Goal: Task Accomplishment & Management: Use online tool/utility

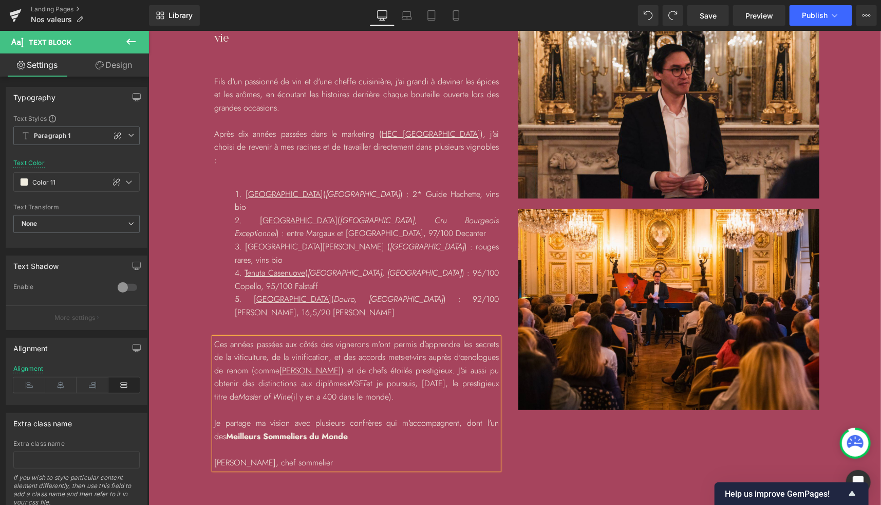
scroll to position [1911, 0]
click at [321, 429] on strong "Meilleurs Sommeliers du Monde" at bounding box center [287, 435] width 122 height 12
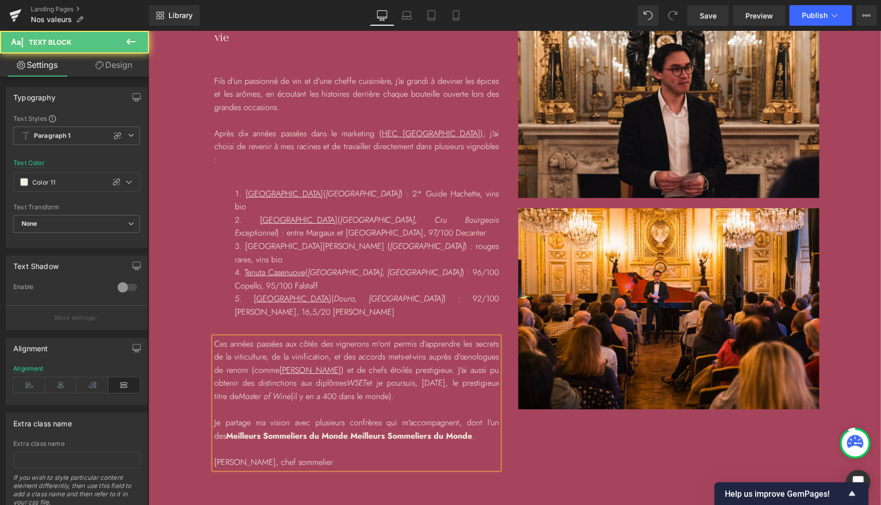
click at [350, 429] on strong "Meilleurs Sommeliers du Monde" at bounding box center [411, 435] width 122 height 12
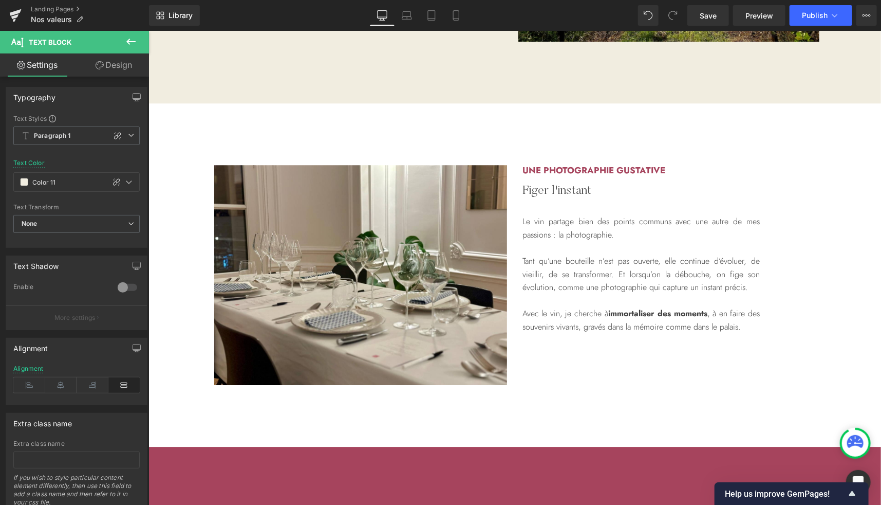
scroll to position [1399, 0]
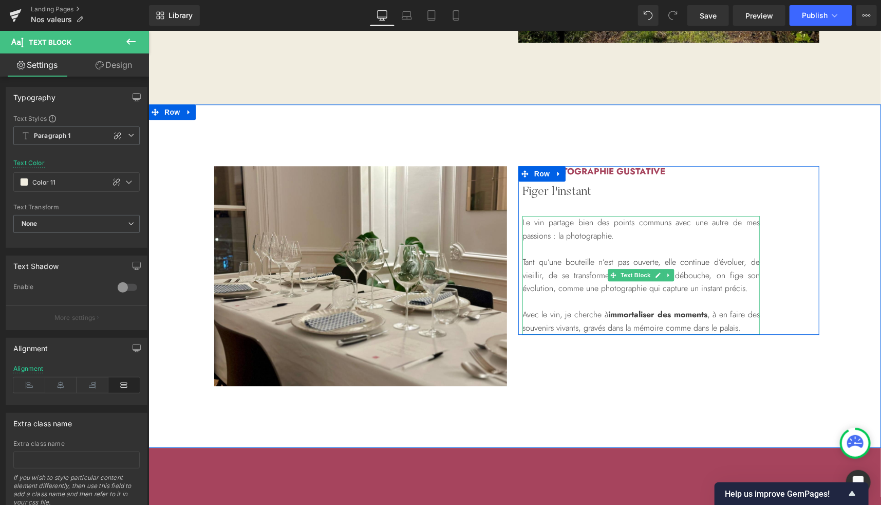
click at [600, 311] on p "Avec le vin, je cherche à immortaliser des moments , à en faire des souvenirs v…" at bounding box center [640, 320] width 237 height 26
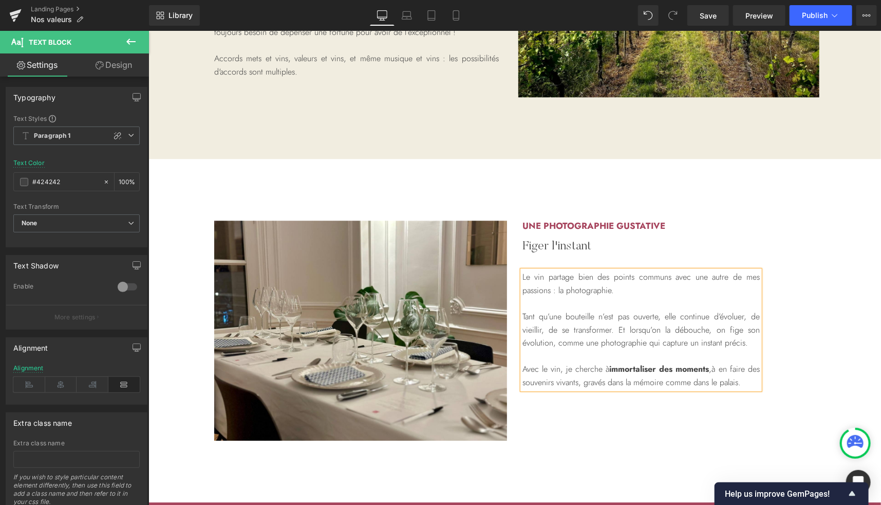
scroll to position [1394, 0]
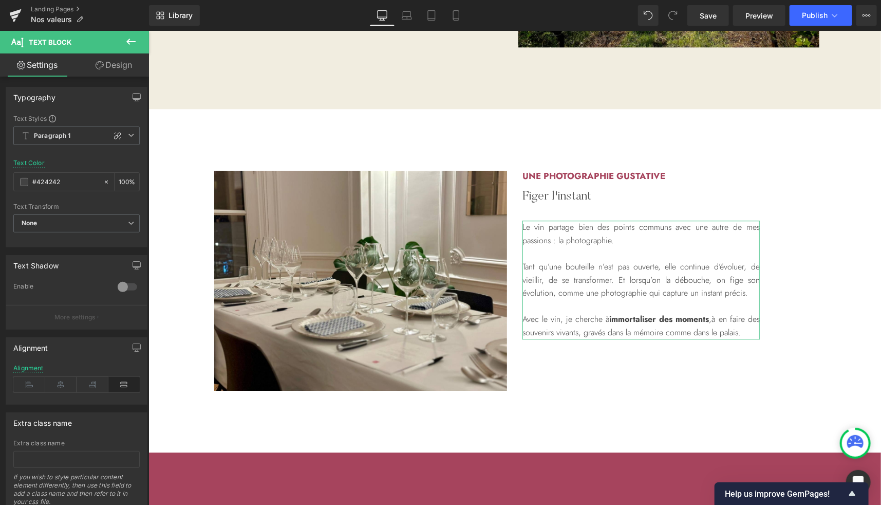
click at [115, 70] on link "Design" at bounding box center [114, 64] width 75 height 23
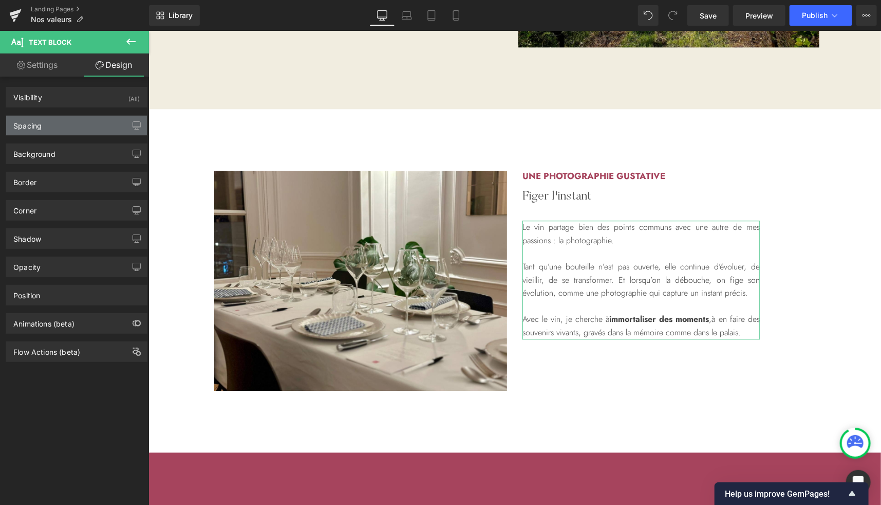
click at [40, 131] on div "Spacing" at bounding box center [76, 126] width 141 height 20
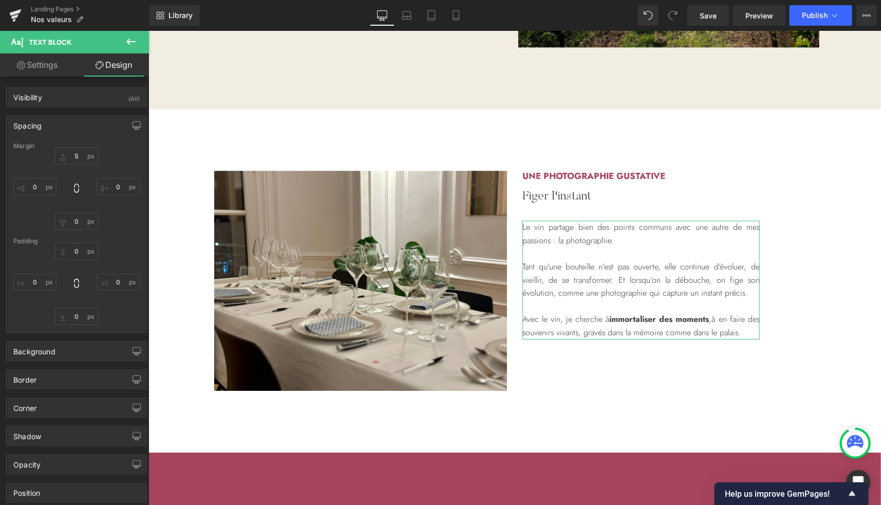
type input "S"
type input "0"
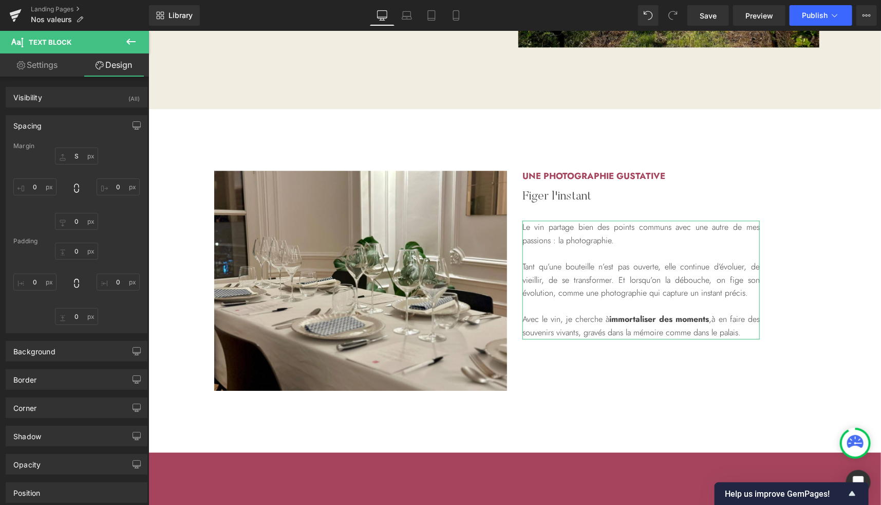
type input "0"
click at [75, 159] on input "S" at bounding box center [76, 155] width 43 height 17
type input "40"
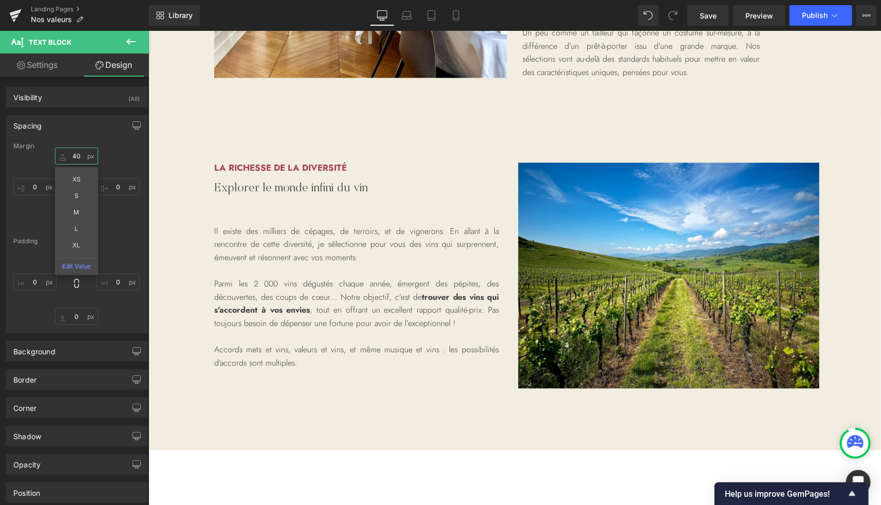
scroll to position [1053, 0]
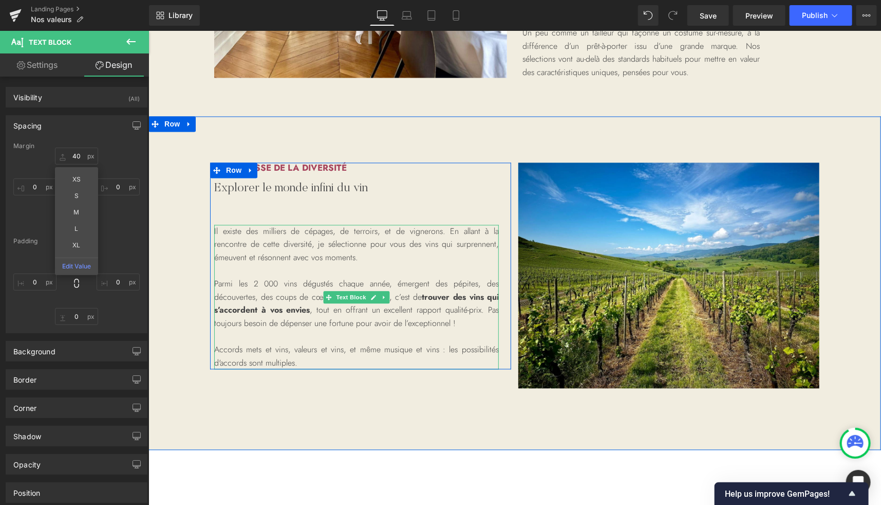
click at [417, 291] on p "Parmi les 2 000 vins dégustés chaque année, émergent des pépites, des découvert…" at bounding box center [356, 303] width 285 height 52
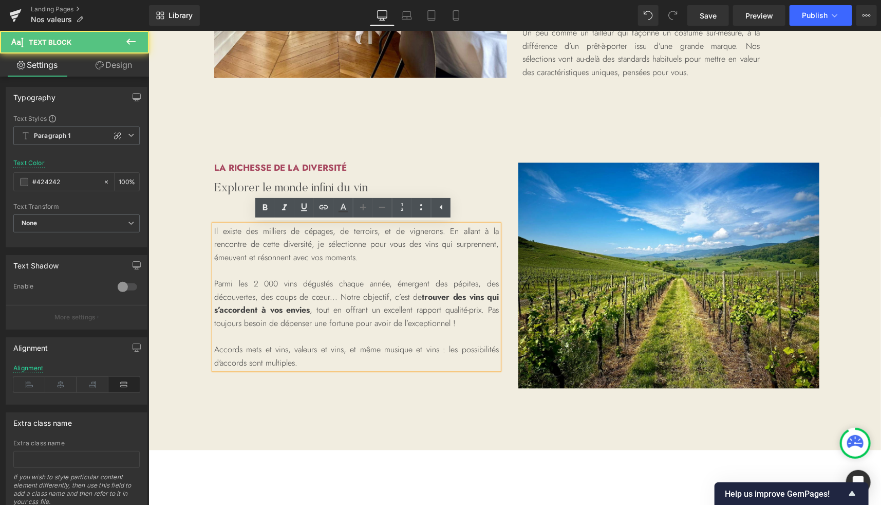
click at [419, 297] on p "Parmi les 2 000 vins dégustés chaque année, émergent des pépites, des découvert…" at bounding box center [356, 303] width 285 height 52
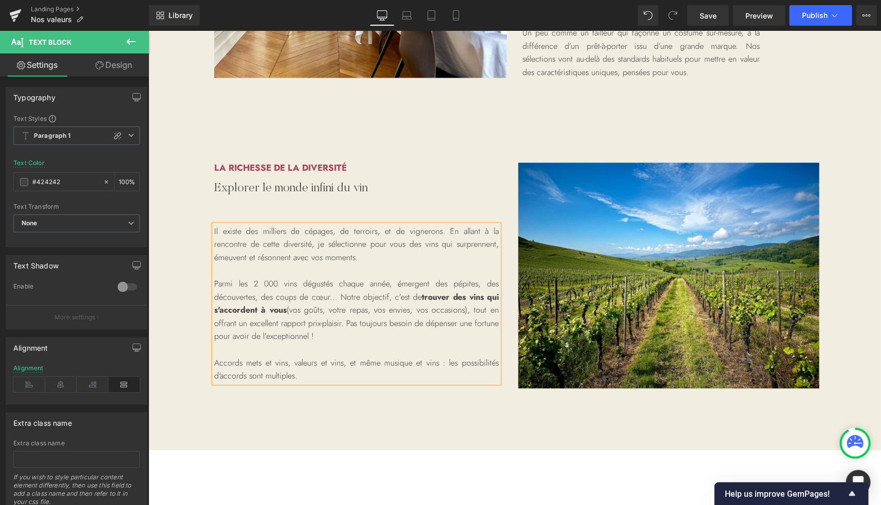
click at [302, 364] on p "Accords mets et vins, valeurs et vins, et même musique et vins : les possibilit…" at bounding box center [356, 369] width 285 height 26
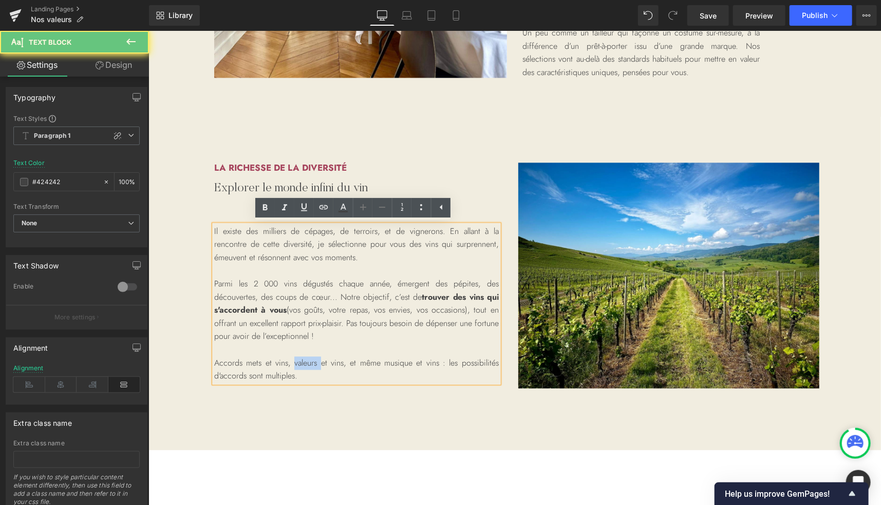
click at [302, 364] on p "Accords mets et vins, valeurs et vins, et même musique et vins : les possibilit…" at bounding box center [356, 369] width 285 height 26
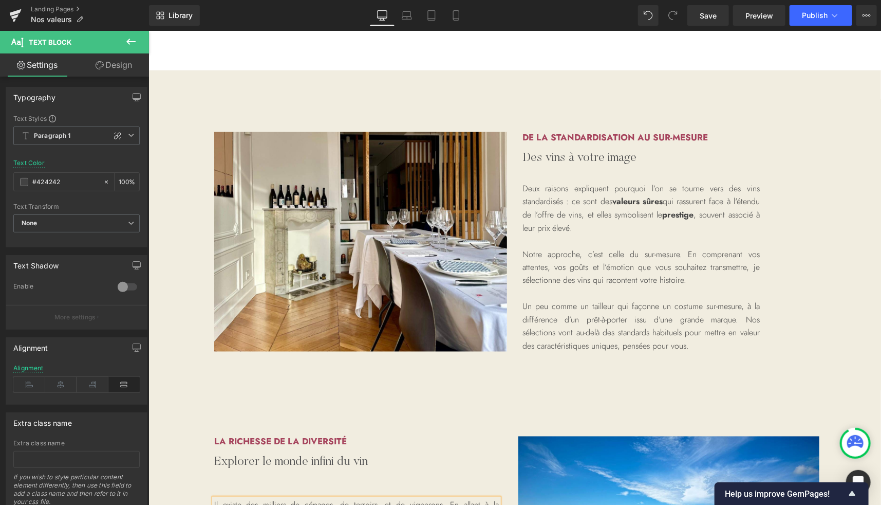
scroll to position [776, 0]
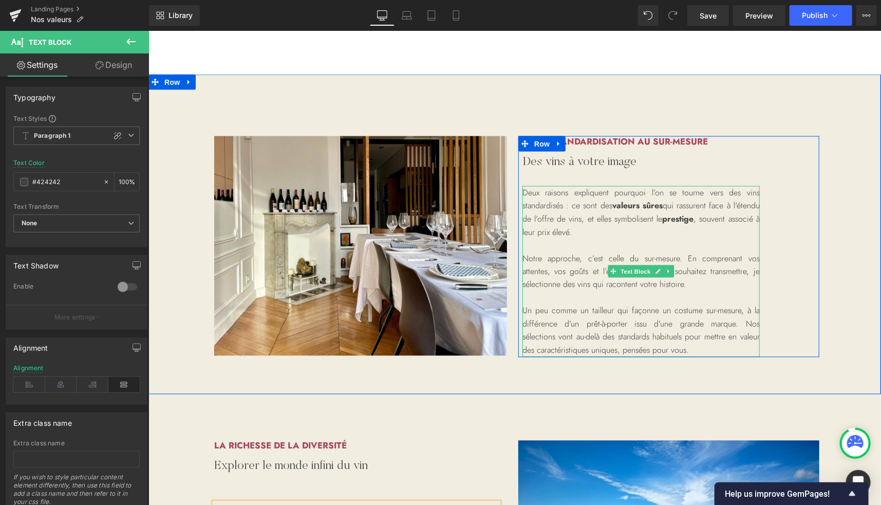
click at [607, 204] on p "Deux raisons expliquent pourquoi l’on se tourne vers des vins standardisés : ce…" at bounding box center [640, 212] width 237 height 52
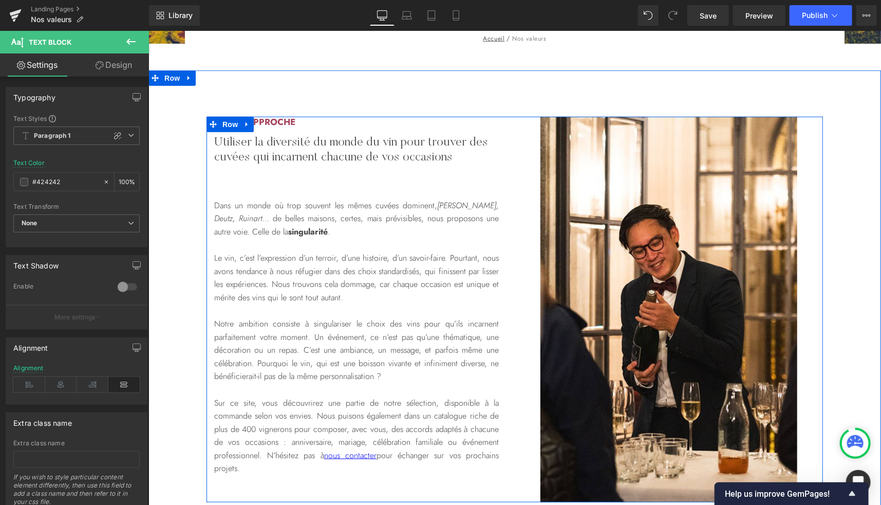
scroll to position [284, 0]
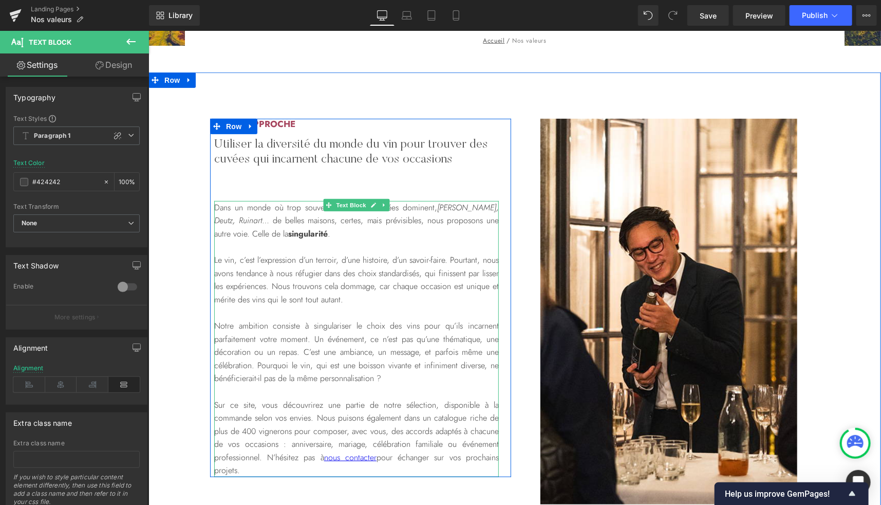
click at [282, 233] on p "Dans un monde où trop souvent les mêmes cuvées dominent, [PERSON_NAME], Deutz, …" at bounding box center [356, 220] width 285 height 40
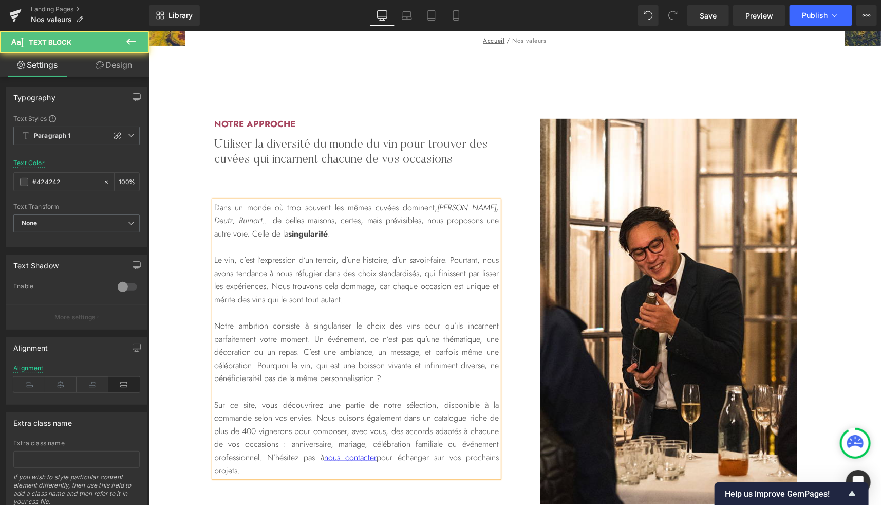
click at [260, 256] on p "Le vin, c’est l’expression d’un terroir, d’une histoire, d’un savoir-faire. Pou…" at bounding box center [356, 279] width 285 height 52
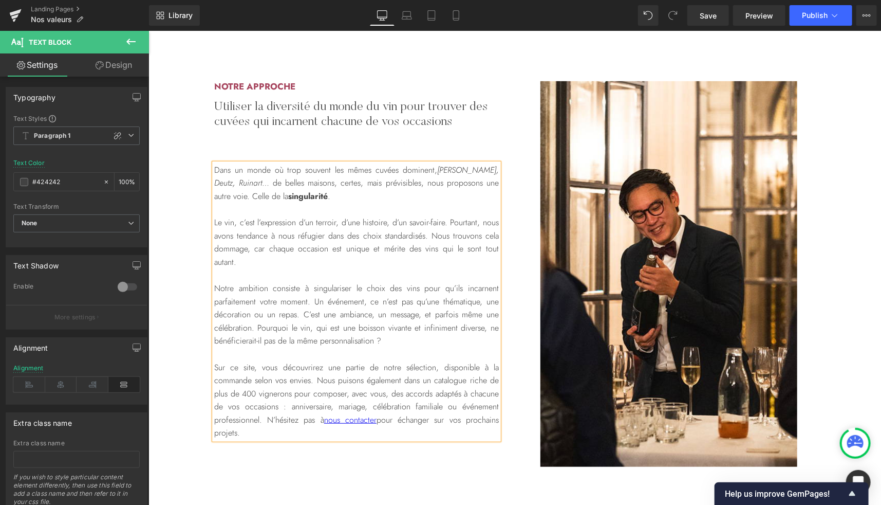
scroll to position [323, 0]
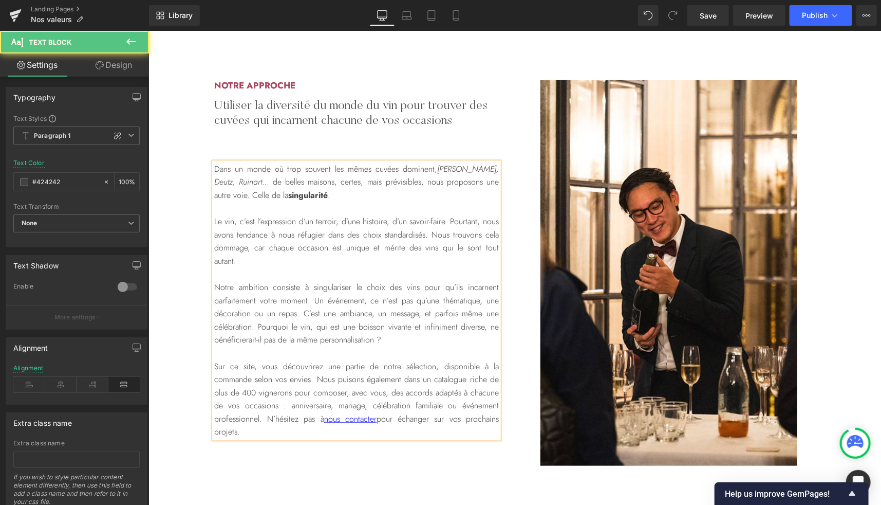
click at [306, 285] on p "Notre ambition consiste à singulariser le choix des vins pour qu’ils incarnent …" at bounding box center [356, 313] width 285 height 66
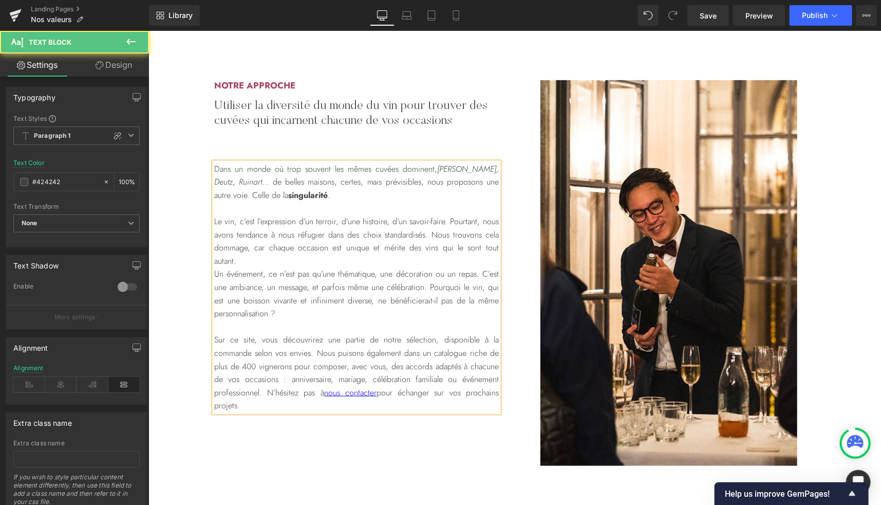
click at [319, 313] on p "Un événement, ce n’est pas qu’une thématique, une décoration ou un repas. C’est…" at bounding box center [356, 293] width 285 height 52
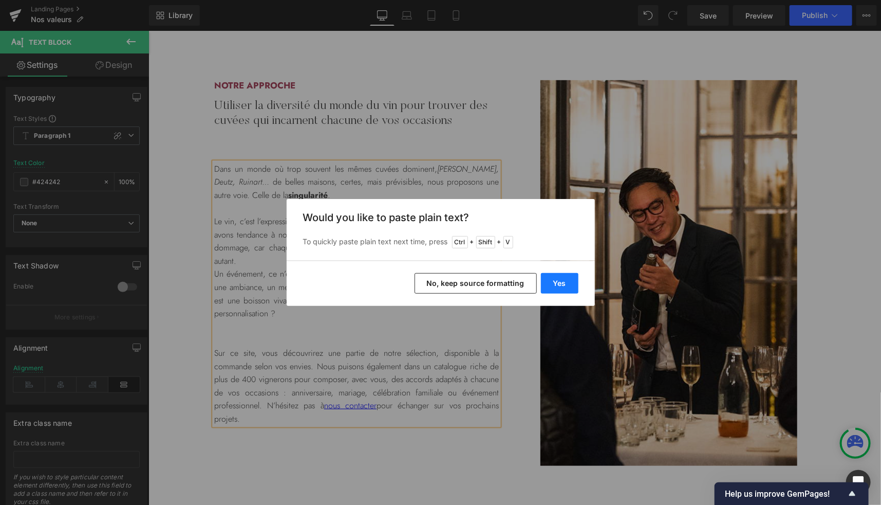
click at [565, 286] on button "Yes" at bounding box center [560, 283] width 38 height 21
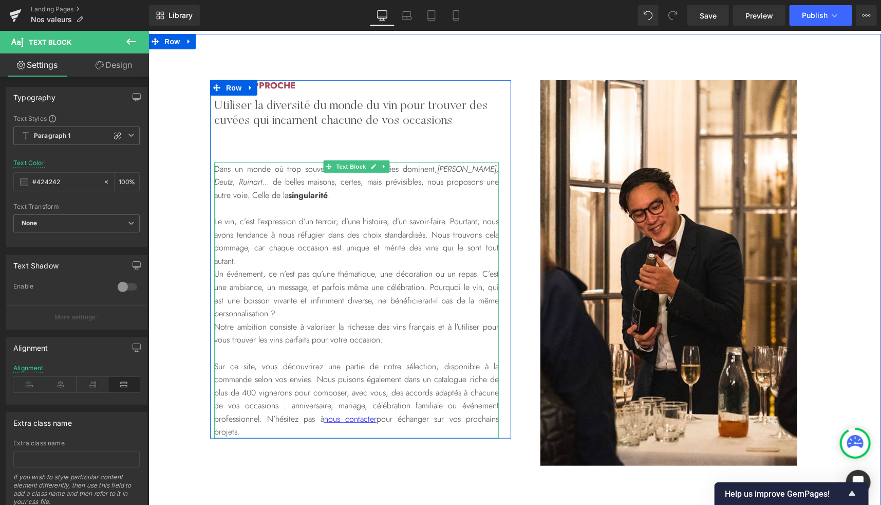
click at [372, 317] on p "Un événement, ce n’est pas qu’une thématique, une décoration ou un repas. C’est…" at bounding box center [356, 293] width 285 height 52
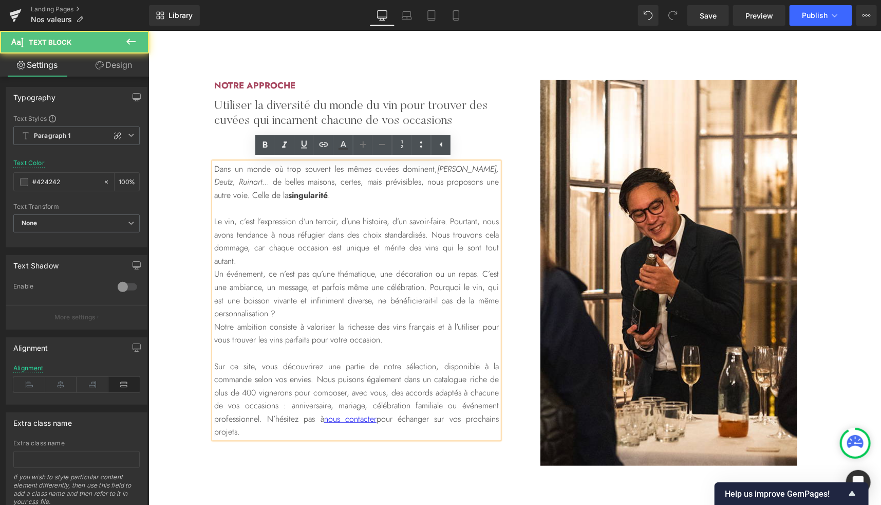
click at [363, 318] on p "Un événement, ce n’est pas qu’une thématique, une décoration ou un repas. C’est…" at bounding box center [356, 293] width 285 height 52
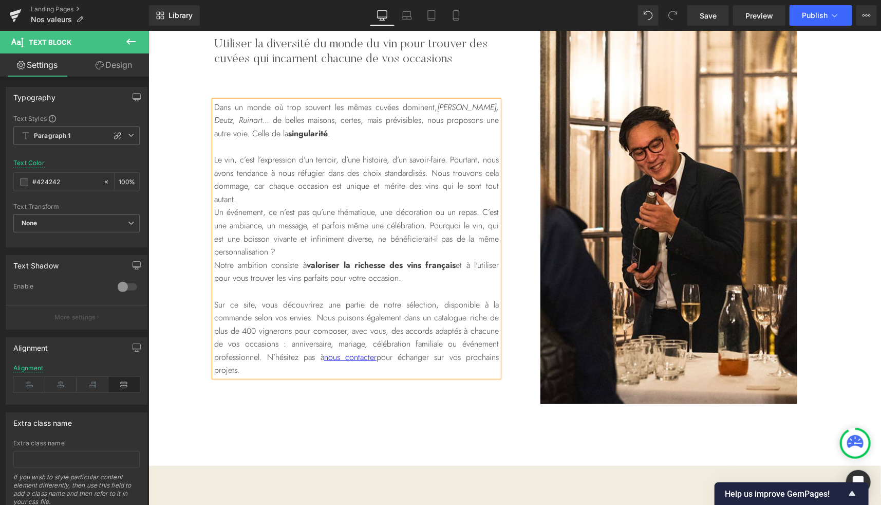
scroll to position [385, 0]
click at [251, 318] on p "Sur ce site, vous découvrirez une partie de notre sélection, disponible à la co…" at bounding box center [356, 336] width 285 height 79
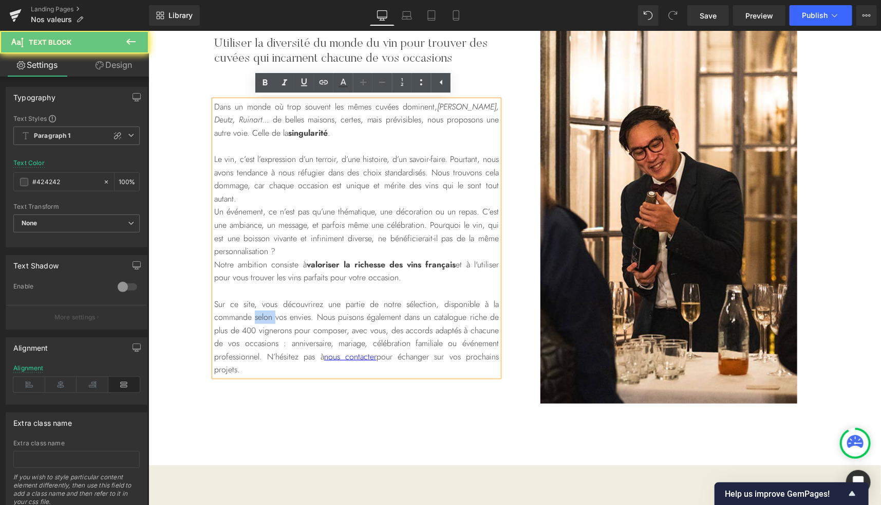
click at [251, 318] on p "Sur ce site, vous découvrirez une partie de notre sélection, disponible à la co…" at bounding box center [356, 336] width 285 height 79
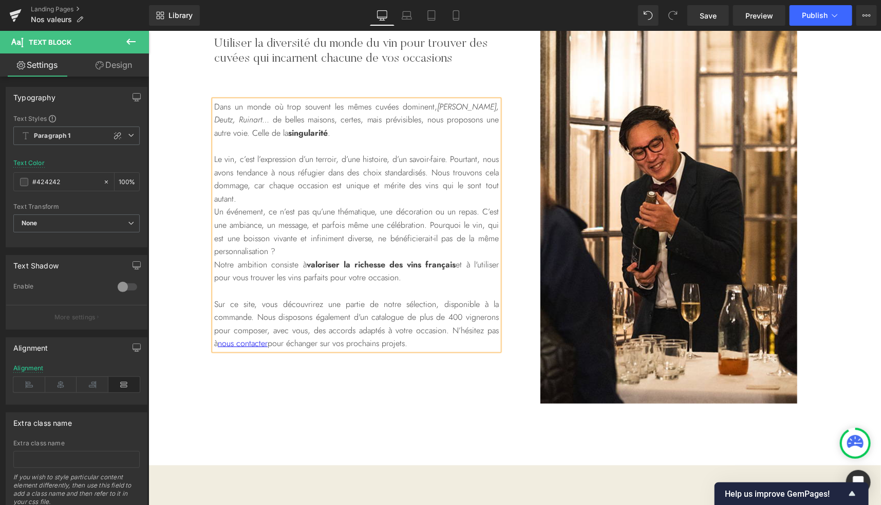
click at [421, 275] on p "Notre ambition consiste à valoriser la richesse des vins français et à l'utilis…" at bounding box center [356, 270] width 285 height 26
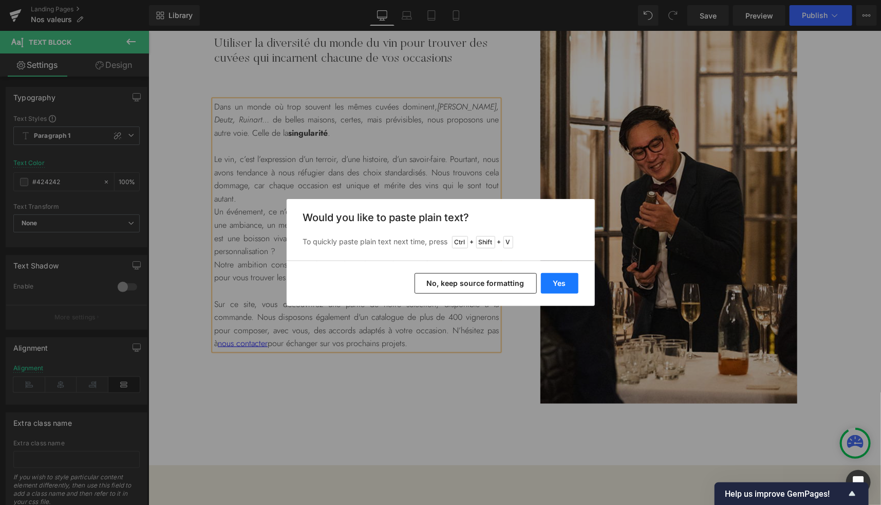
click at [558, 288] on button "Yes" at bounding box center [560, 283] width 38 height 21
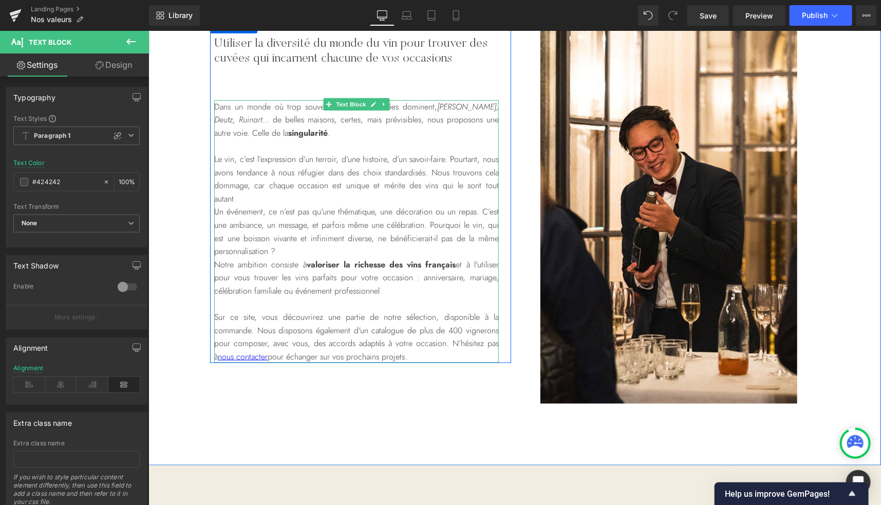
click at [389, 287] on p "Notre ambition consiste à valoriser la richesse des vins français et à l'utilis…" at bounding box center [356, 277] width 285 height 40
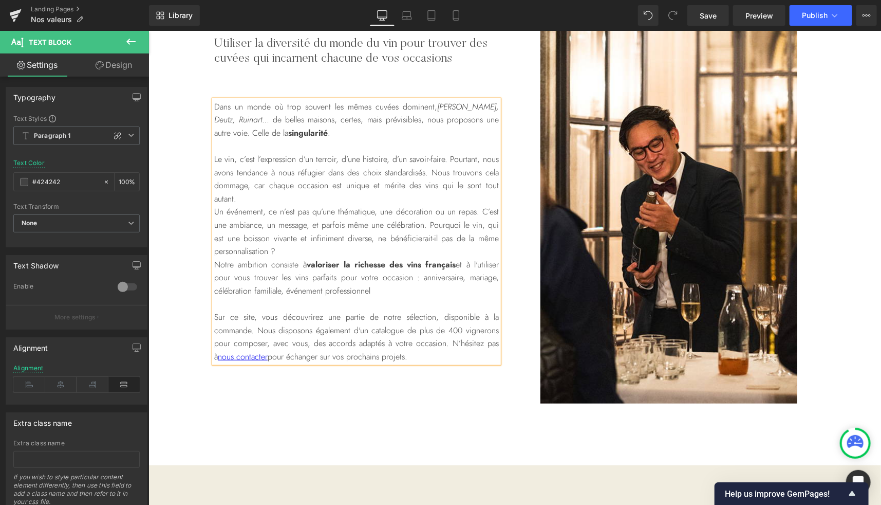
click at [392, 283] on p "Notre ambition consiste à valoriser la richesse des vins français et à l'utilis…" at bounding box center [356, 277] width 285 height 40
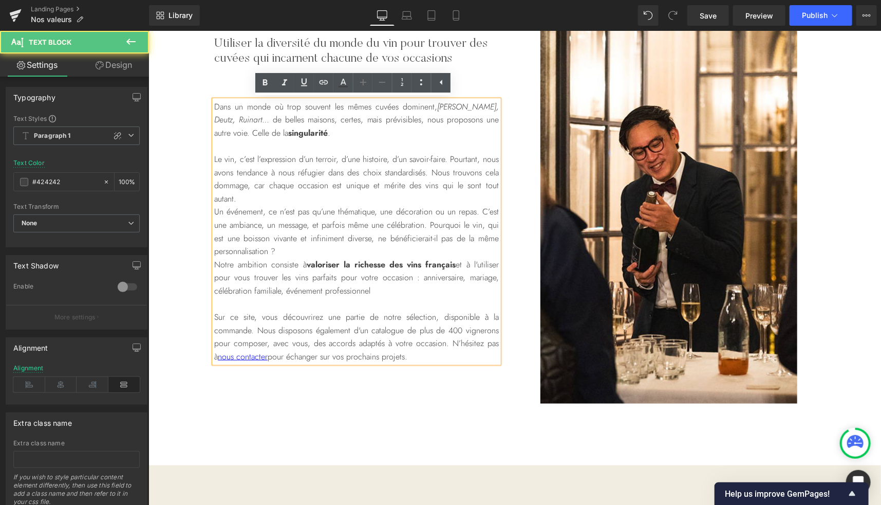
click at [377, 291] on p "Notre ambition consiste à valoriser la richesse des vins français et à l'utilis…" at bounding box center [356, 277] width 285 height 40
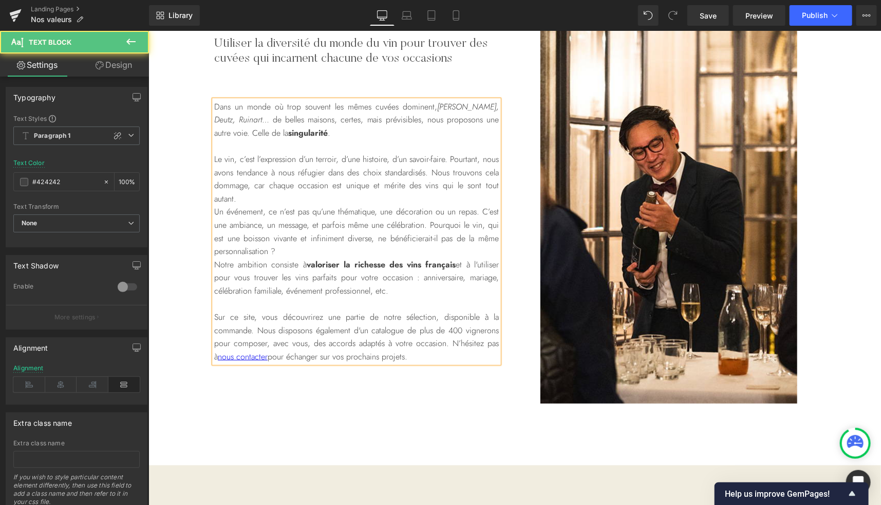
click at [285, 195] on p "Le vin, c’est l’expression d’un terroir, d’une histoire, d’un savoir-faire. Pou…" at bounding box center [356, 178] width 285 height 52
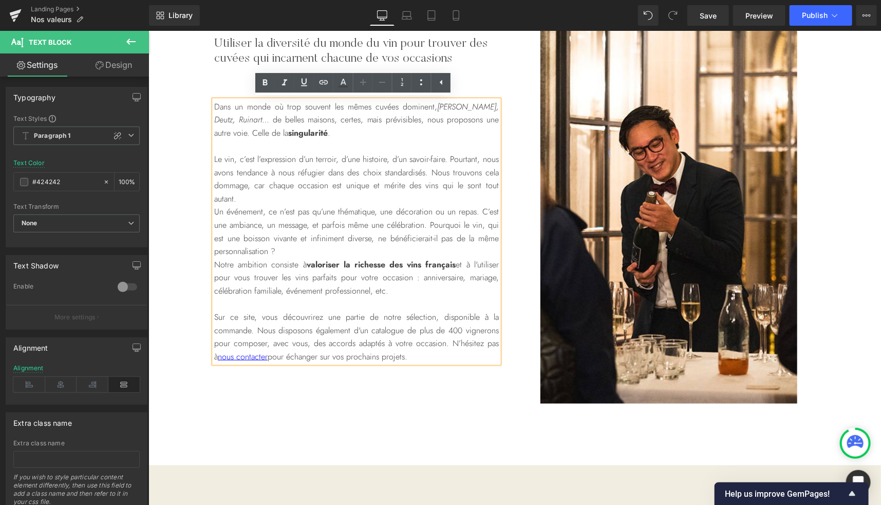
click at [441, 443] on div "Notre approche Heading Utiliser la diversité du monde du vin pour trouver des c…" at bounding box center [514, 217] width 733 height 493
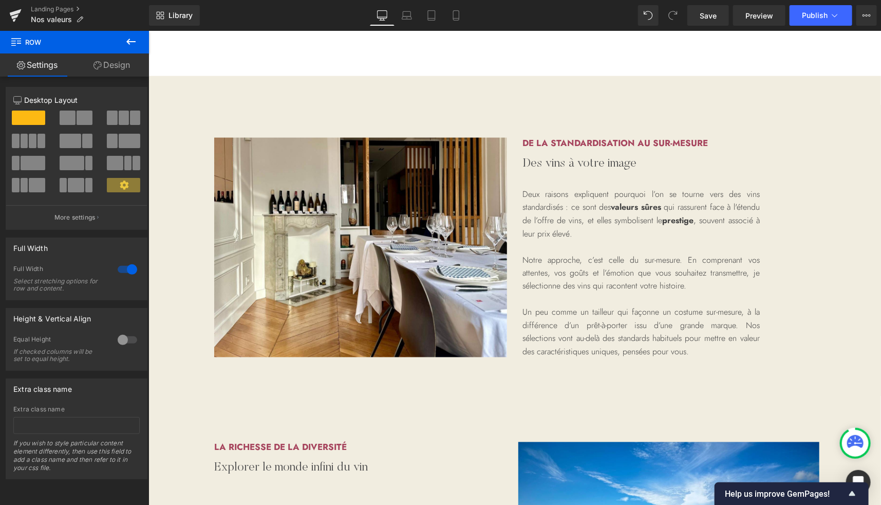
scroll to position [773, 0]
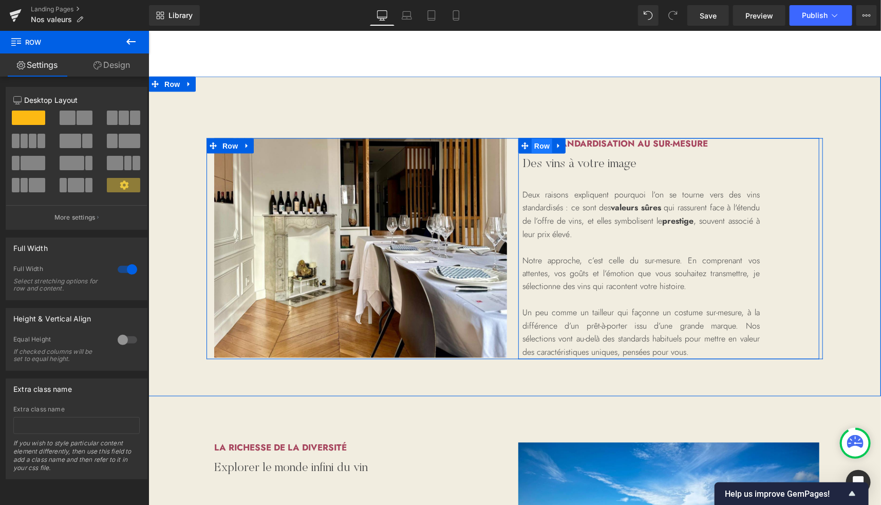
click at [532, 142] on span "Row" at bounding box center [541, 145] width 21 height 15
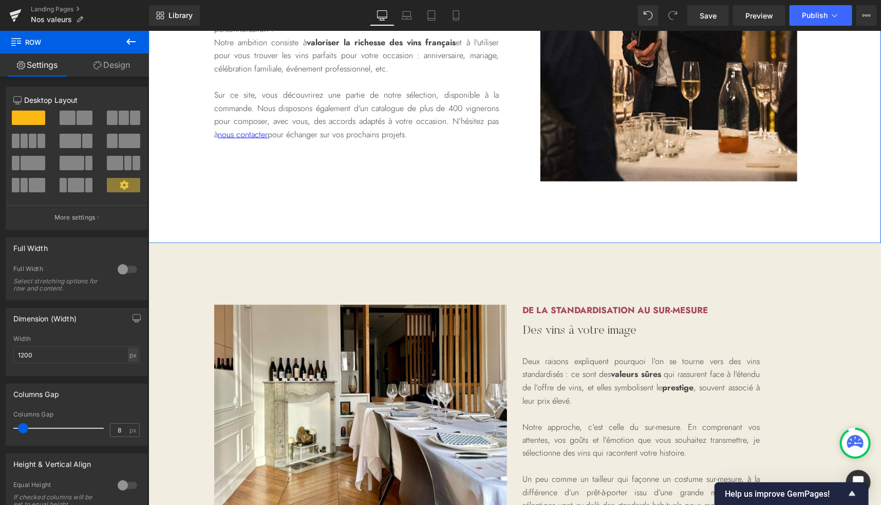
scroll to position [614, 0]
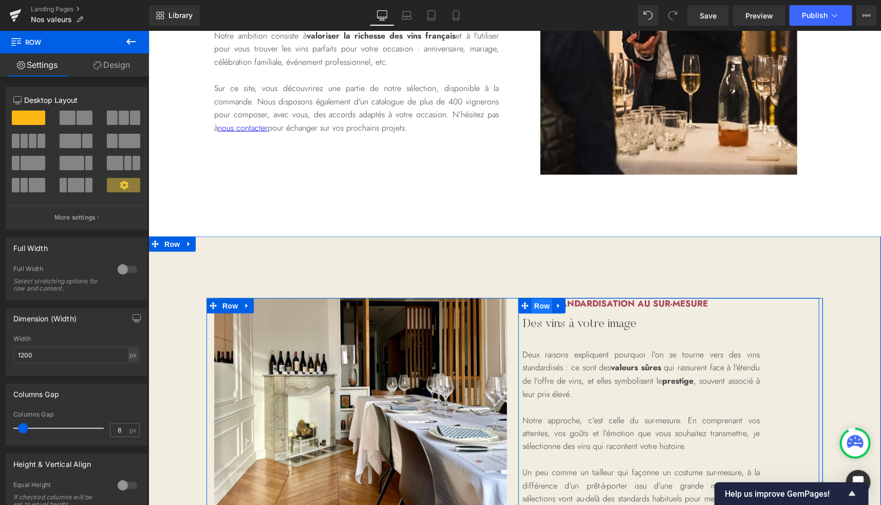
click at [537, 300] on span "Row" at bounding box center [541, 305] width 21 height 15
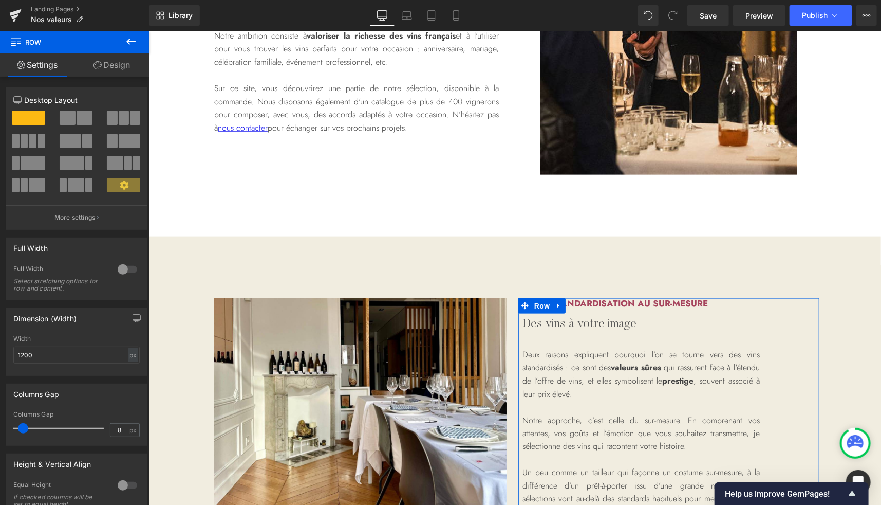
click at [115, 60] on link "Design" at bounding box center [112, 64] width 75 height 23
click at [0, 0] on div "Spacing" at bounding box center [0, 0] width 0 height 0
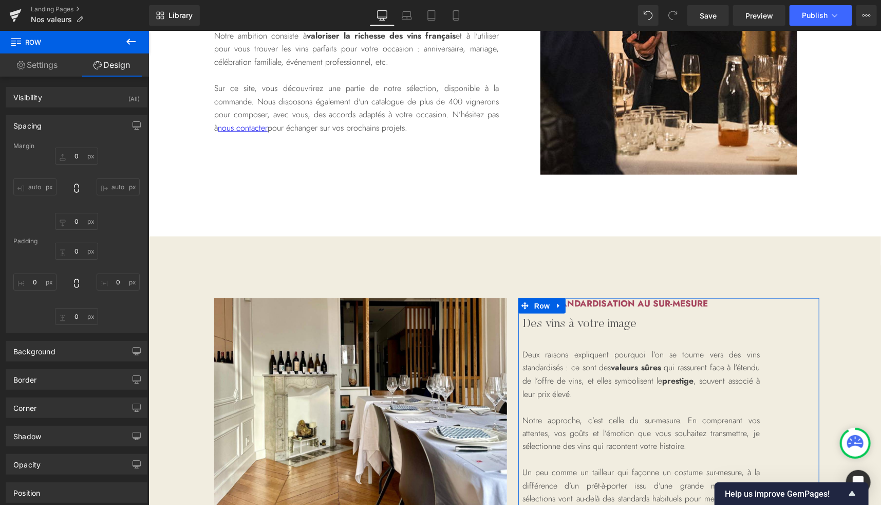
type input "0"
type input "108"
type input "0"
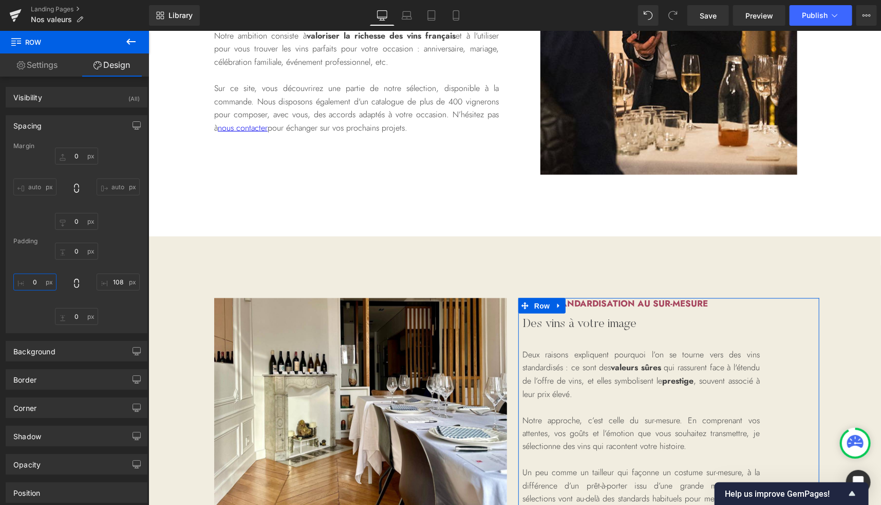
click at [40, 278] on input "0" at bounding box center [34, 281] width 43 height 17
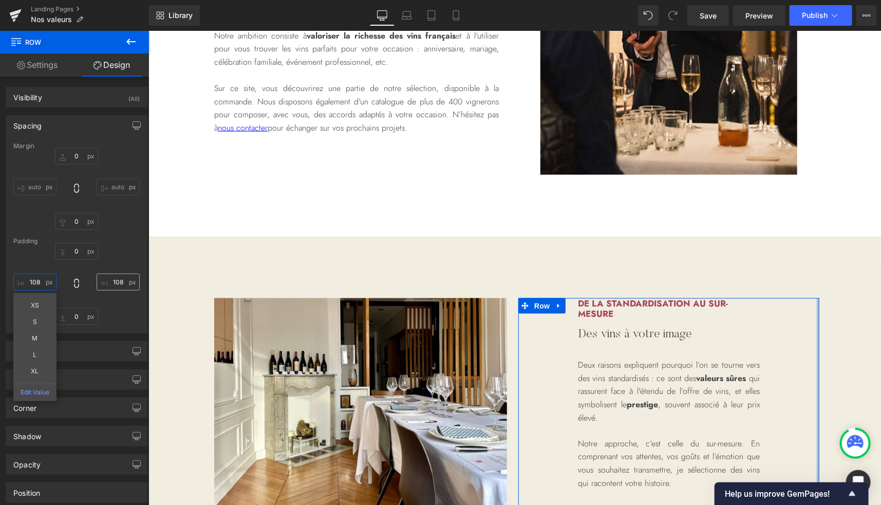
type input "108"
click at [113, 279] on input "108" at bounding box center [118, 281] width 43 height 17
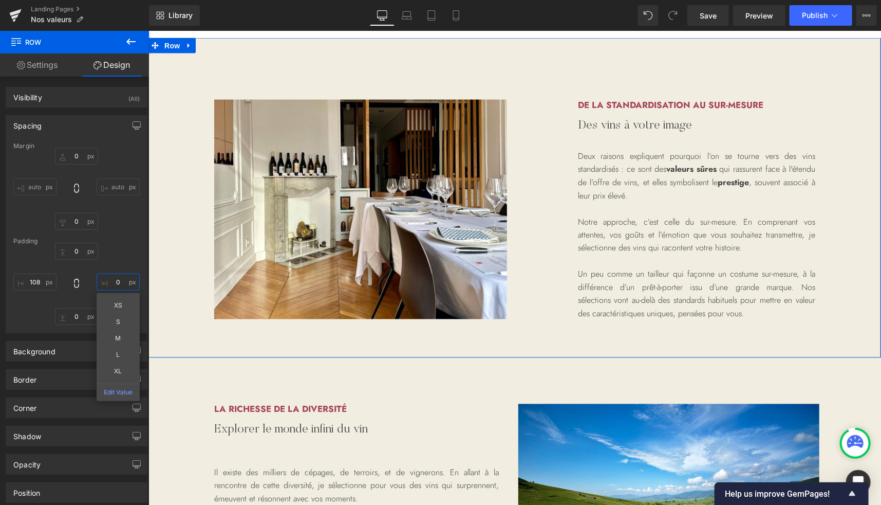
scroll to position [811, 0]
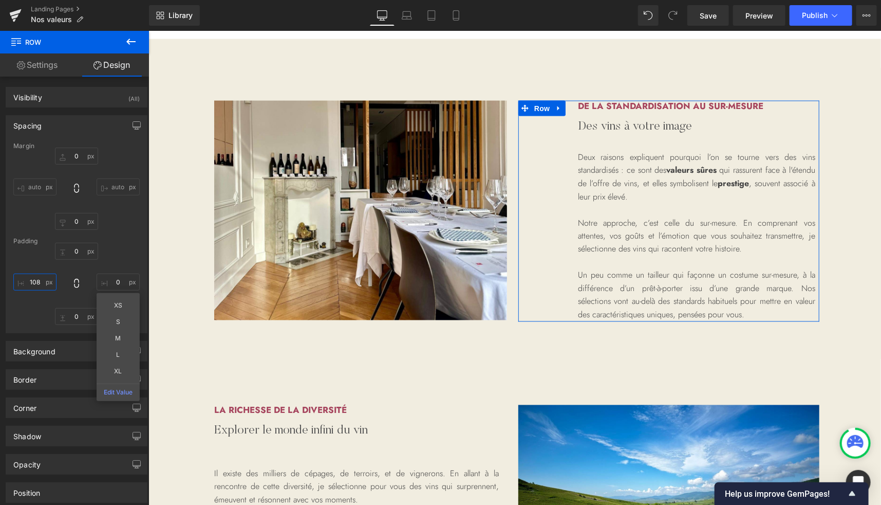
click at [35, 282] on input "108" at bounding box center [34, 281] width 43 height 17
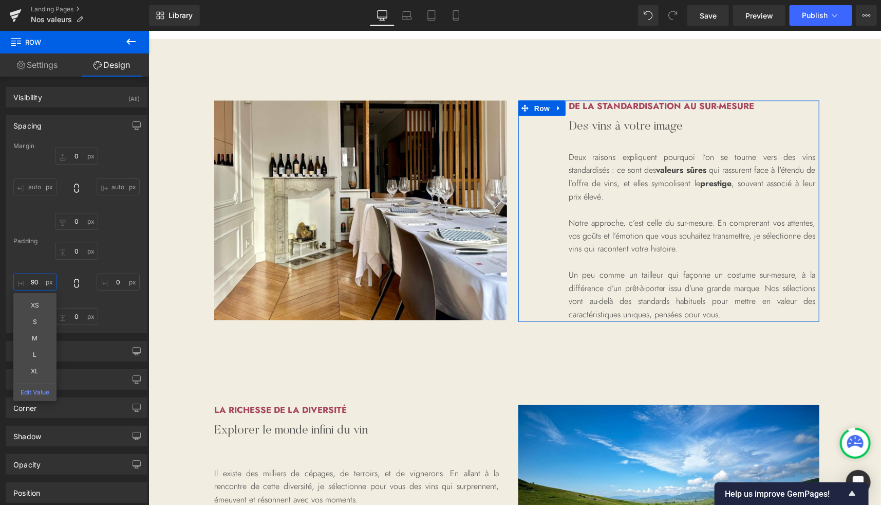
click at [33, 280] on input "90" at bounding box center [34, 281] width 43 height 17
type input "50"
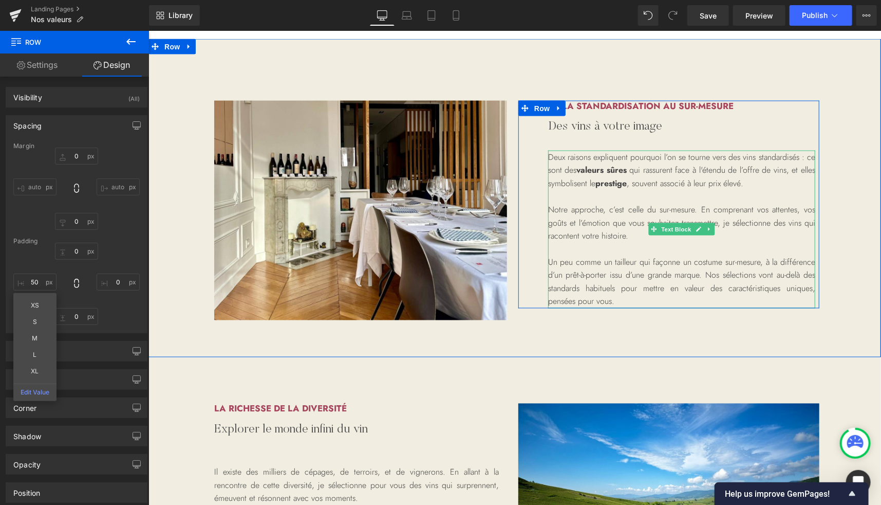
click at [621, 163] on span "valeurs sûres" at bounding box center [602, 169] width 50 height 12
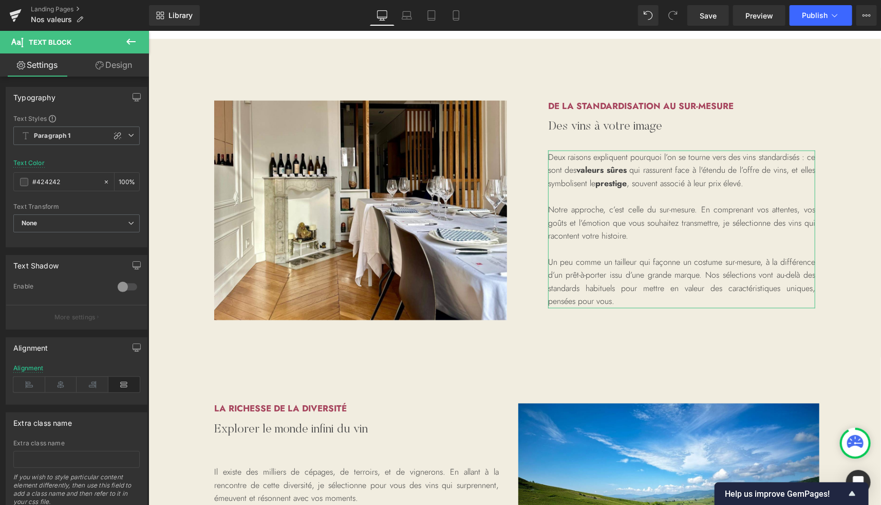
click at [128, 70] on link "Design" at bounding box center [114, 64] width 75 height 23
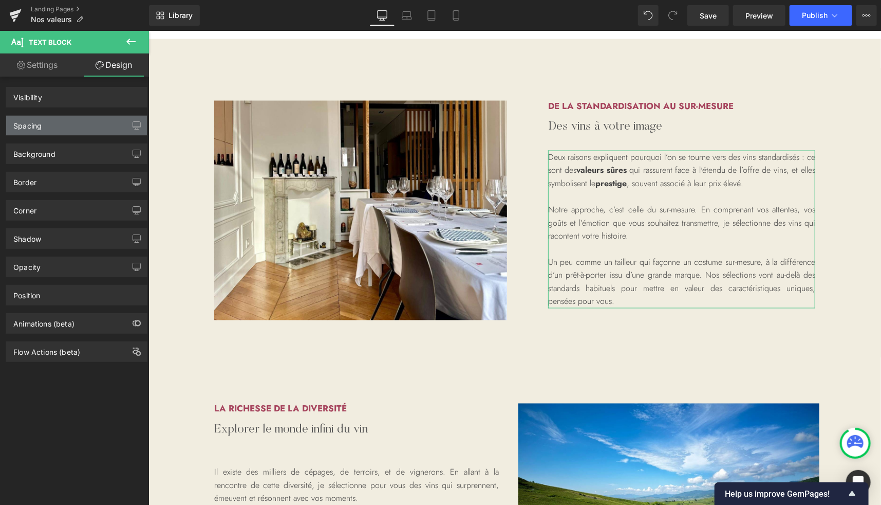
click at [39, 134] on div "Spacing" at bounding box center [76, 126] width 141 height 20
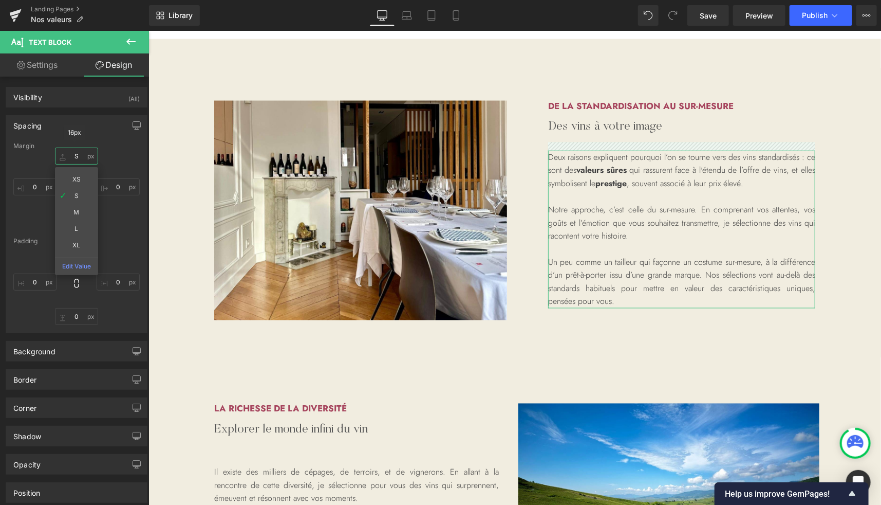
click at [78, 157] on input "S" at bounding box center [76, 155] width 43 height 17
type input "40"
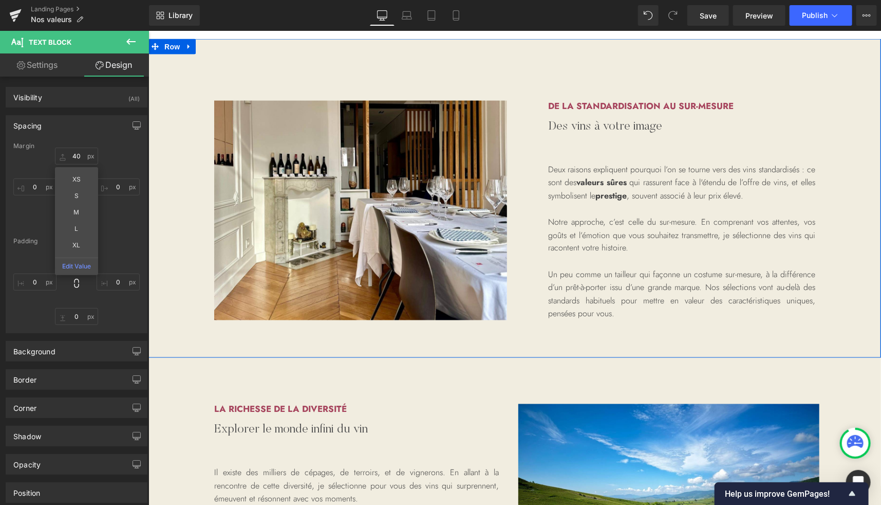
click at [417, 337] on div "Image Row De la standardisation au sur-mesure Heading Des vins à votre image He…" at bounding box center [514, 198] width 733 height 319
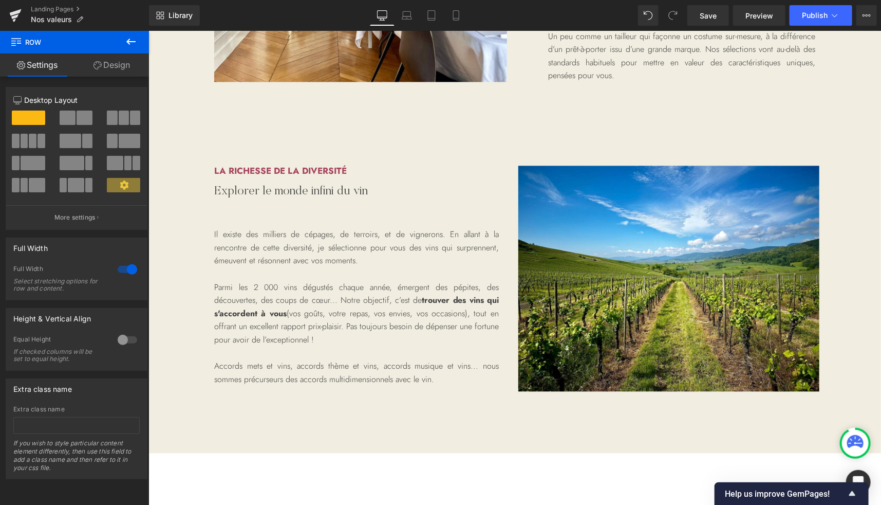
scroll to position [1049, 0]
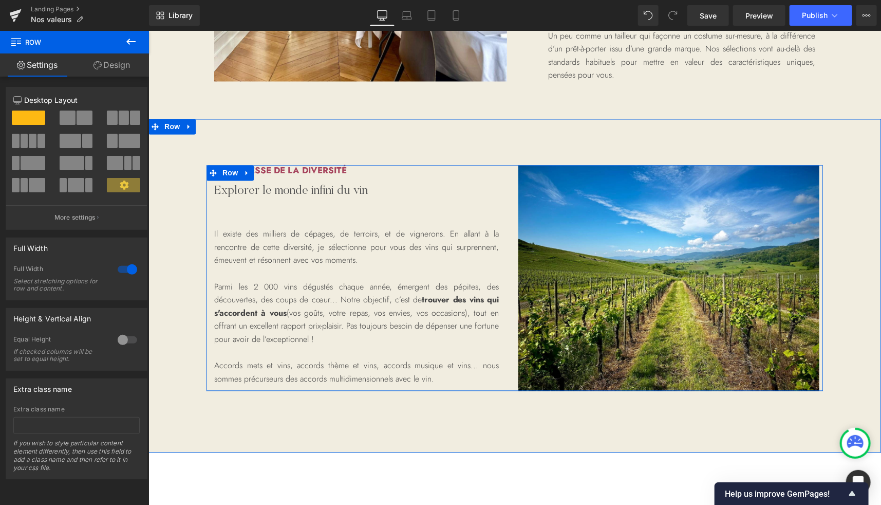
click at [230, 175] on span "Row" at bounding box center [229, 172] width 21 height 15
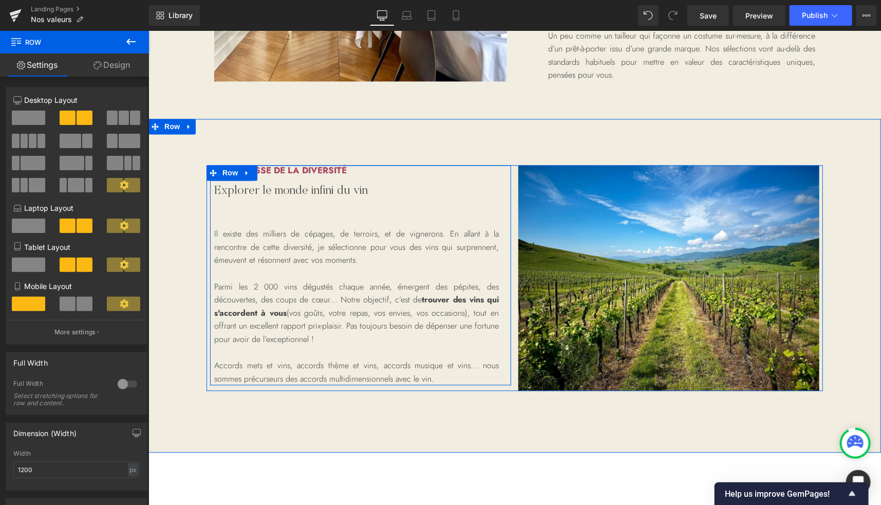
click at [504, 202] on div "La richesse de la diversité Heading Explorer le monde infini du vin Heading Il …" at bounding box center [360, 275] width 301 height 220
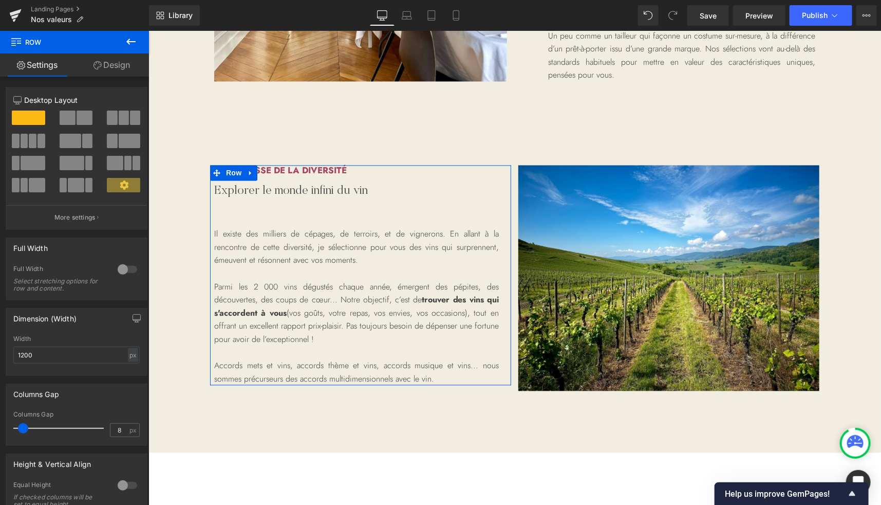
click at [116, 69] on link "Design" at bounding box center [112, 64] width 75 height 23
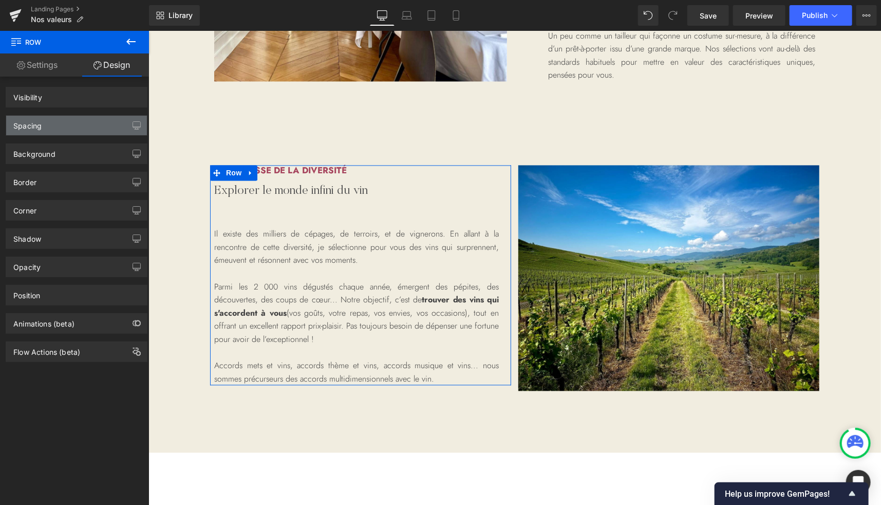
click at [38, 124] on div "Spacing" at bounding box center [27, 123] width 28 height 14
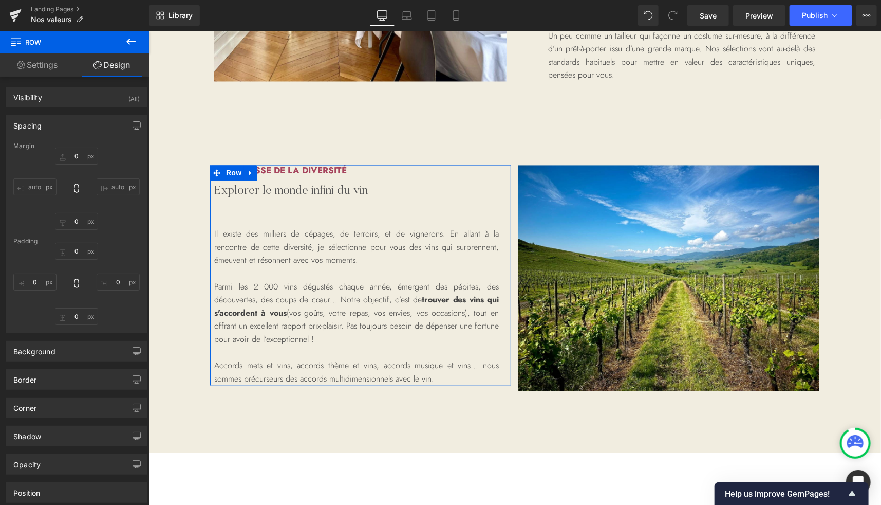
type input "0"
type input "S"
type input "0"
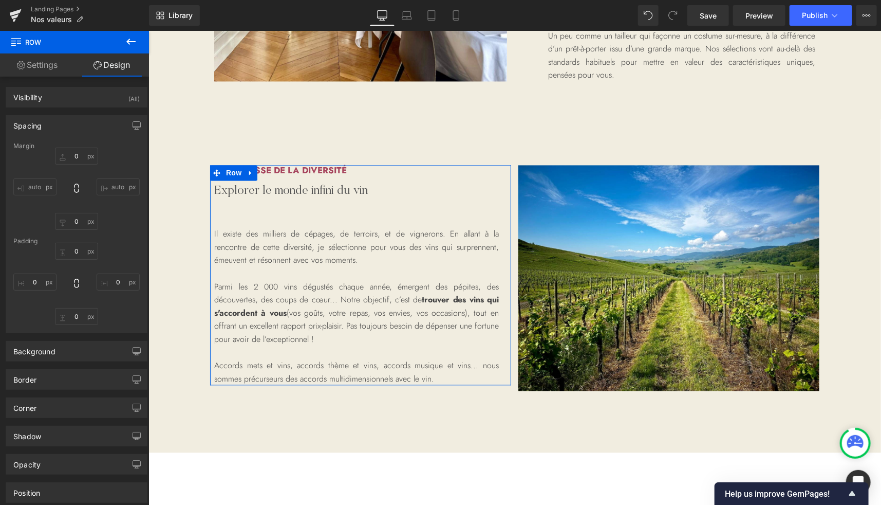
type input "0"
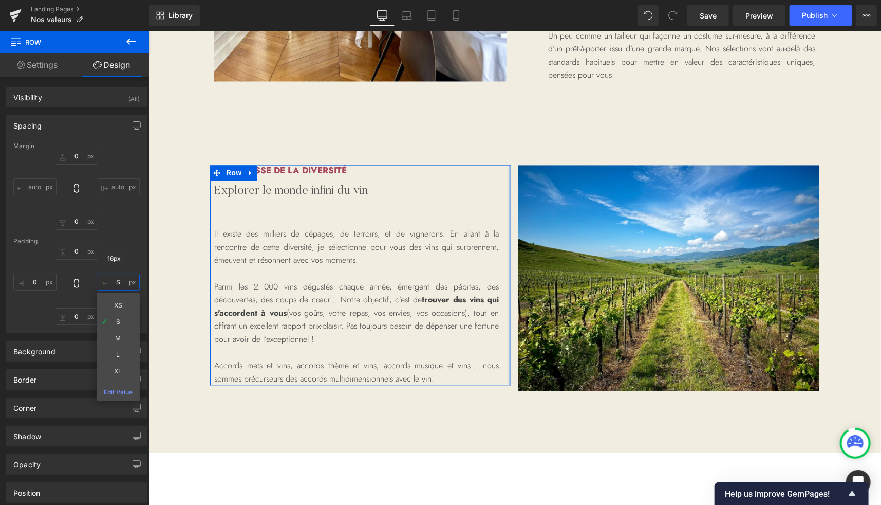
drag, startPoint x: 115, startPoint y: 278, endPoint x: 82, endPoint y: 246, distance: 45.8
click at [115, 278] on input "S" at bounding box center [118, 281] width 43 height 17
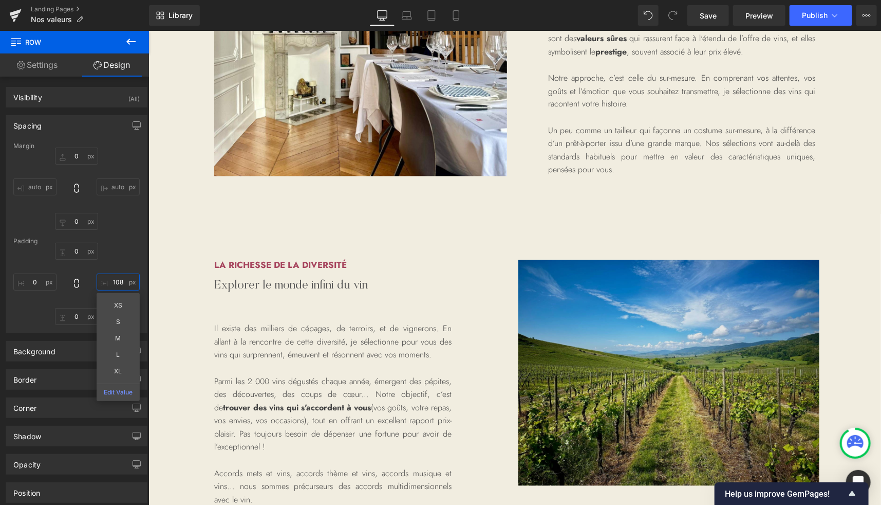
scroll to position [969, 0]
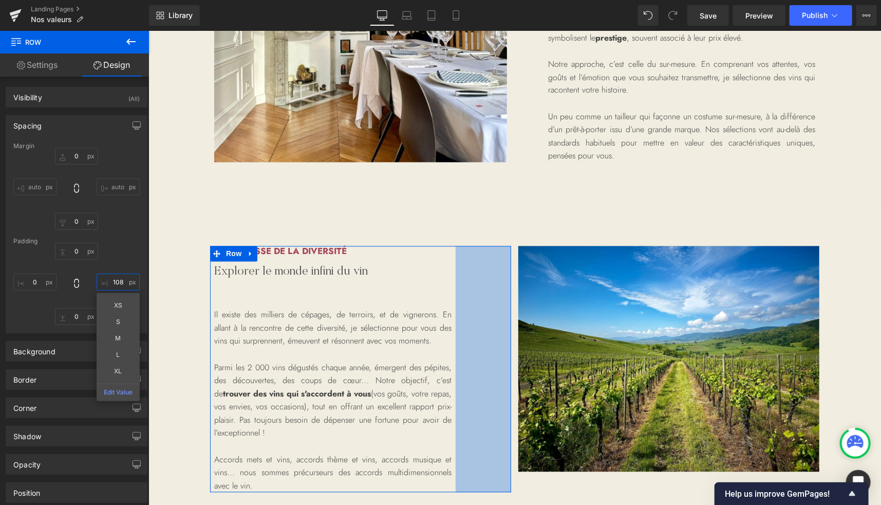
click at [113, 279] on input "108" at bounding box center [118, 281] width 43 height 17
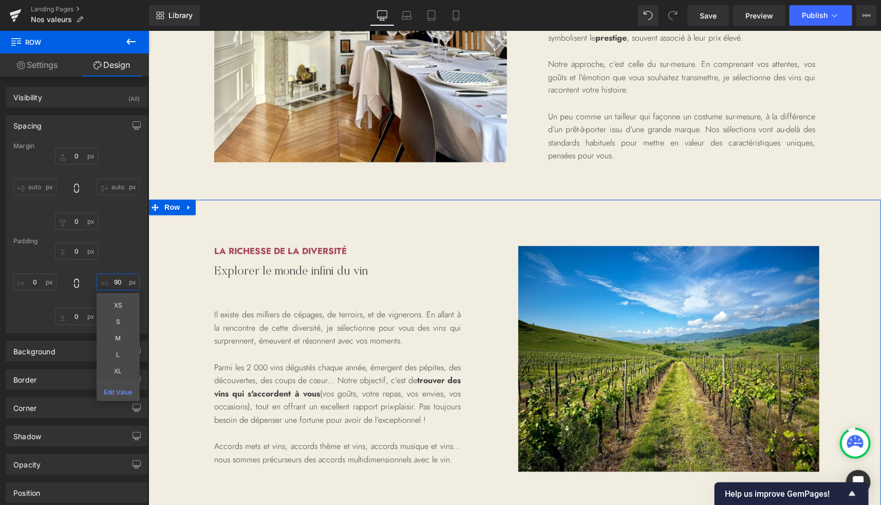
type input "50"
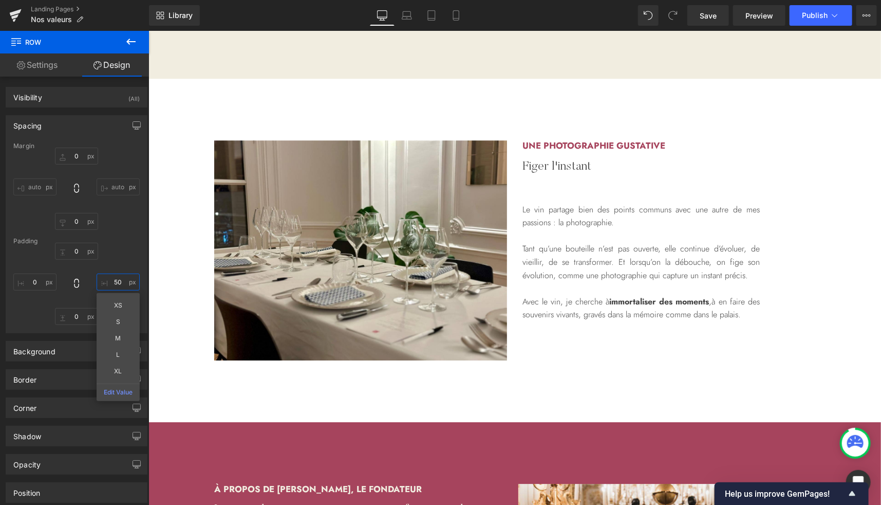
scroll to position [1421, 0]
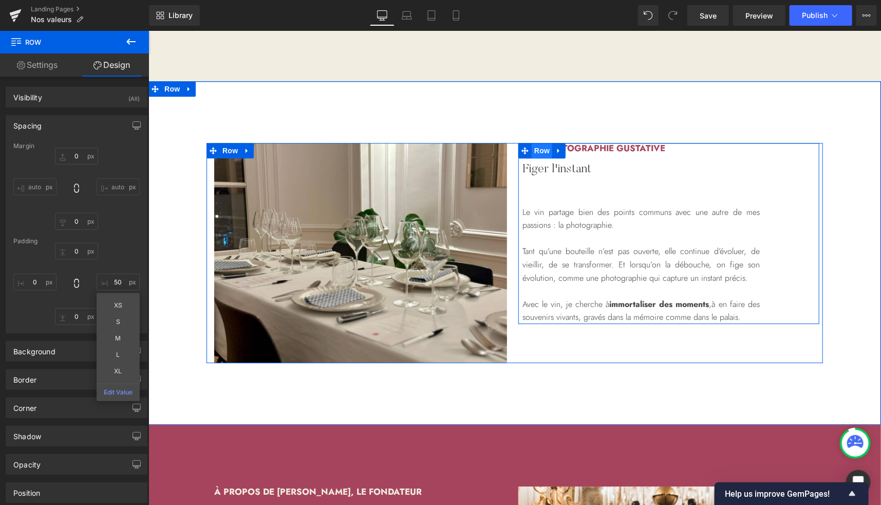
click at [538, 151] on span "Row" at bounding box center [541, 149] width 21 height 15
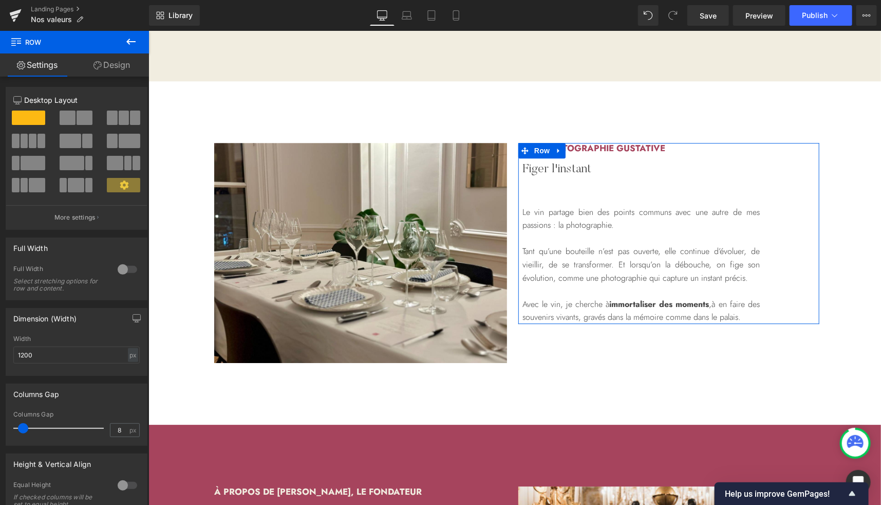
click at [114, 68] on link "Design" at bounding box center [112, 64] width 75 height 23
click at [0, 0] on div "Spacing" at bounding box center [0, 0] width 0 height 0
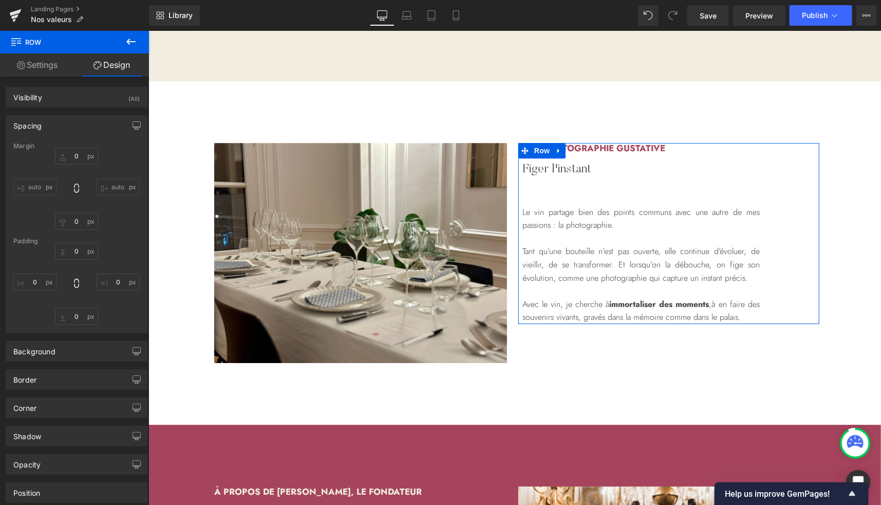
type input "0"
type input "108"
type input "0"
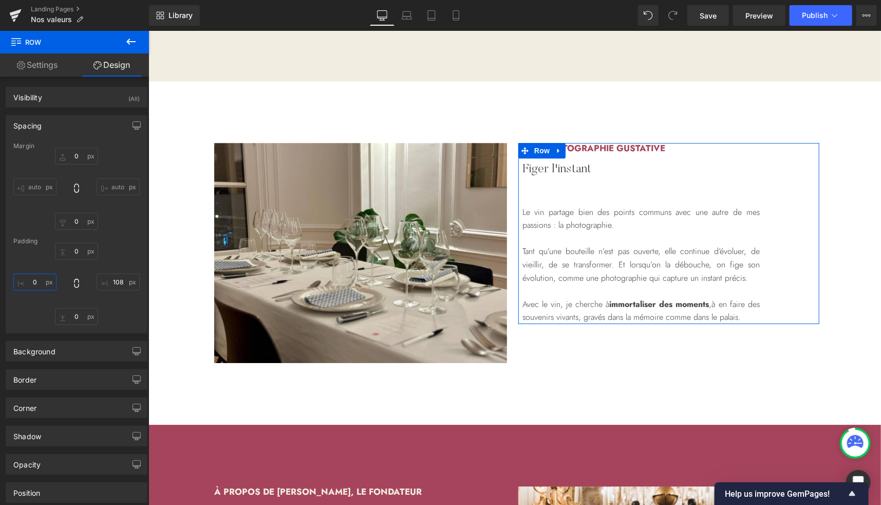
click at [33, 288] on input "0" at bounding box center [34, 281] width 43 height 17
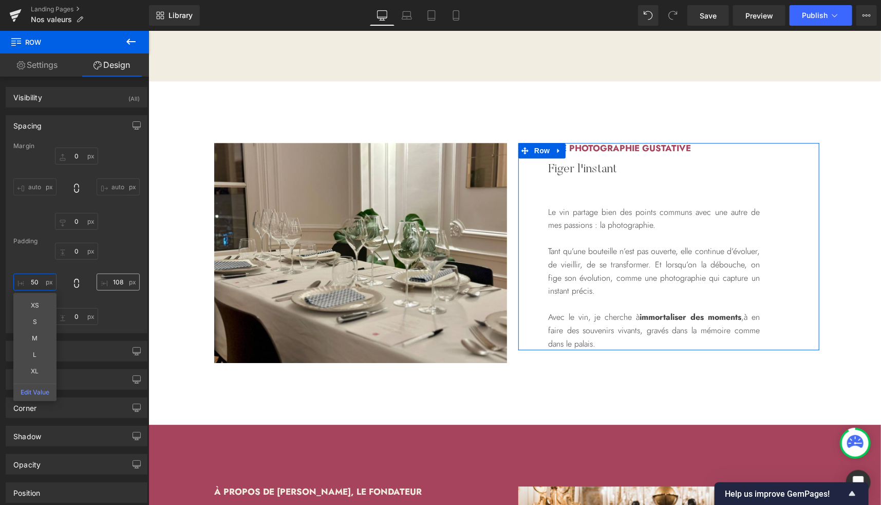
type input "50"
click at [113, 280] on input "108" at bounding box center [118, 281] width 43 height 17
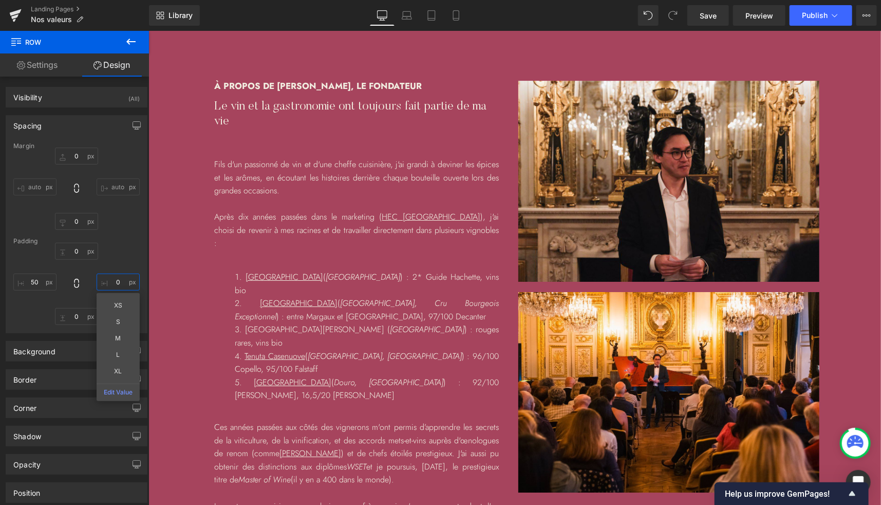
scroll to position [1837, 0]
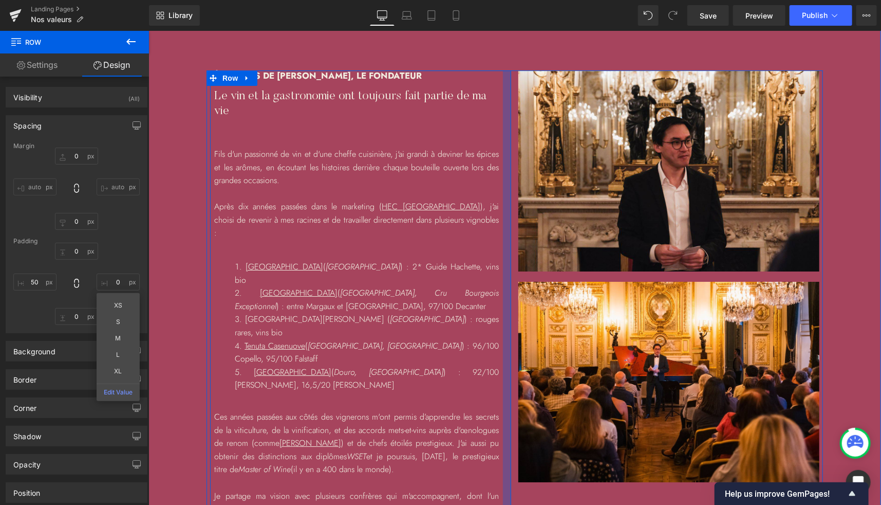
click at [504, 127] on div at bounding box center [507, 305] width 8 height 471
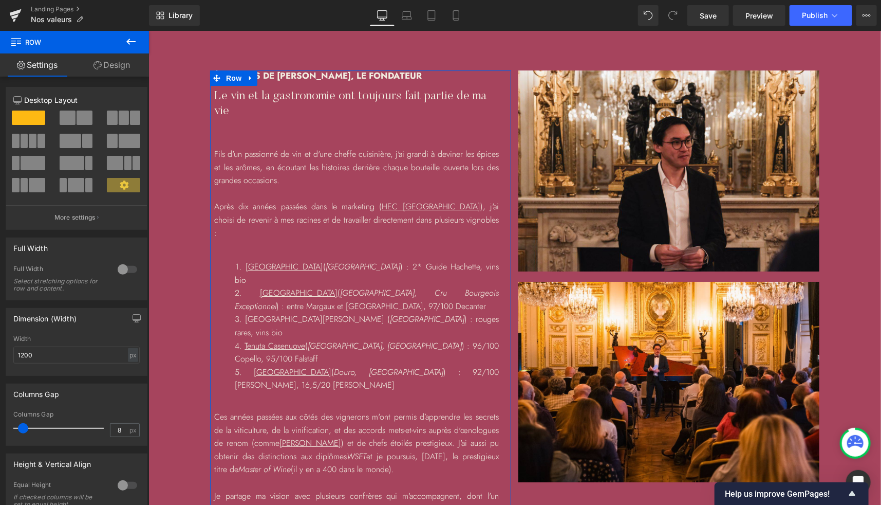
click at [107, 66] on link "Design" at bounding box center [112, 64] width 75 height 23
click at [0, 0] on div "Spacing" at bounding box center [0, 0] width 0 height 0
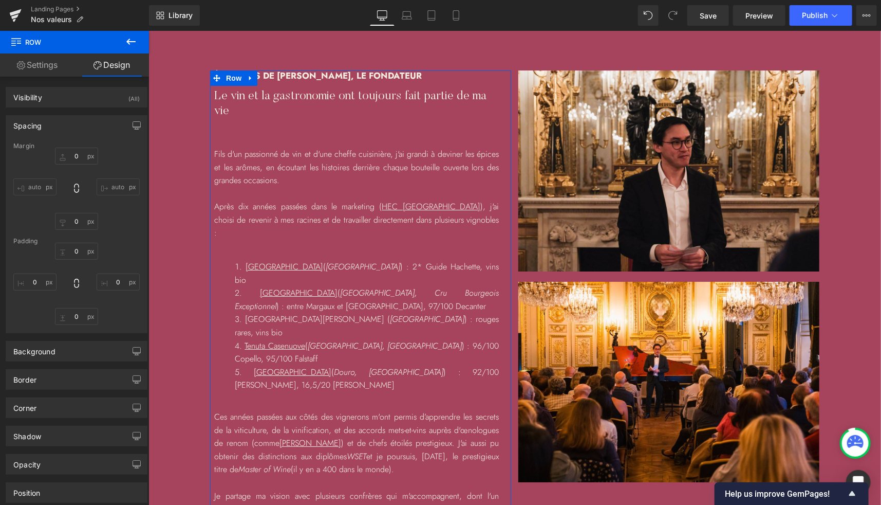
type input "0"
type input "S"
type input "0"
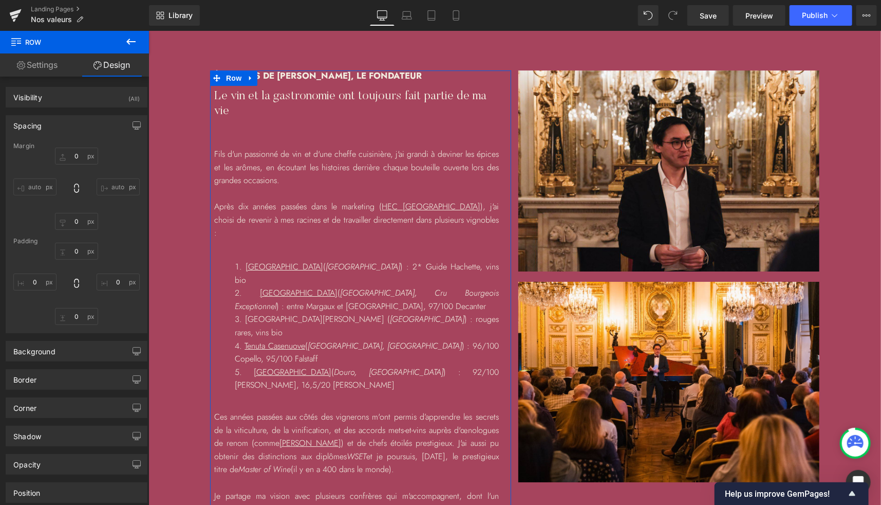
type input "0"
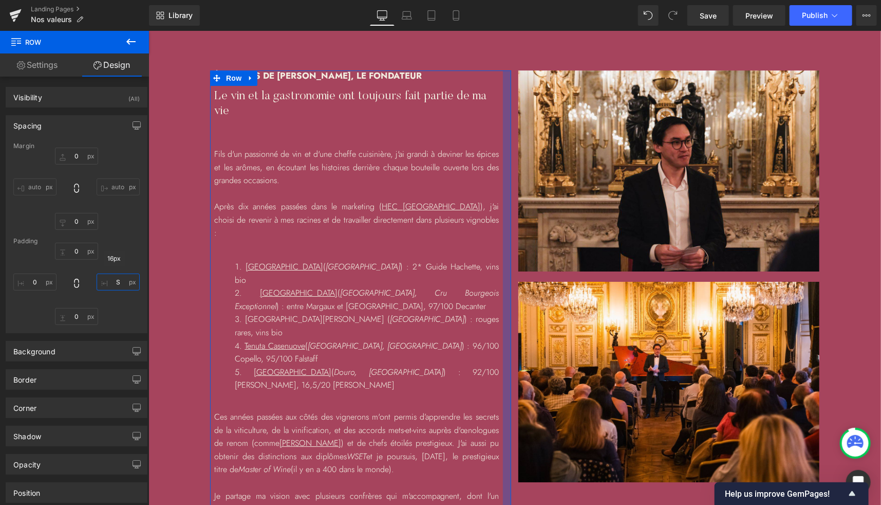
click at [113, 287] on input "S" at bounding box center [118, 281] width 43 height 17
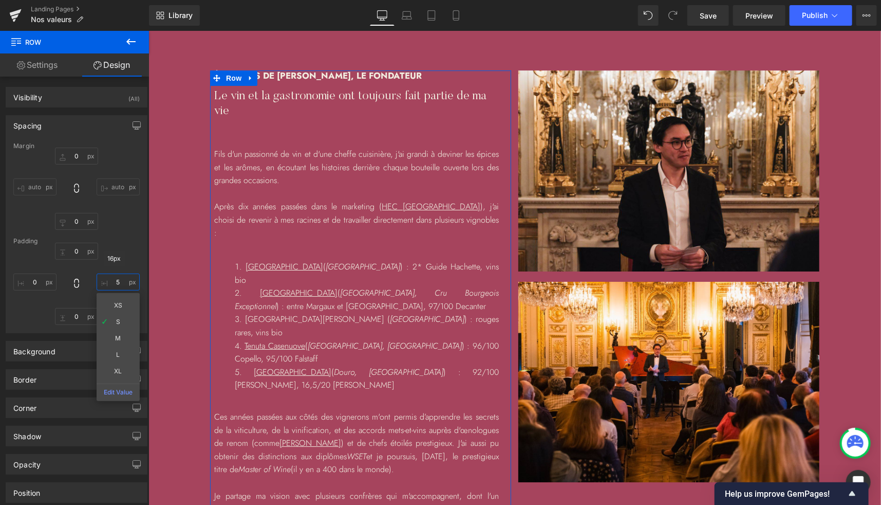
type input "50"
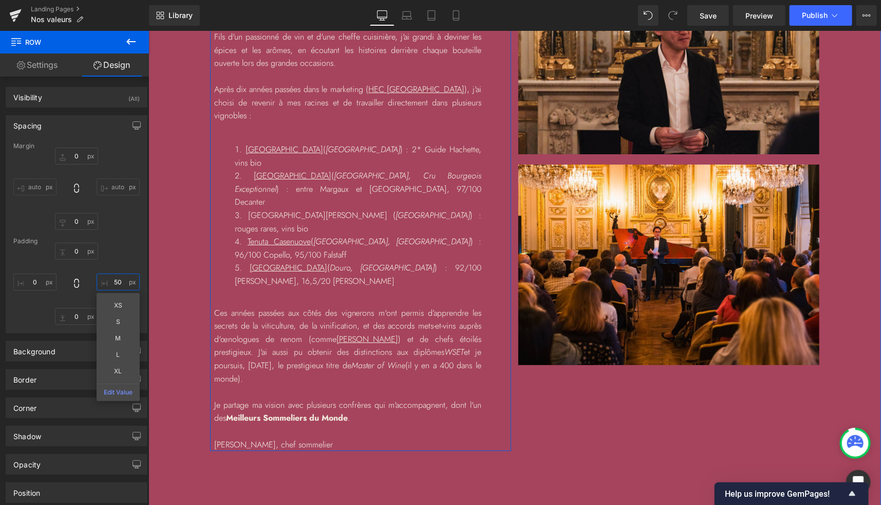
scroll to position [1962, 0]
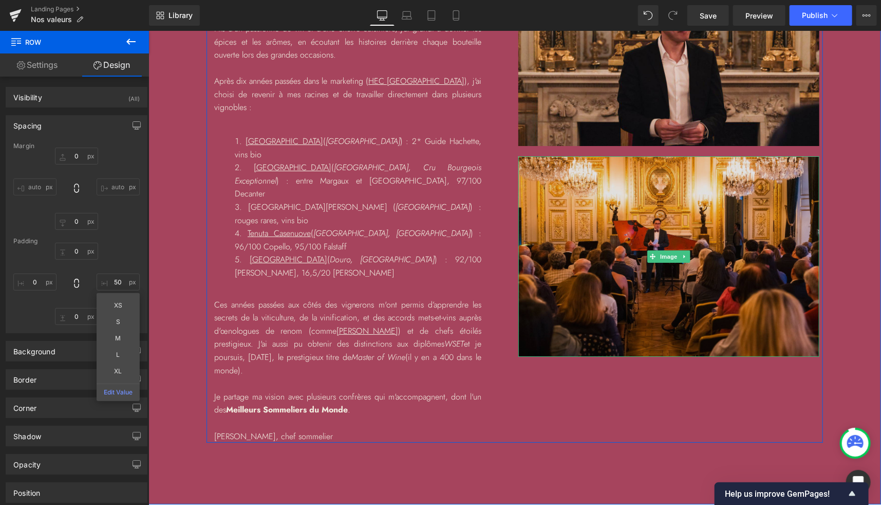
click at [659, 256] on span "Image" at bounding box center [669, 256] width 22 height 12
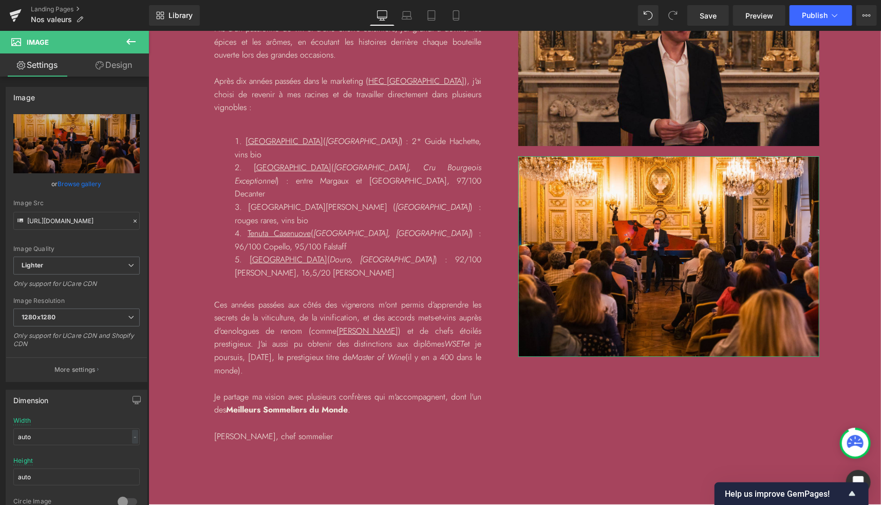
click at [123, 64] on link "Design" at bounding box center [114, 64] width 75 height 23
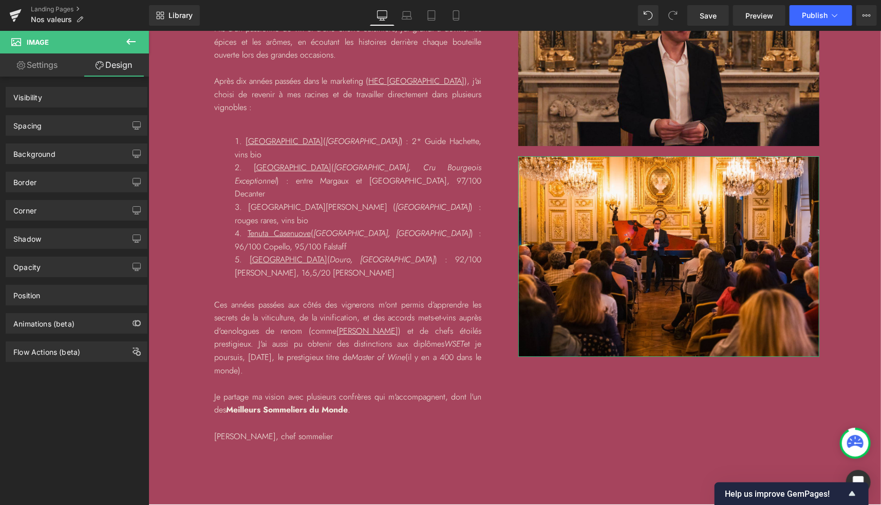
click at [48, 124] on div "Spacing" at bounding box center [76, 126] width 141 height 20
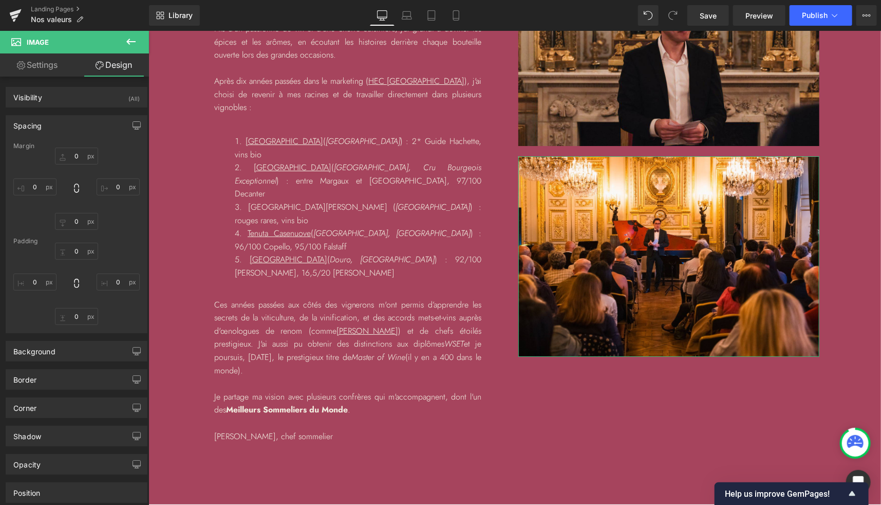
type input "20"
type input "0"
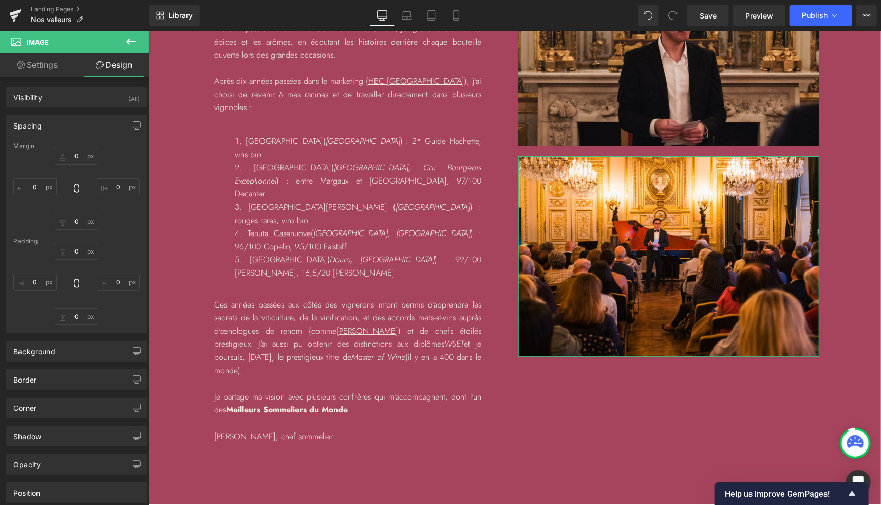
type input "0"
click at [76, 152] on input "20" at bounding box center [76, 155] width 43 height 17
type input "40"
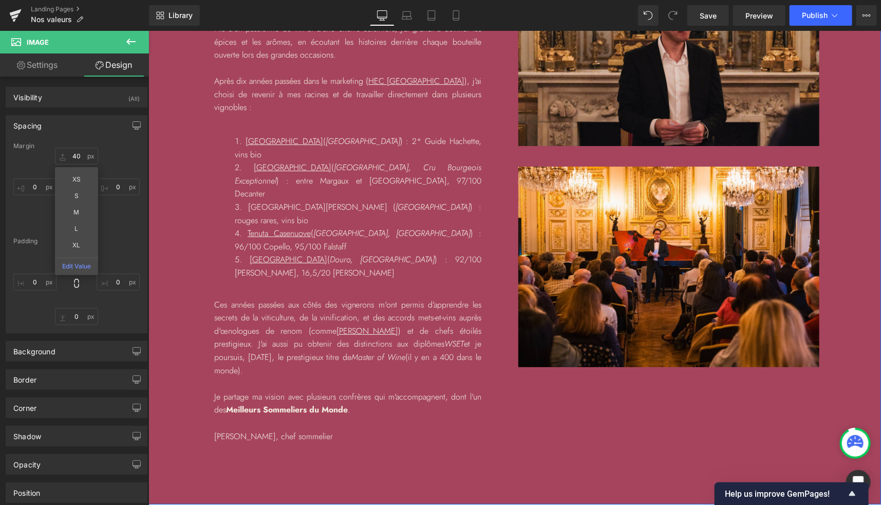
click at [859, 212] on div "à propos de [PERSON_NAME], le fondateur Heading Le vin et la gastronomie ont to…" at bounding box center [514, 192] width 733 height 497
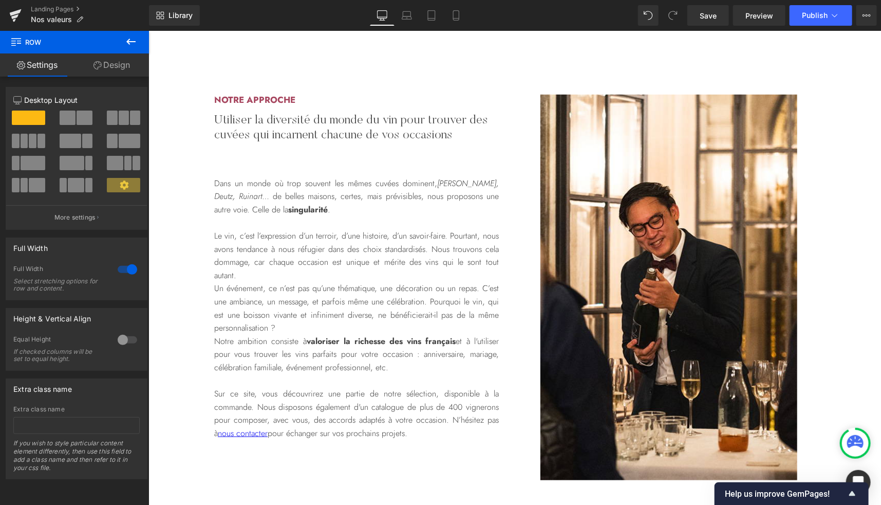
scroll to position [307, 0]
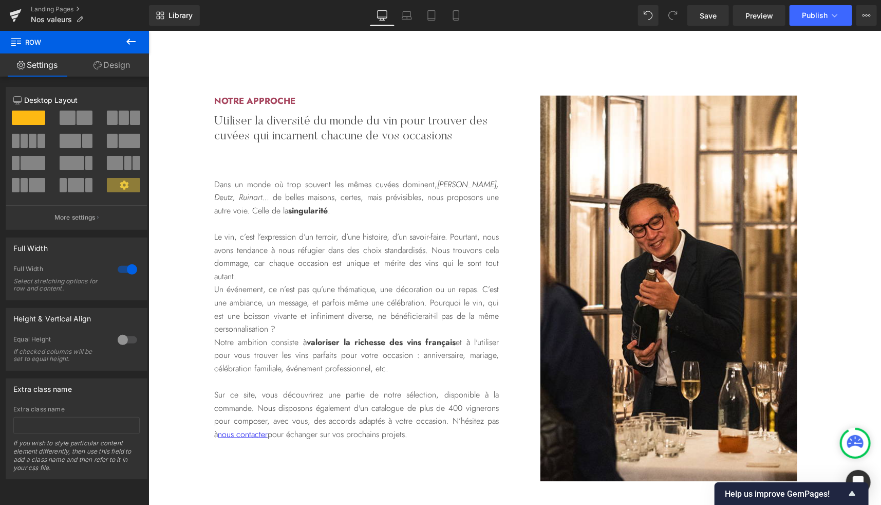
click at [390, 282] on p "Un événement, ce n’est pas qu’une thématique, une décoration ou un repas. C’est…" at bounding box center [356, 308] width 285 height 52
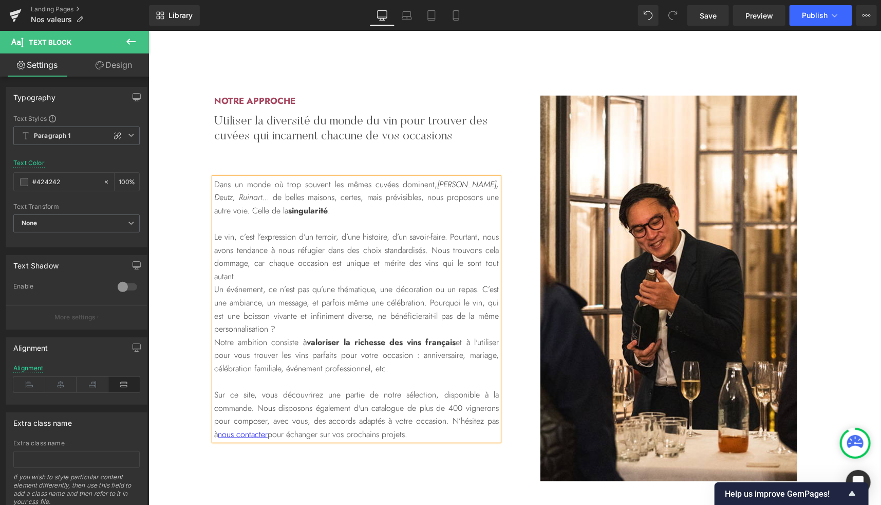
copy div "Lore ip dolor si amet consect adi elits doeius temporin, Utlabor Etdolor, Magna…"
click at [278, 338] on p "Notre ambition consiste à valoriser la richesse des vins français et à l'utilis…" at bounding box center [356, 355] width 285 height 40
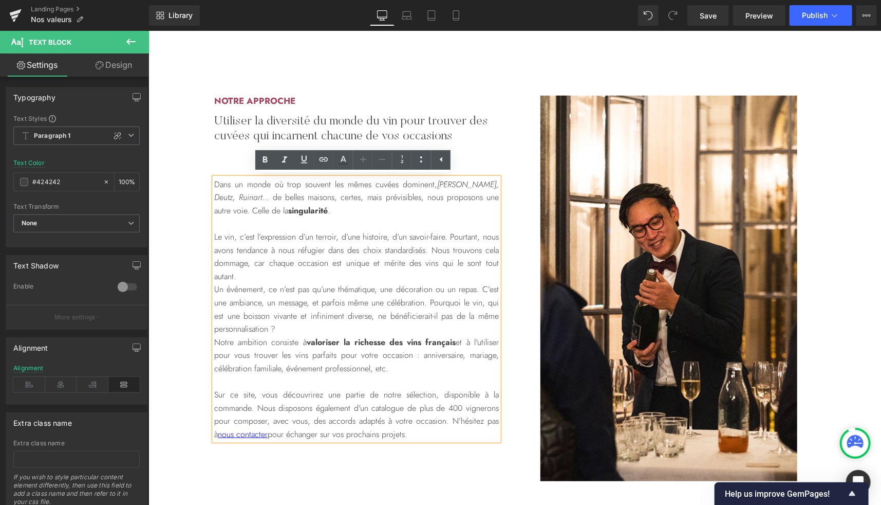
click at [265, 339] on p "Notre ambition consiste à valoriser la richesse des vins français et à l'utilis…" at bounding box center [356, 355] width 285 height 40
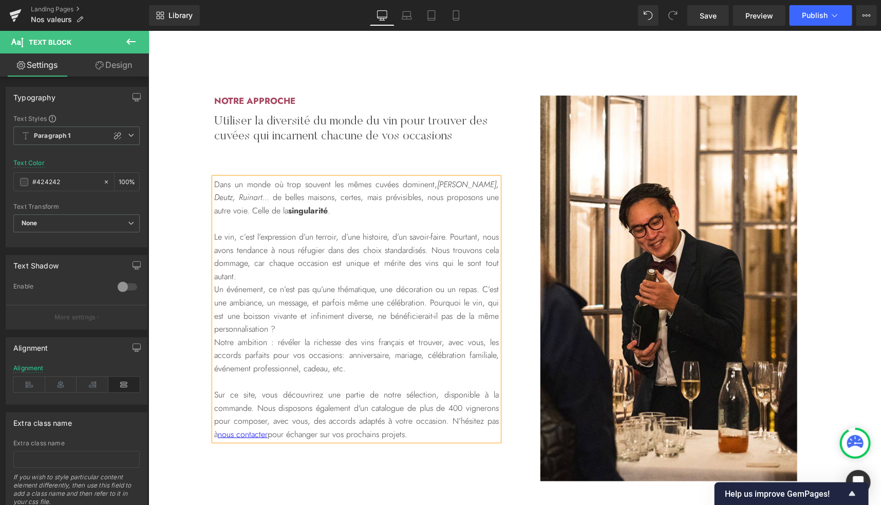
click at [282, 325] on p "Un événement, ce n’est pas qu’une thématique, une décoration ou un repas. C’est…" at bounding box center [356, 308] width 285 height 52
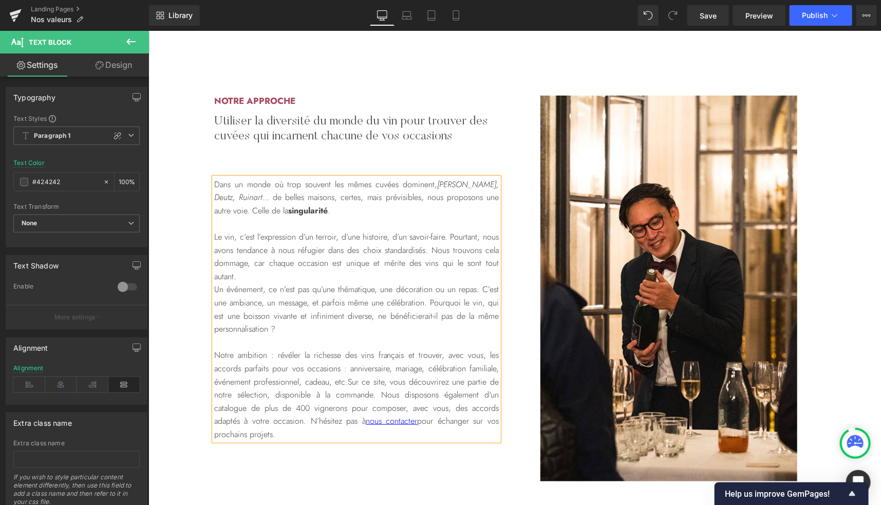
click at [333, 371] on p "Notre ambition : révéler la richesse des vins français et trouver, avec vous, l…" at bounding box center [356, 394] width 285 height 92
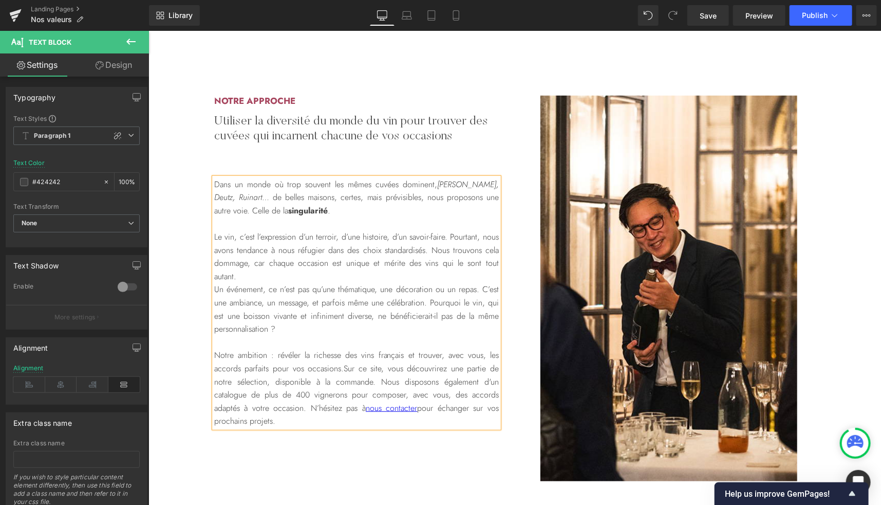
click at [344, 396] on span "Sur ce site, vous découvrirez une partie de notre sélection, disponible à la co…" at bounding box center [356, 387] width 285 height 51
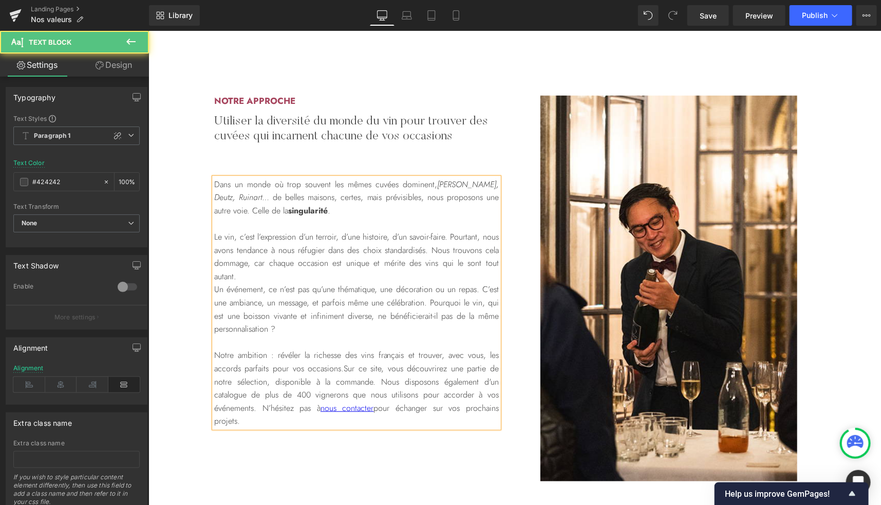
click at [406, 407] on span "pour échanger sur vos prochains projets." at bounding box center [356, 413] width 285 height 25
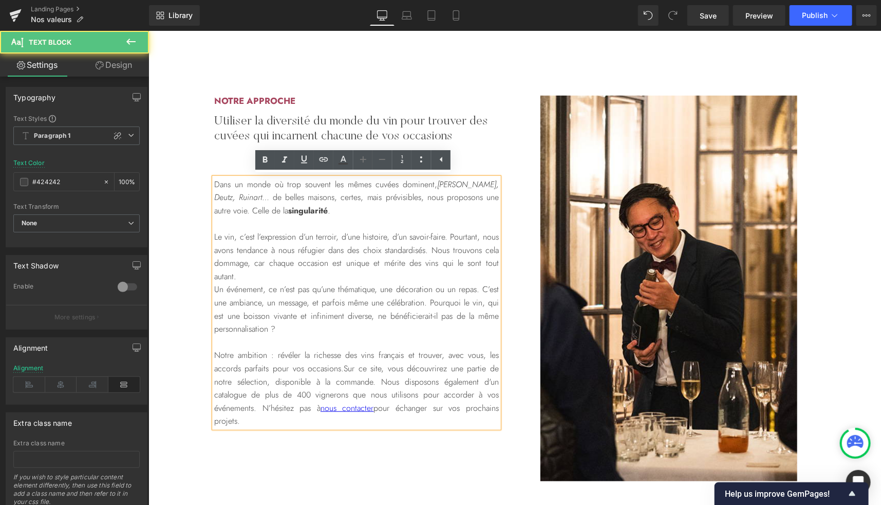
click at [277, 345] on p at bounding box center [356, 341] width 285 height 13
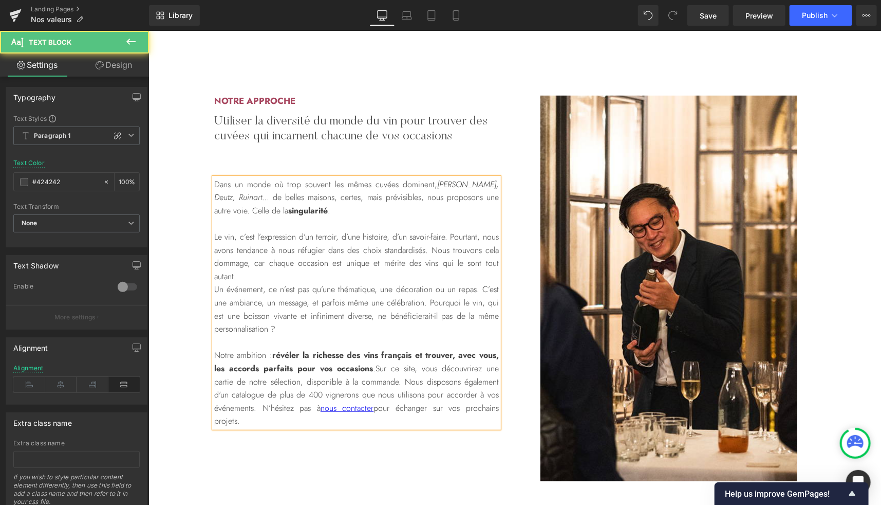
click at [353, 298] on p "Un événement, ce n’est pas qu’une thématique, une décoration ou un repas. C’est…" at bounding box center [356, 308] width 285 height 52
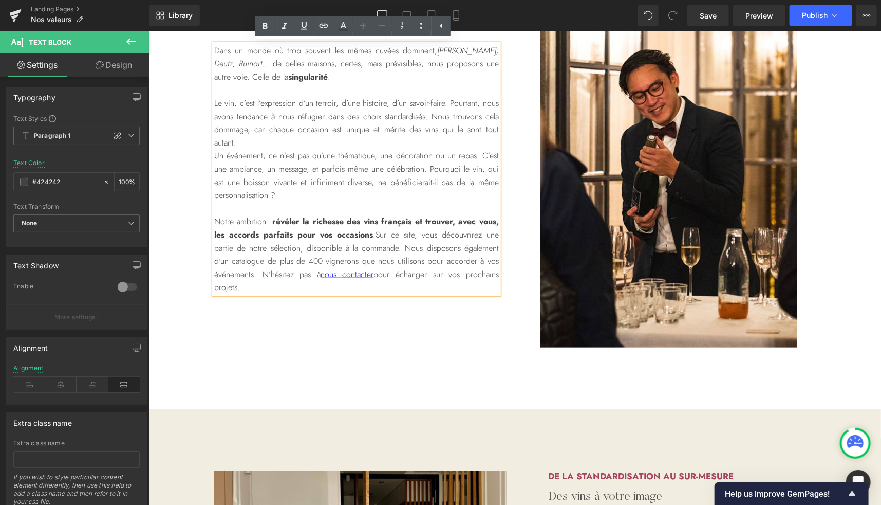
scroll to position [443, 0]
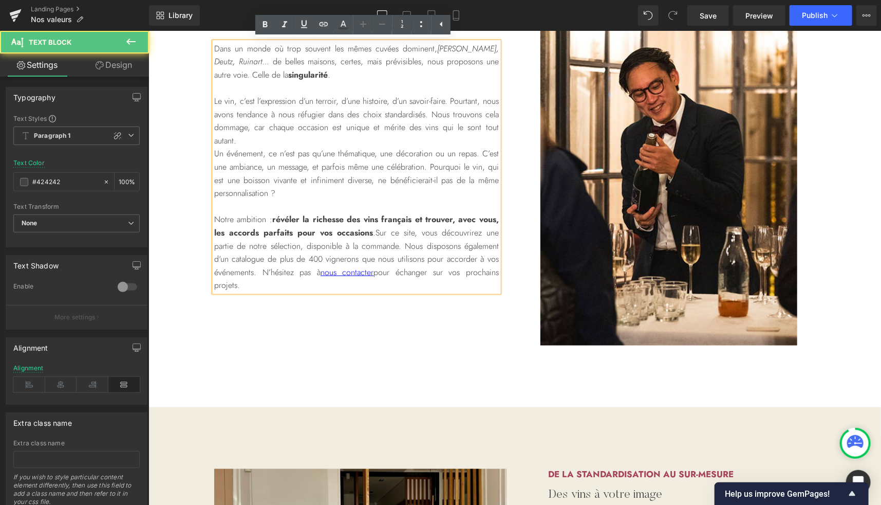
click at [415, 259] on span "Sur ce site, vous découvrirez une partie de notre sélection, disponible à la co…" at bounding box center [356, 251] width 285 height 51
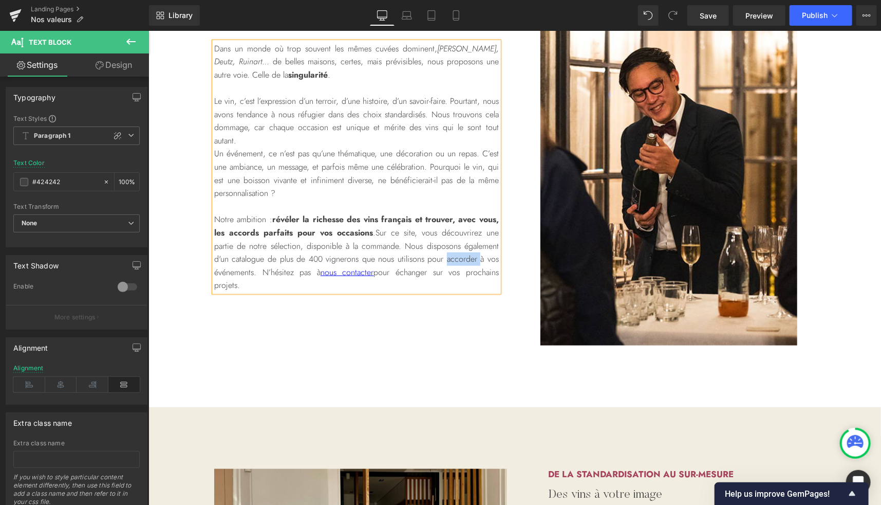
click at [445, 256] on span "Sur ce site, vous découvrirez une partie de notre sélection, disponible à la co…" at bounding box center [356, 251] width 285 height 51
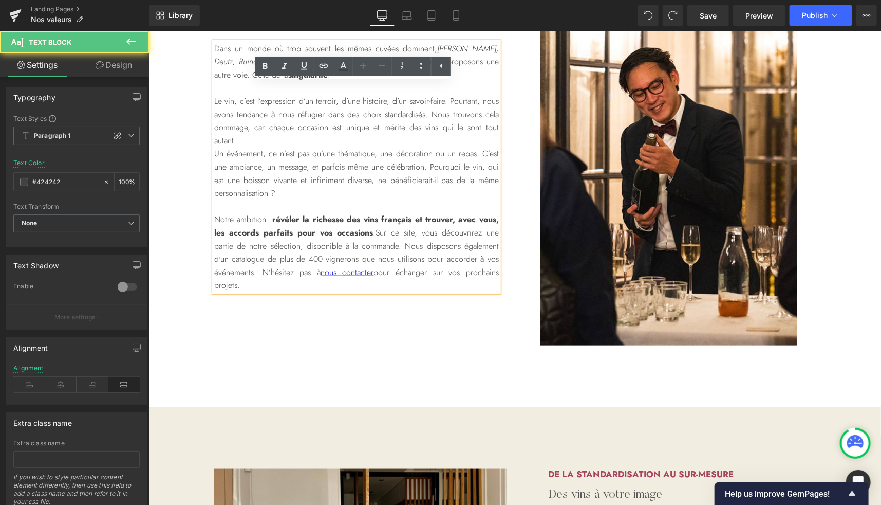
click at [456, 260] on span "Sur ce site, vous découvrirez une partie de notre sélection, disponible à la co…" at bounding box center [356, 251] width 285 height 51
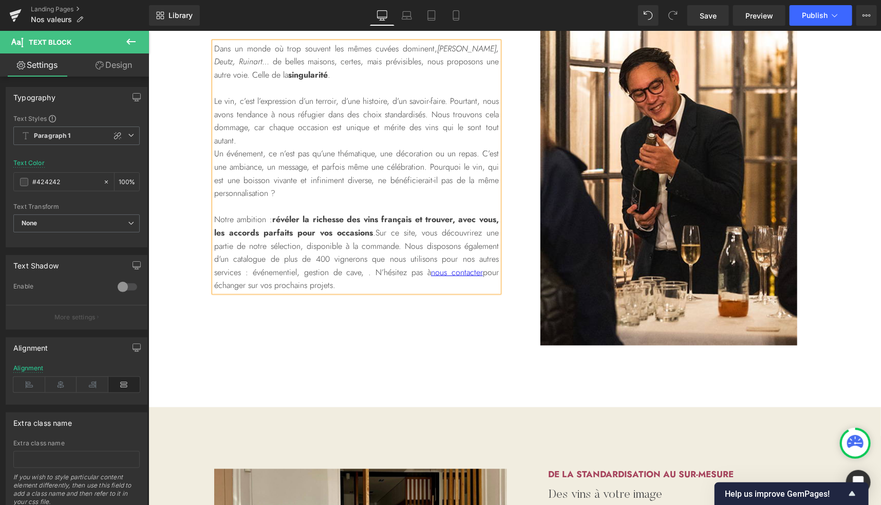
click at [357, 270] on span "Sur ce site, vous découvrirez une partie de notre sélection, disponible à la co…" at bounding box center [356, 251] width 285 height 51
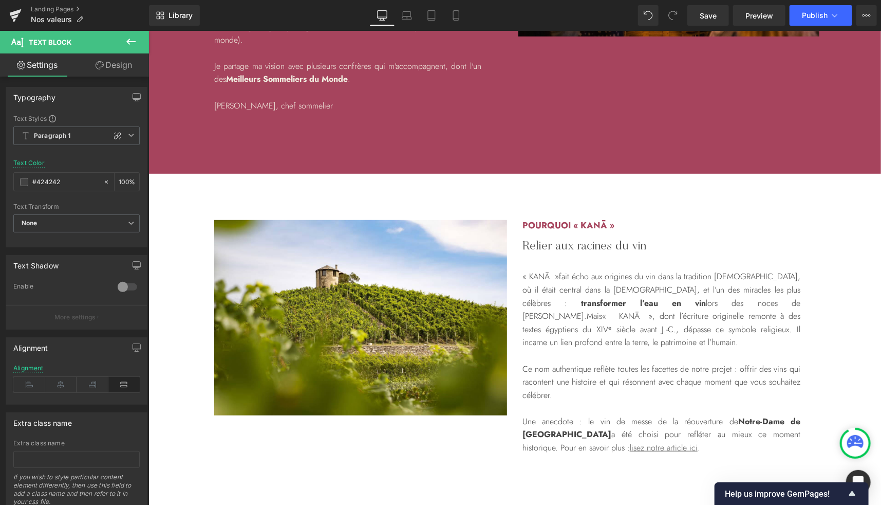
scroll to position [2293, 0]
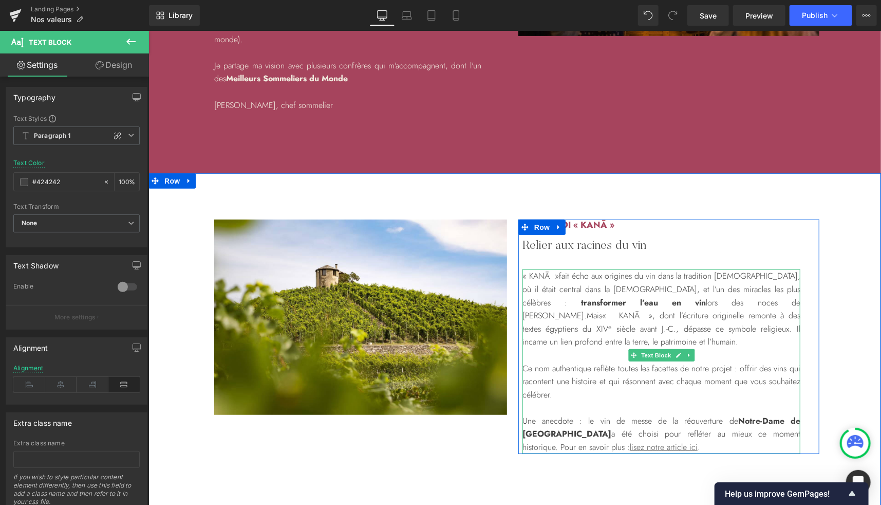
click at [706, 296] on strong "transformer l’eau en vin" at bounding box center [643, 302] width 125 height 12
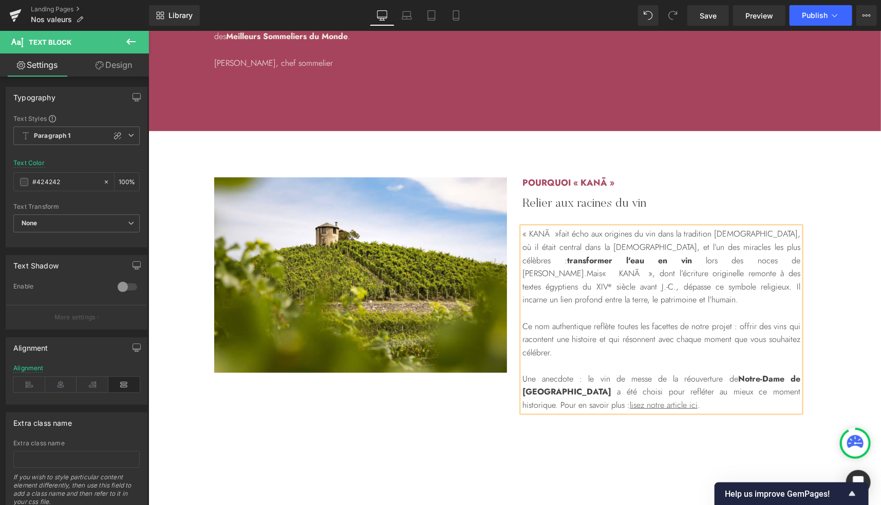
scroll to position [2334, 0]
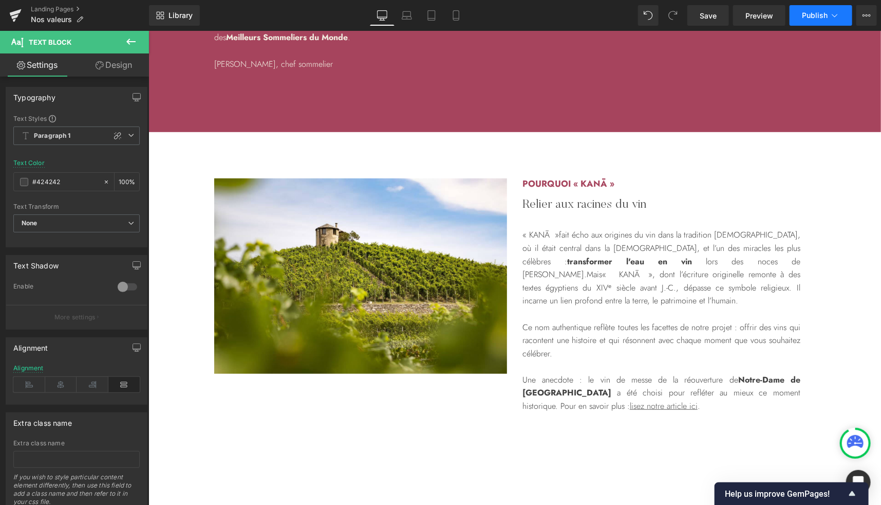
click at [815, 22] on button "Publish" at bounding box center [821, 15] width 63 height 21
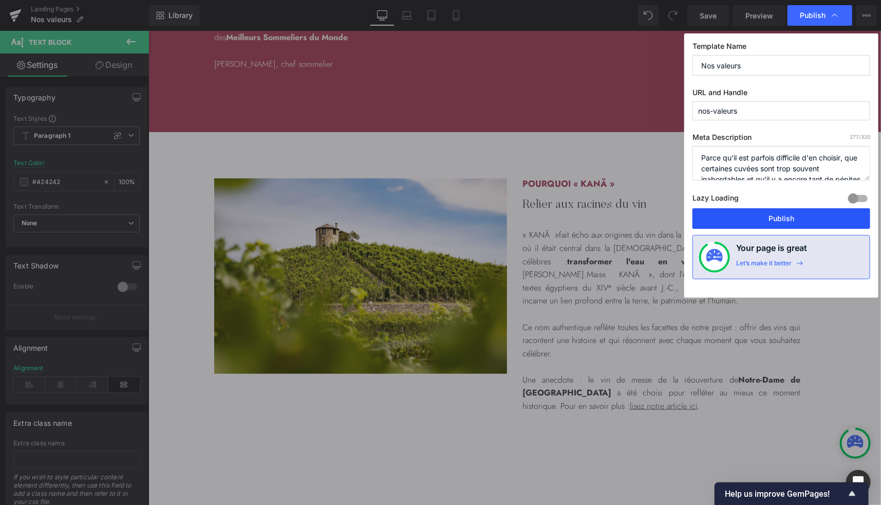
click at [772, 215] on button "Publish" at bounding box center [782, 218] width 178 height 21
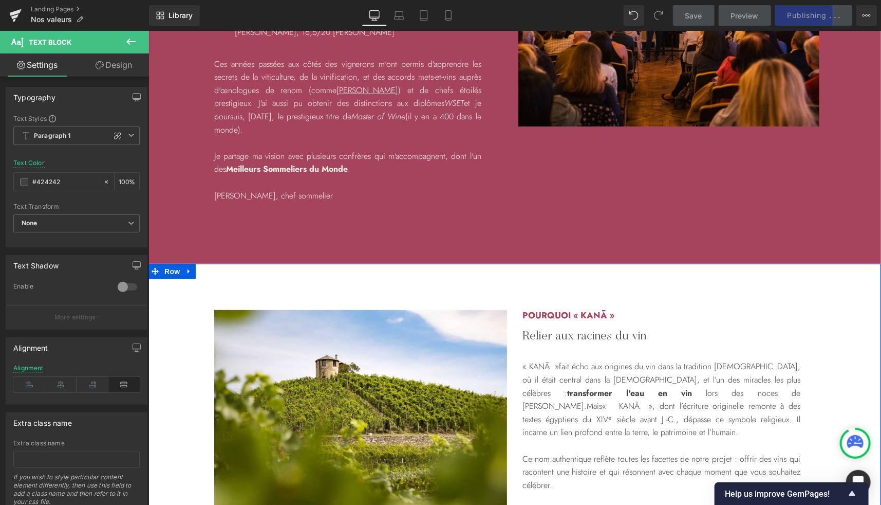
scroll to position [2202, 0]
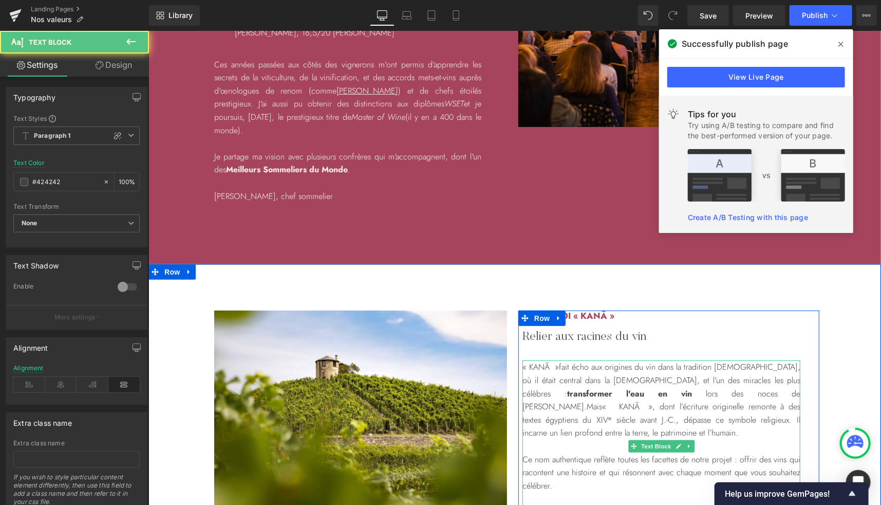
click at [710, 360] on span "fait écho aux origines du vin dans la tradition [DEMOGRAPHIC_DATA], où il était…" at bounding box center [661, 379] width 278 height 38
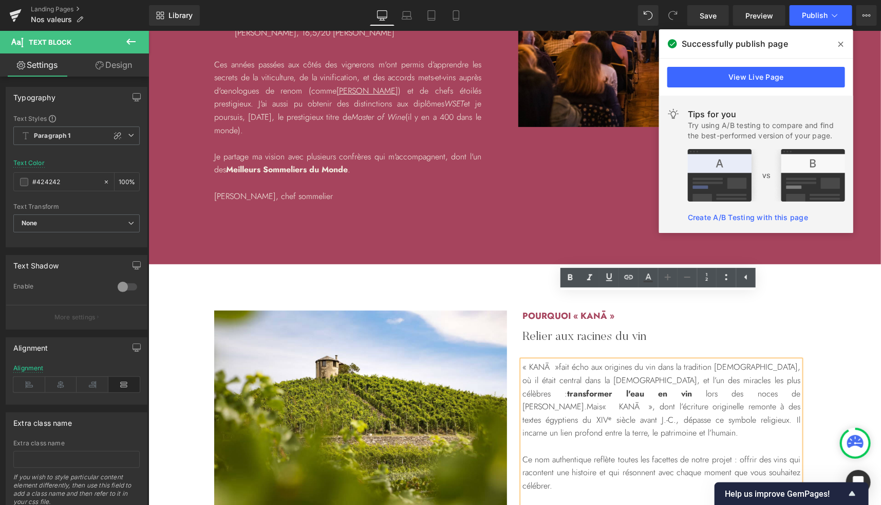
click at [507, 264] on div "Image Row POURQUOI « KANĀ » Heading Relier aux racines du vin Heading « [DEMOGR…" at bounding box center [514, 441] width 733 height 355
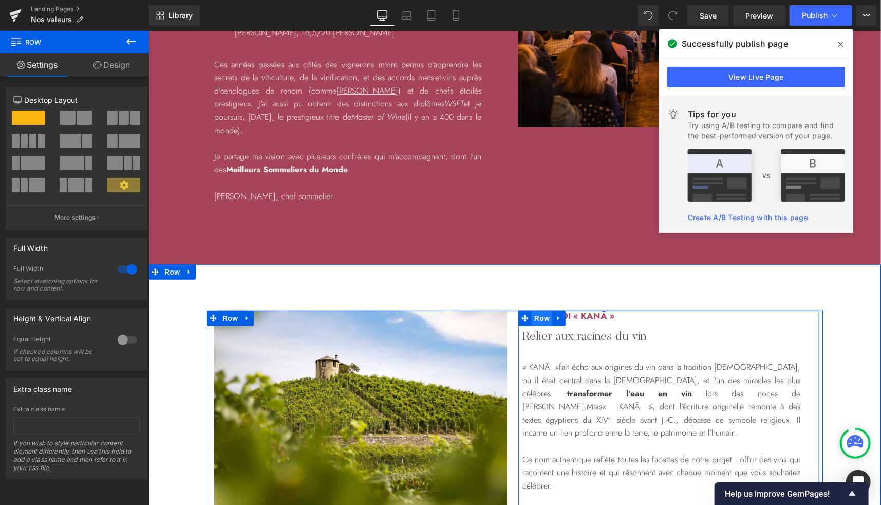
click at [536, 310] on span "Row" at bounding box center [541, 317] width 21 height 15
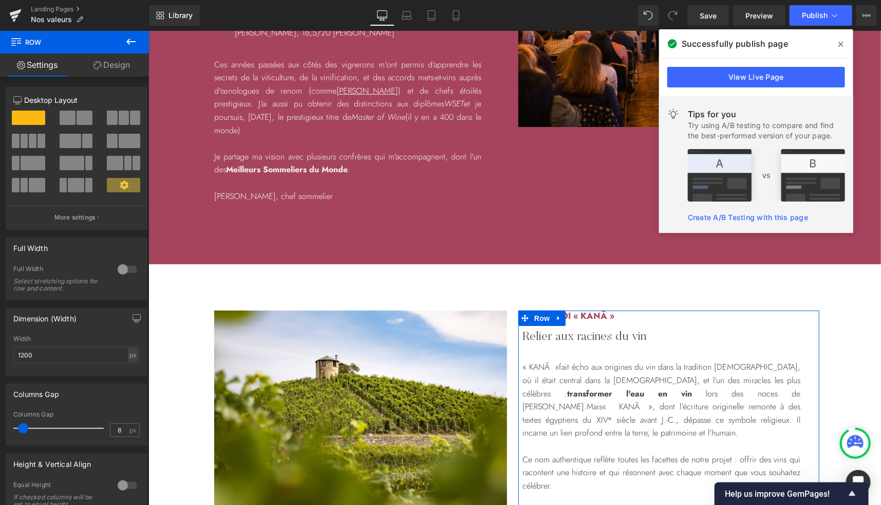
click at [116, 66] on link "Design" at bounding box center [112, 64] width 75 height 23
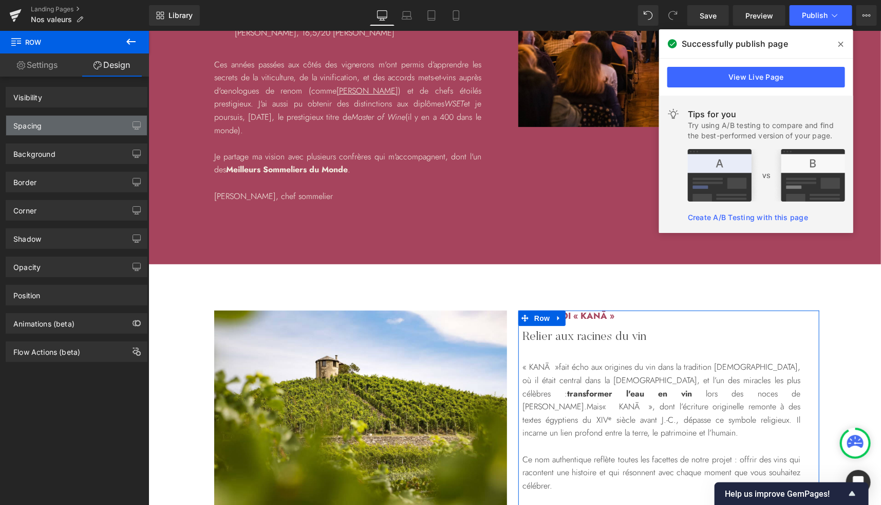
click at [60, 124] on div "Spacing" at bounding box center [76, 126] width 141 height 20
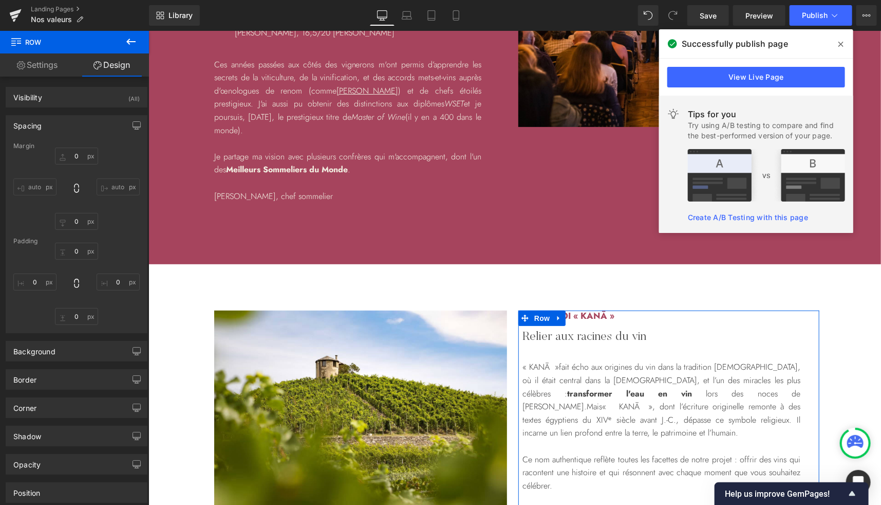
type input "0"
type input "29"
type input "0"
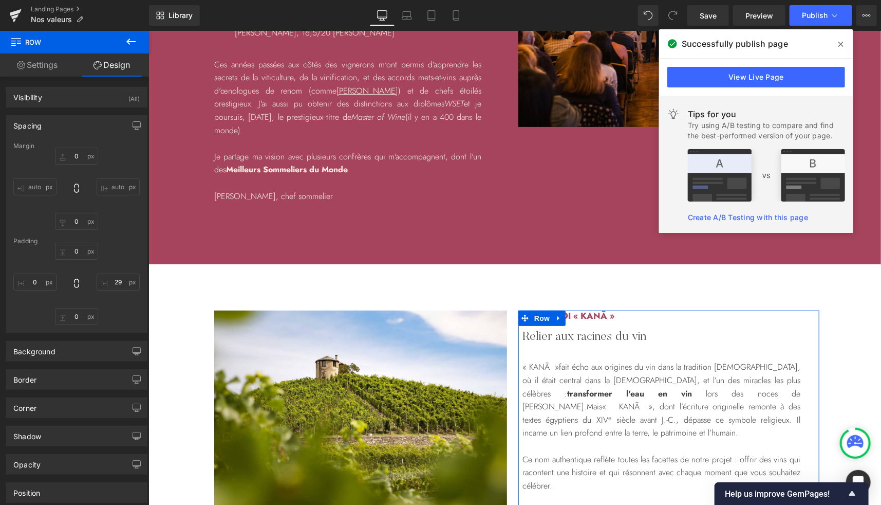
click at [35, 130] on div "Spacing" at bounding box center [76, 126] width 141 height 20
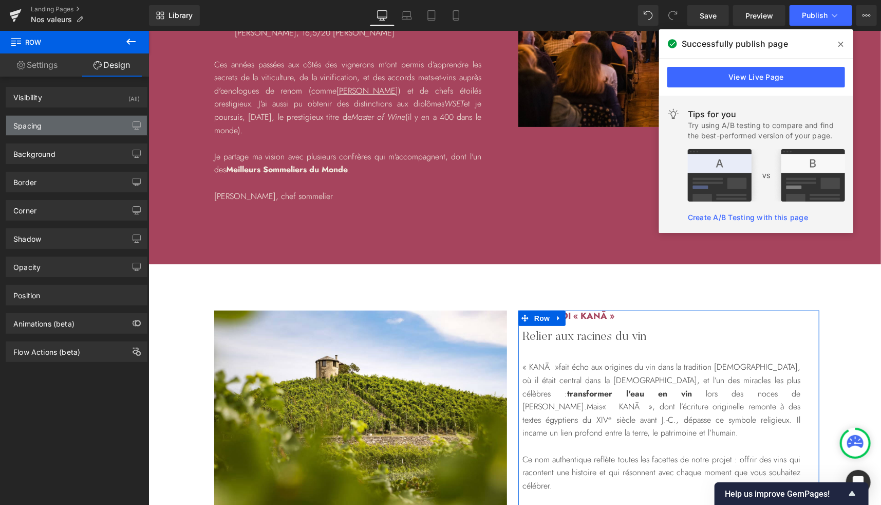
click at [35, 130] on div "Spacing" at bounding box center [76, 126] width 141 height 20
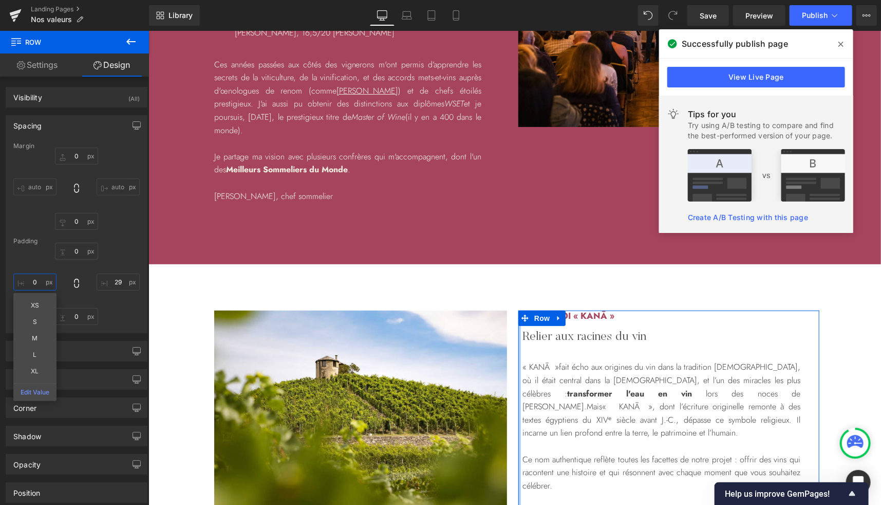
click at [36, 283] on input "0" at bounding box center [34, 281] width 43 height 17
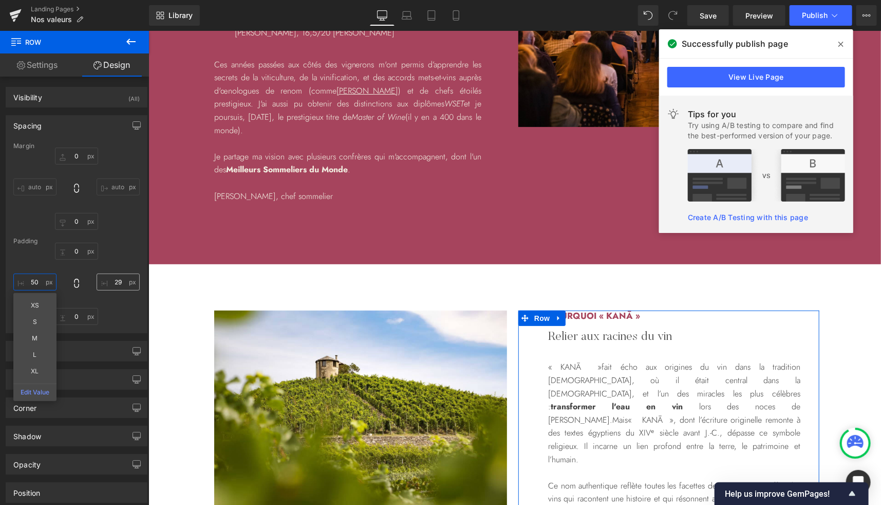
type input "50"
click at [115, 278] on input "29" at bounding box center [118, 281] width 43 height 17
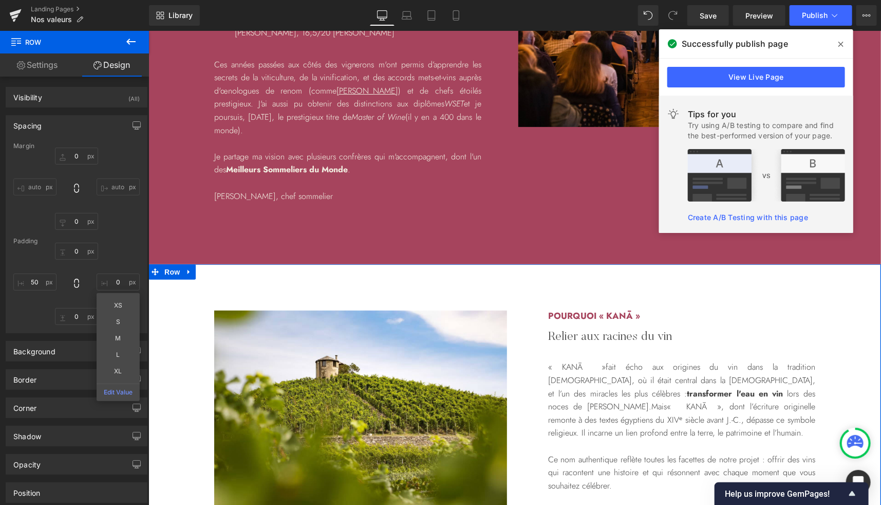
click at [837, 310] on div "Image Row POURQUOI « KANĀ » Heading Relier aux racines du vin Heading « [DEMOGR…" at bounding box center [514, 445] width 733 height 271
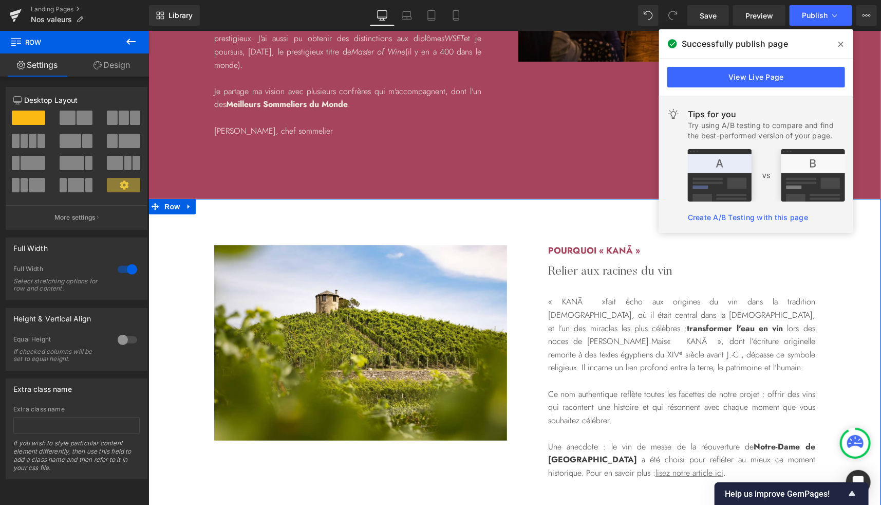
scroll to position [2268, 0]
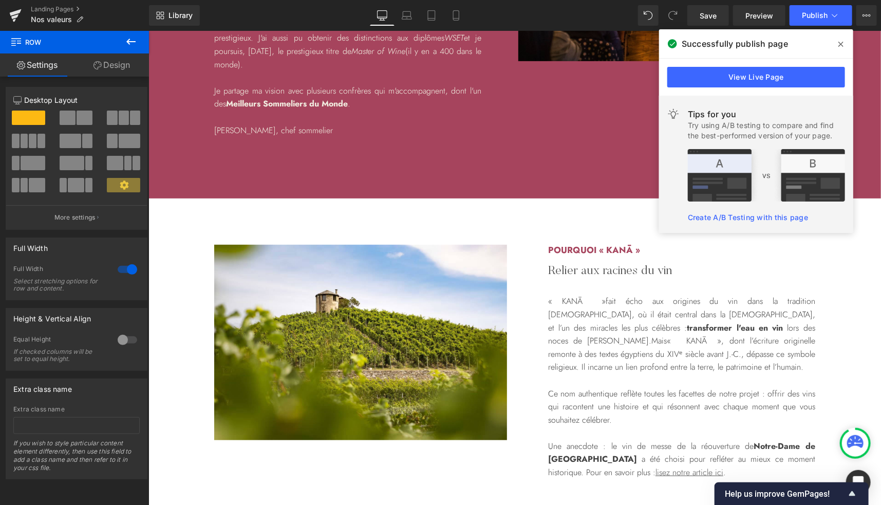
drag, startPoint x: 843, startPoint y: 42, endPoint x: 660, endPoint y: 126, distance: 201.2
click at [843, 42] on icon at bounding box center [841, 44] width 5 height 5
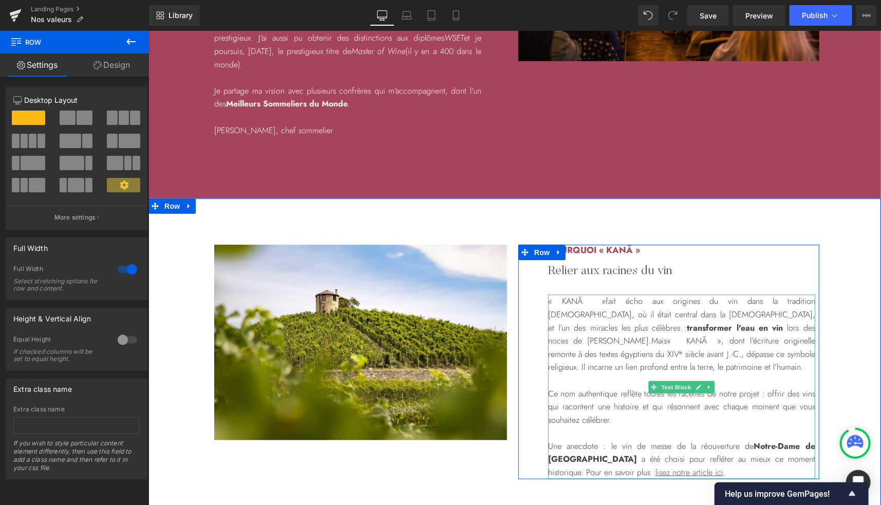
click at [719, 294] on span "fait écho aux origines du vin dans la tradition [DEMOGRAPHIC_DATA], où il était…" at bounding box center [681, 313] width 267 height 38
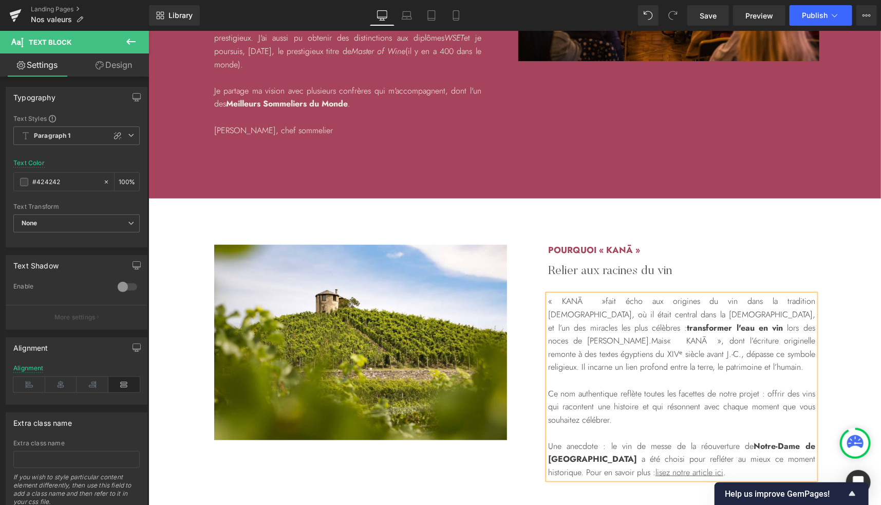
click at [722, 334] on span "KANĀ »" at bounding box center [704, 340] width 35 height 12
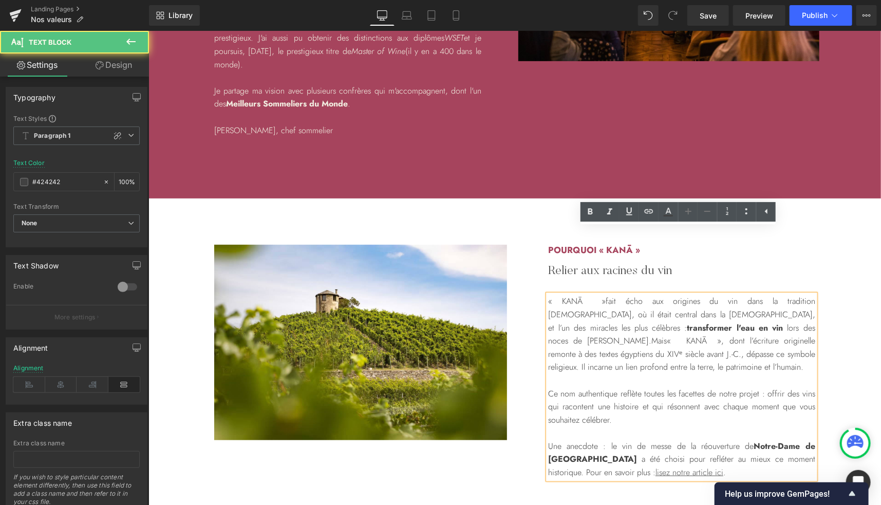
click at [667, 334] on span "Mais" at bounding box center [658, 340] width 15 height 12
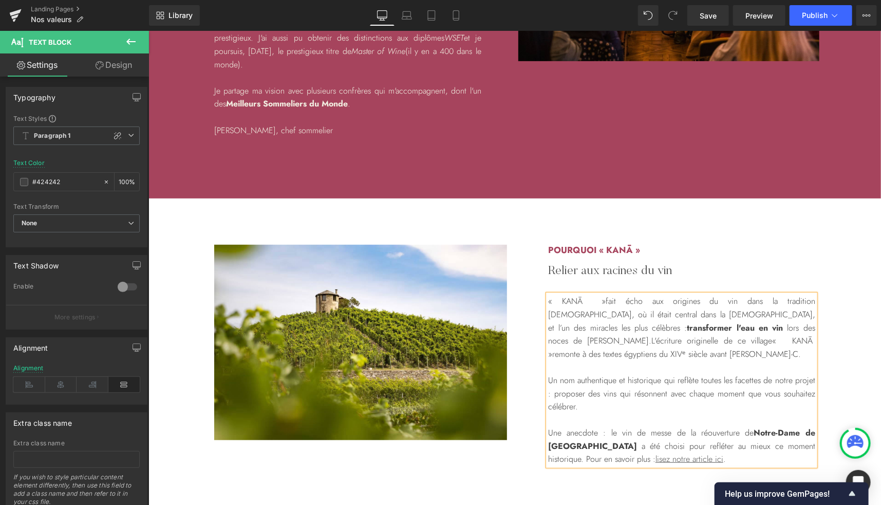
click at [702, 373] on p "Un nom authentique et historique qui reflète toutes les facettes de notre proje…" at bounding box center [681, 393] width 267 height 40
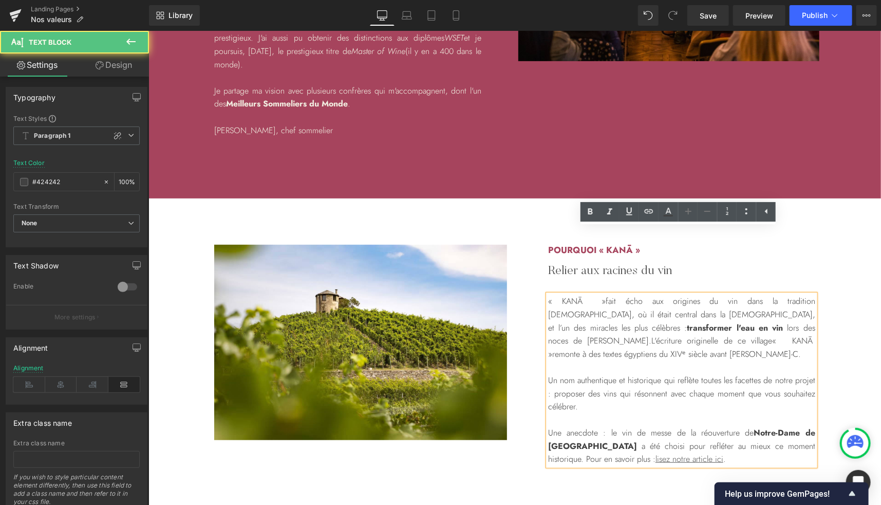
click at [699, 373] on p "Un nom authentique et historique qui reflète toutes les facettes de notre proje…" at bounding box center [681, 393] width 267 height 40
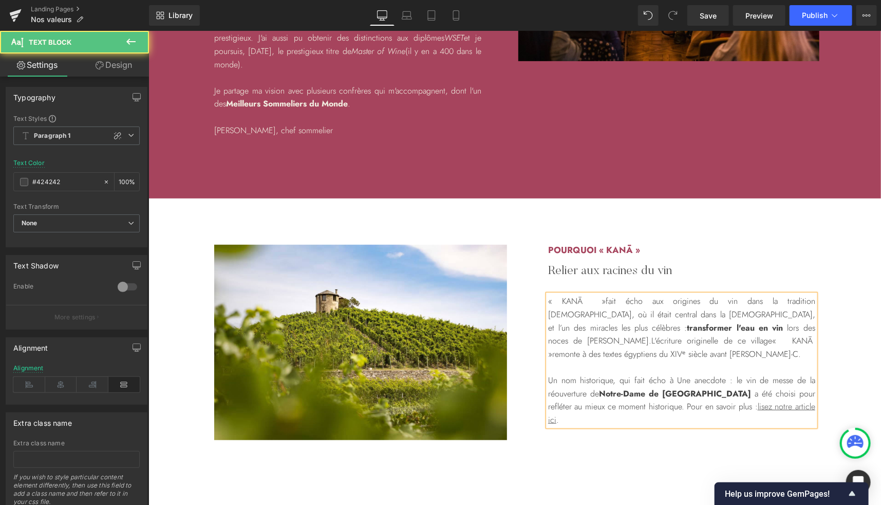
click at [714, 334] on span "L'écriture originelle de ce village" at bounding box center [711, 340] width 121 height 12
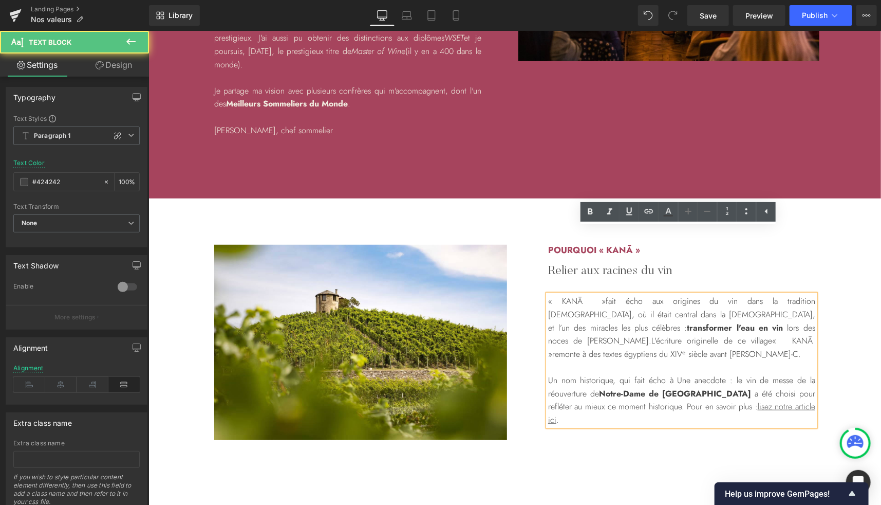
click at [613, 373] on p "Un nom historique, qui fait écho à Une anecdote : le vin de messe de la réouver…" at bounding box center [681, 399] width 267 height 52
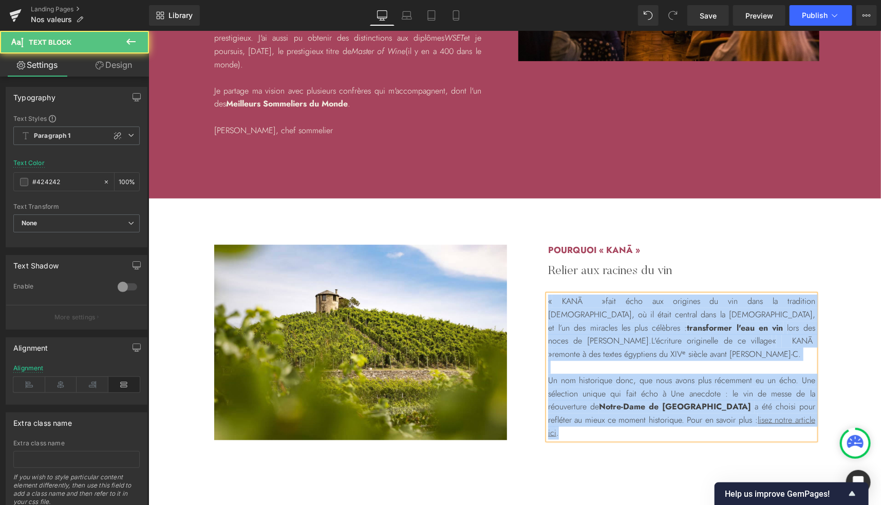
drag, startPoint x: 774, startPoint y: 339, endPoint x: 533, endPoint y: 235, distance: 262.4
click at [533, 244] on div "POURQUOI « KANĀ » Heading Relier aux racines du vin Heading « KANĀ » fait écho …" at bounding box center [668, 341] width 301 height 195
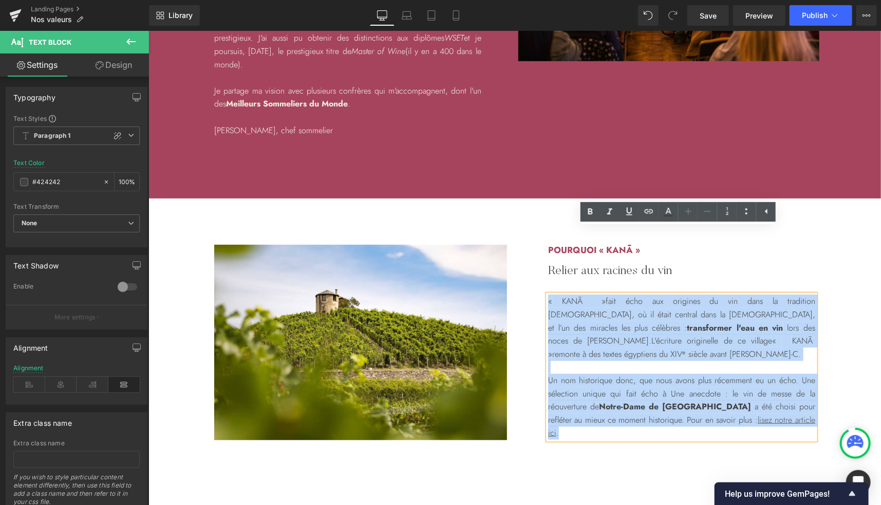
copy div "« [DEMOGRAPHIC_DATA] » fait écho aux origines du vin dans la tradition [DEMOGRA…"
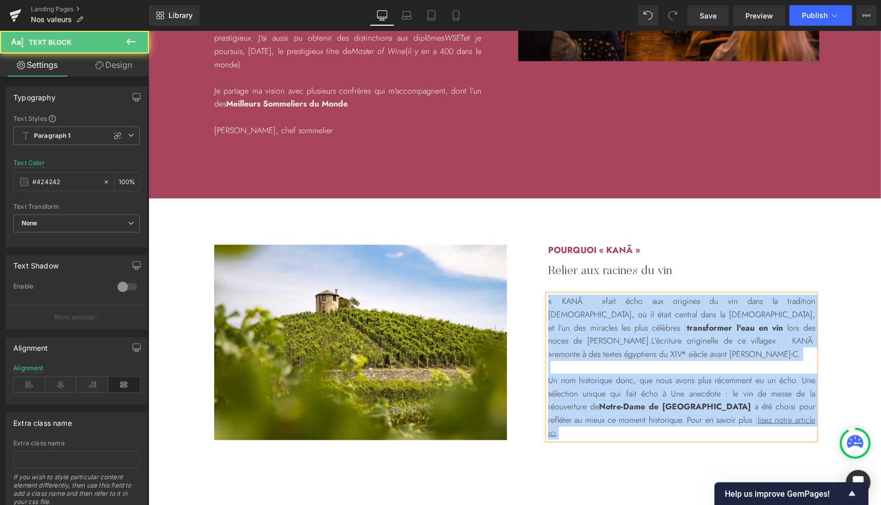
click at [618, 373] on p "Un nom historique donc, que nous avons plus récemment eu un écho. Une sélection…" at bounding box center [681, 406] width 267 height 66
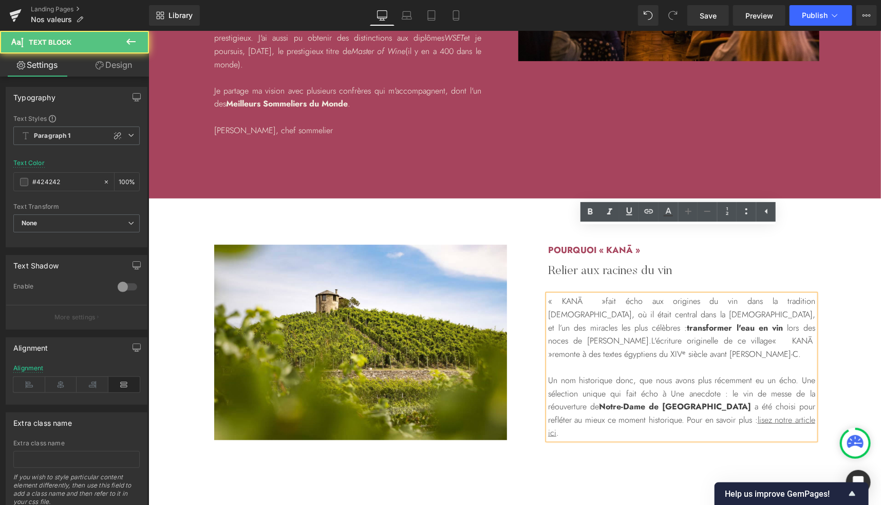
click at [617, 360] on p at bounding box center [681, 366] width 267 height 13
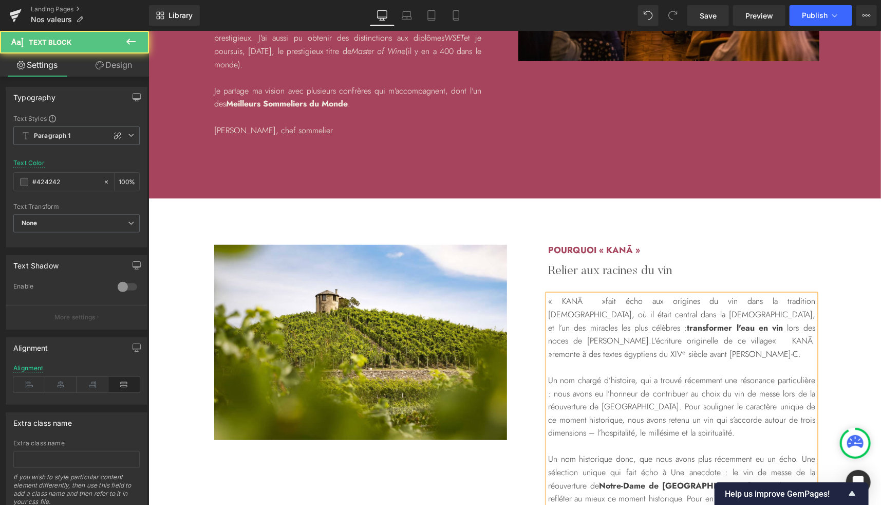
click at [636, 373] on p "Un nom chargé d’histoire, qui a trouvé récemment une résonance particulière : n…" at bounding box center [681, 406] width 267 height 66
click at [590, 373] on p "Un nom chargé d’histoire, qui a trouvé récemment une résonance particulière : n…" at bounding box center [681, 406] width 267 height 66
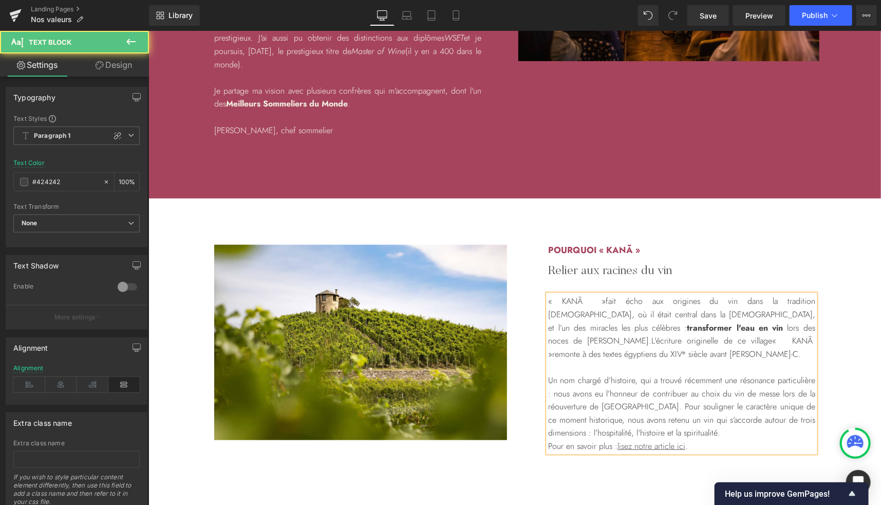
click at [625, 373] on p "Un nom chargé d’histoire, qui a trouvé récemment une résonance particulière : n…" at bounding box center [681, 412] width 267 height 79
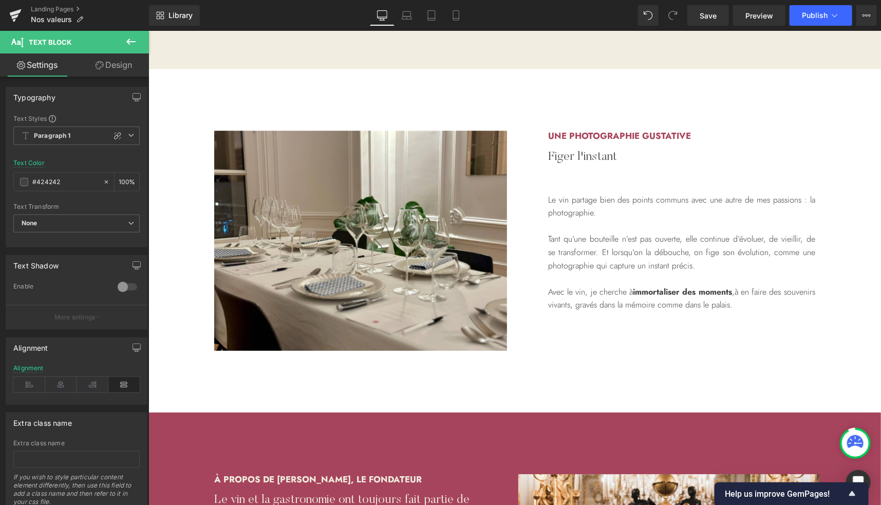
scroll to position [1433, 0]
click at [814, 13] on span "Publish" at bounding box center [815, 15] width 26 height 8
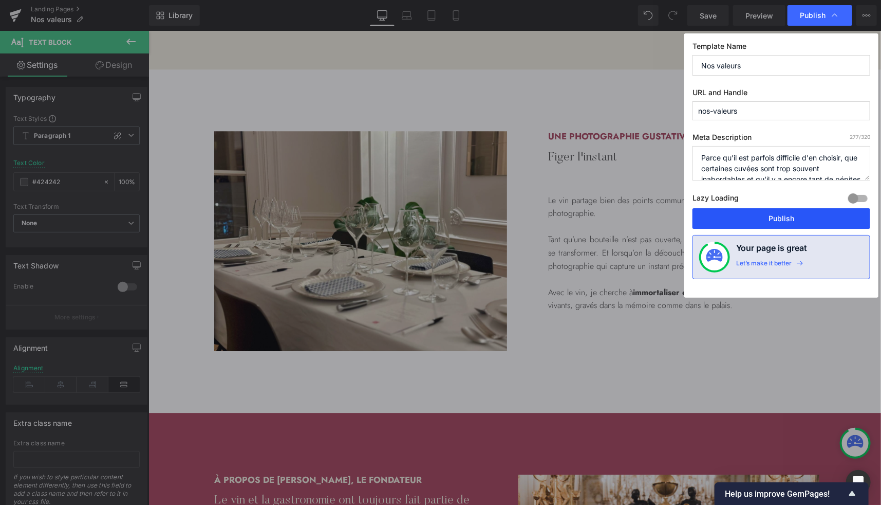
click at [759, 221] on button "Publish" at bounding box center [782, 218] width 178 height 21
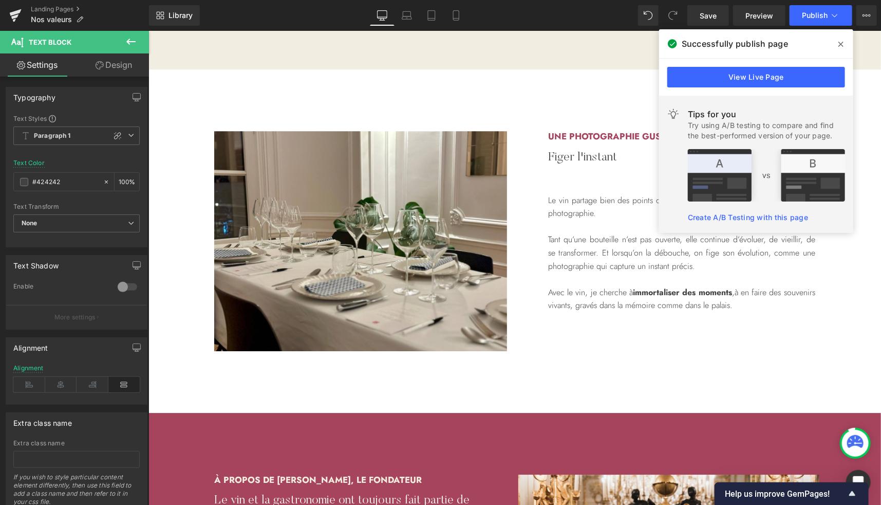
click at [840, 45] on icon at bounding box center [841, 44] width 5 height 5
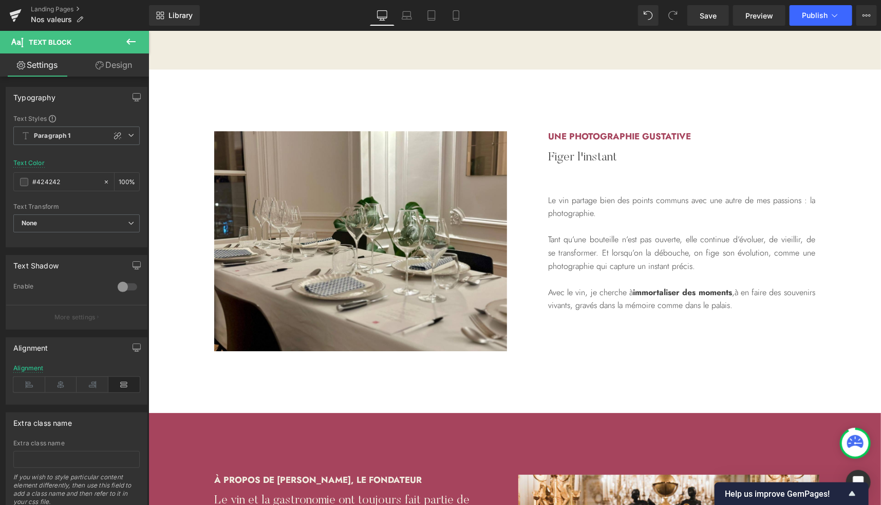
click at [595, 194] on div "Le vin partage bien des points communs avec une autre de mes passions : la phot…" at bounding box center [681, 252] width 267 height 118
click at [112, 59] on link "Design" at bounding box center [114, 64] width 75 height 23
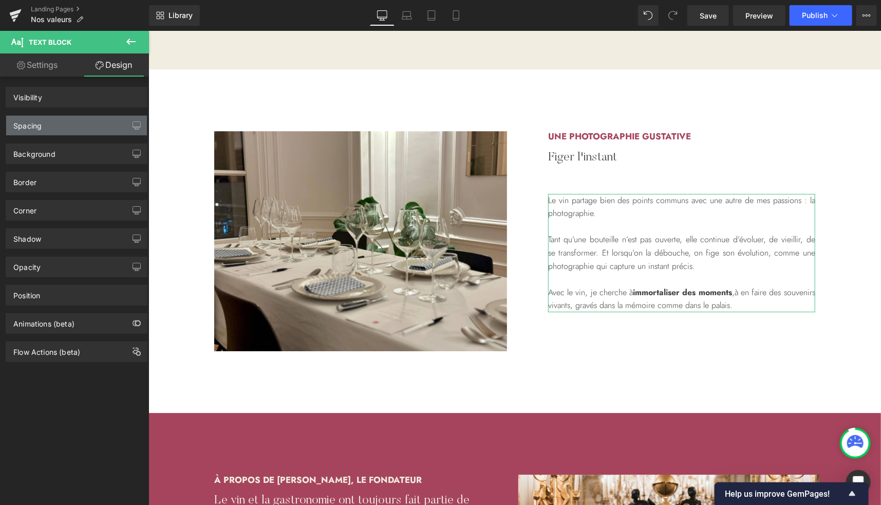
click at [38, 123] on div "Spacing" at bounding box center [27, 123] width 28 height 14
click at [47, 126] on div "Spacing" at bounding box center [76, 126] width 141 height 20
type input "40"
type input "0"
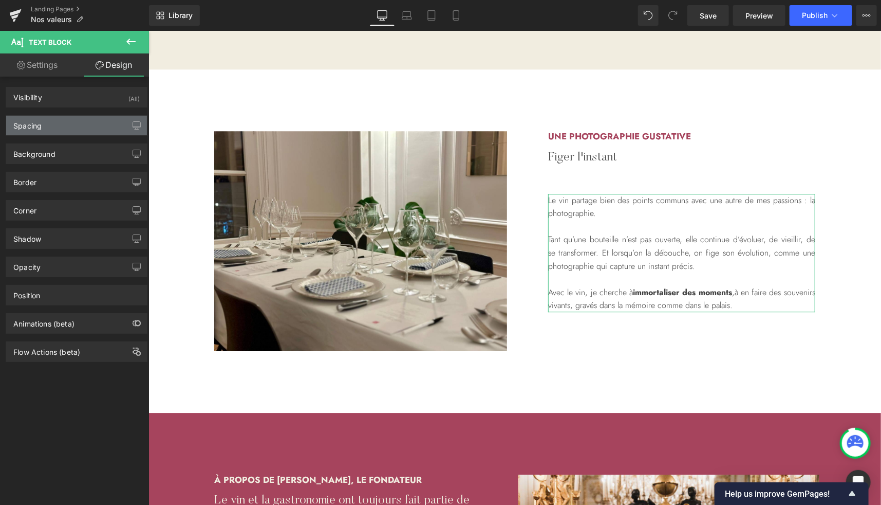
type input "0"
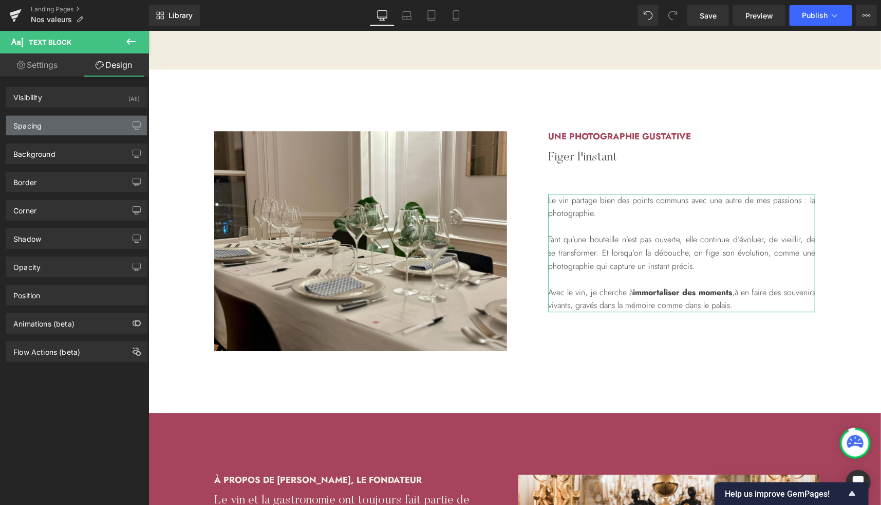
click at [47, 126] on div "Spacing" at bounding box center [76, 126] width 141 height 20
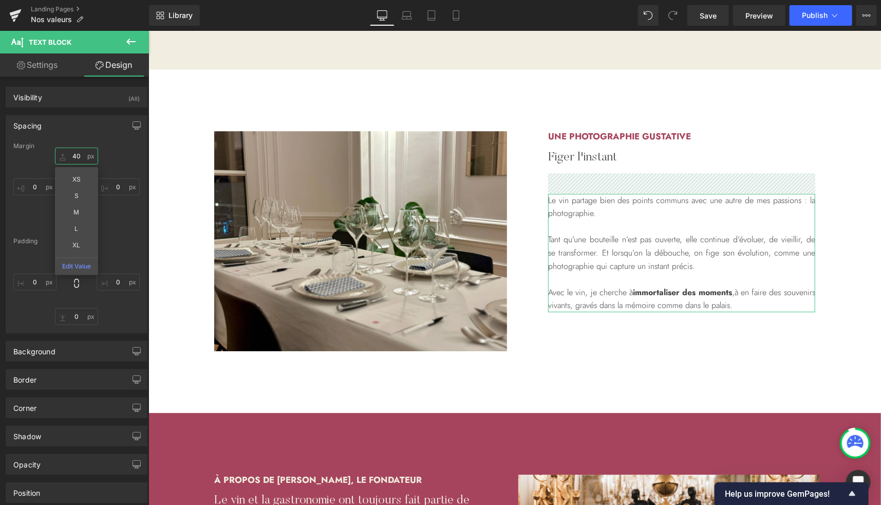
click at [75, 153] on input "40" at bounding box center [76, 155] width 43 height 17
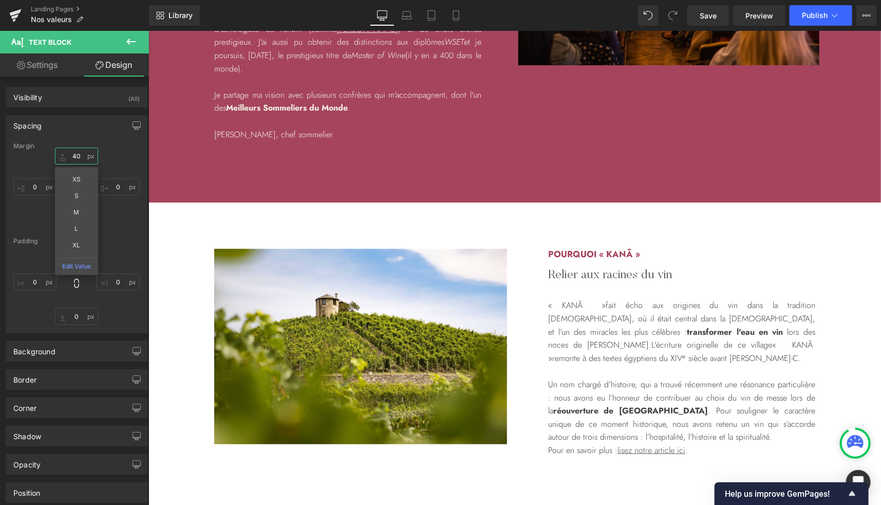
scroll to position [2365, 0]
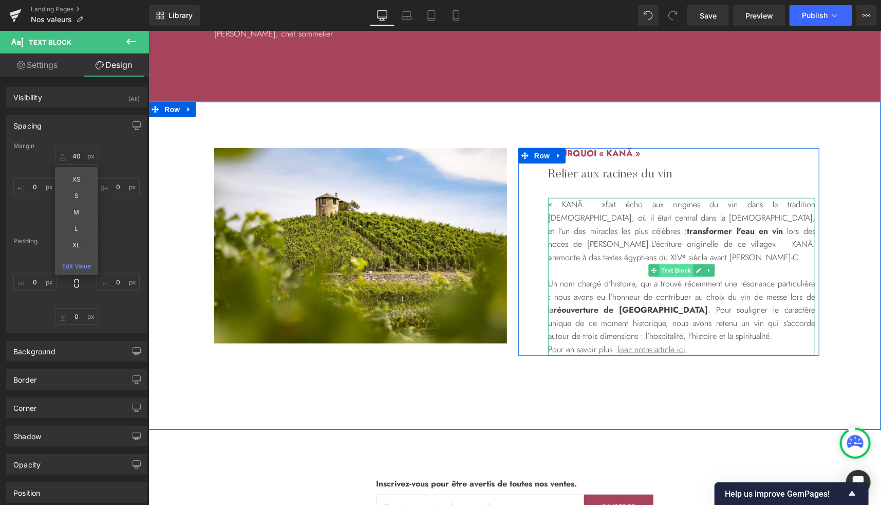
click at [671, 264] on span "Text Block" at bounding box center [676, 270] width 34 height 12
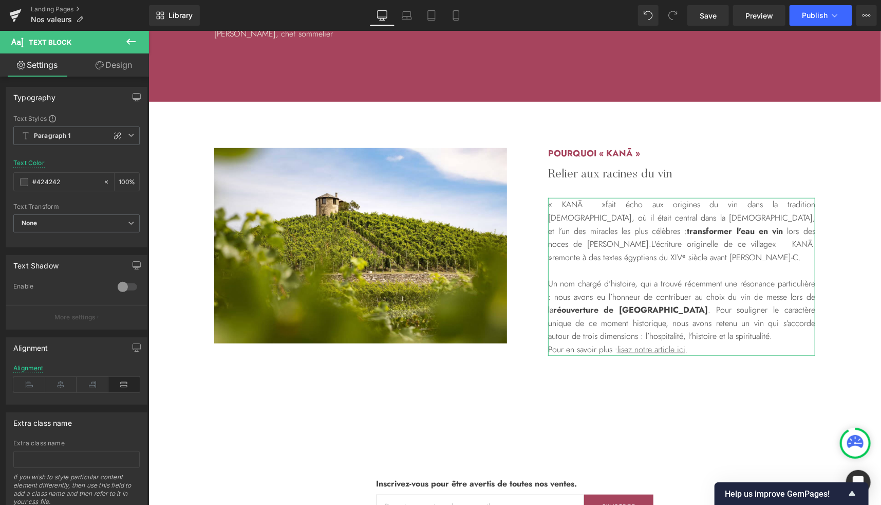
click at [114, 64] on link "Design" at bounding box center [114, 64] width 75 height 23
click at [0, 0] on div "Spacing" at bounding box center [0, 0] width 0 height 0
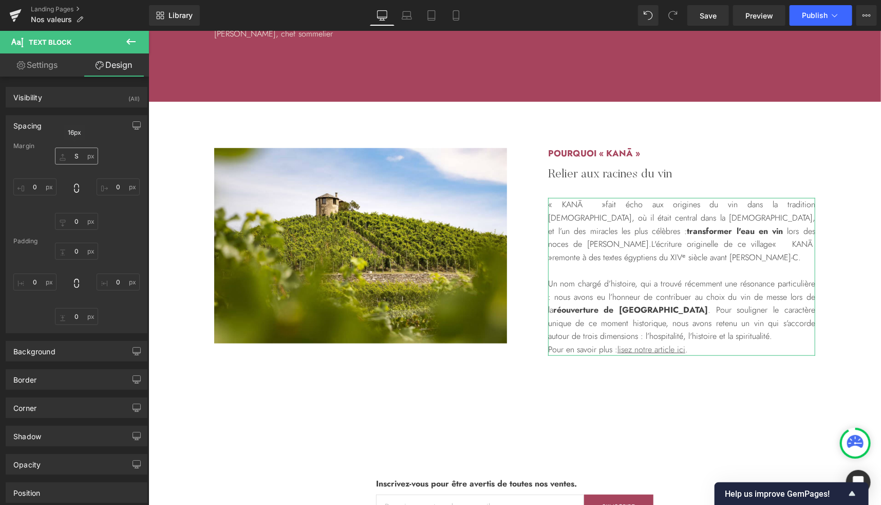
type input "S"
type input "0"
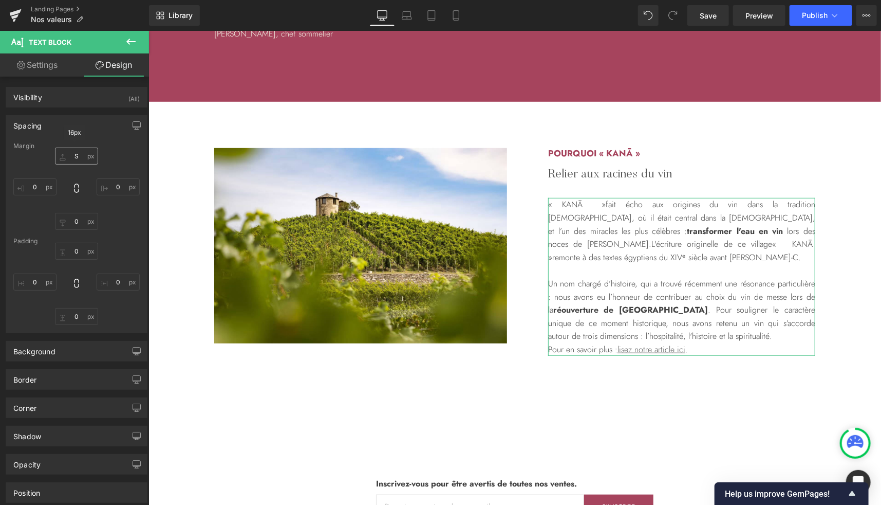
type input "0"
click at [74, 157] on input "S" at bounding box center [76, 155] width 43 height 17
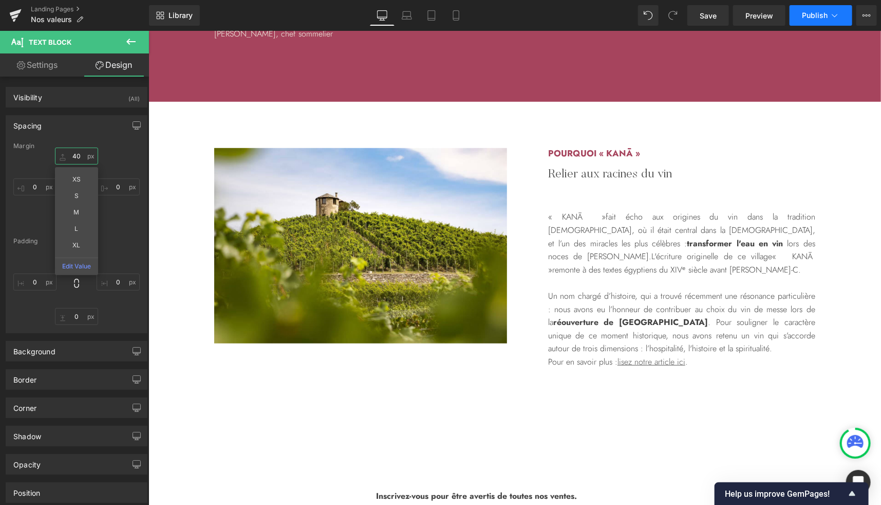
type input "40"
click at [811, 18] on span "Publish" at bounding box center [815, 15] width 26 height 8
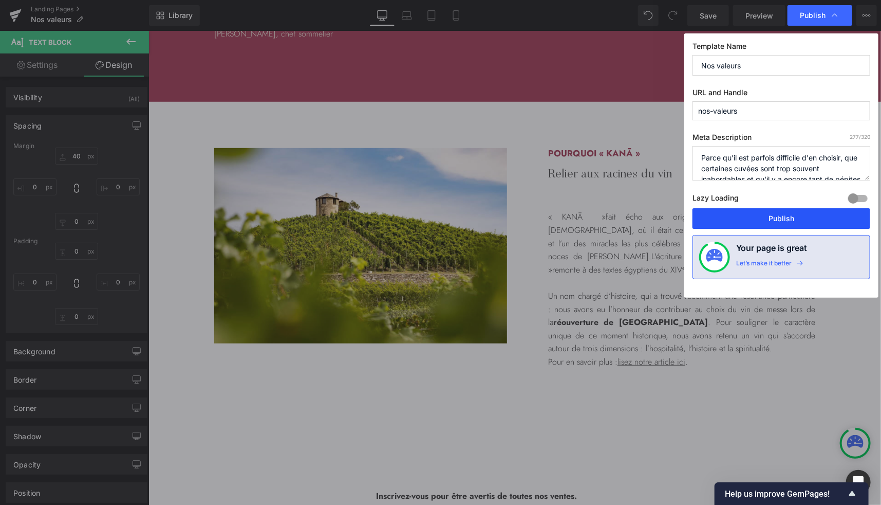
click at [757, 212] on button "Publish" at bounding box center [782, 218] width 178 height 21
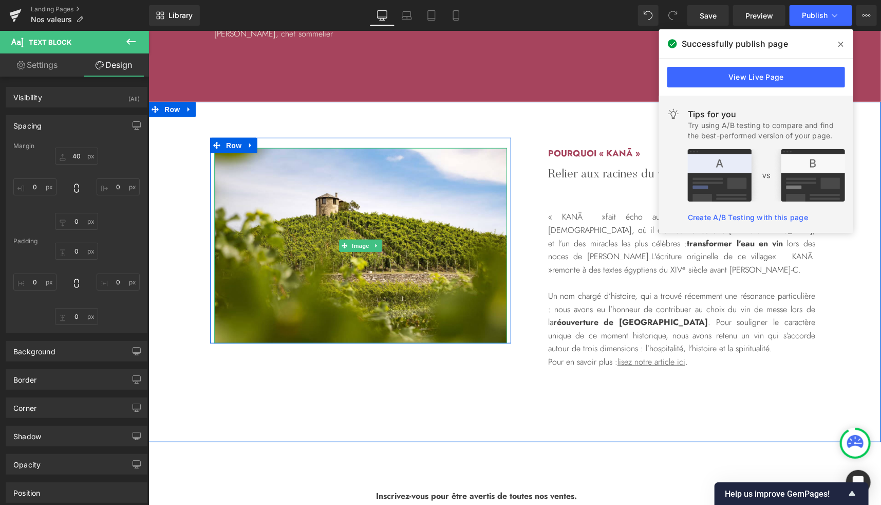
click at [838, 45] on span at bounding box center [841, 44] width 16 height 16
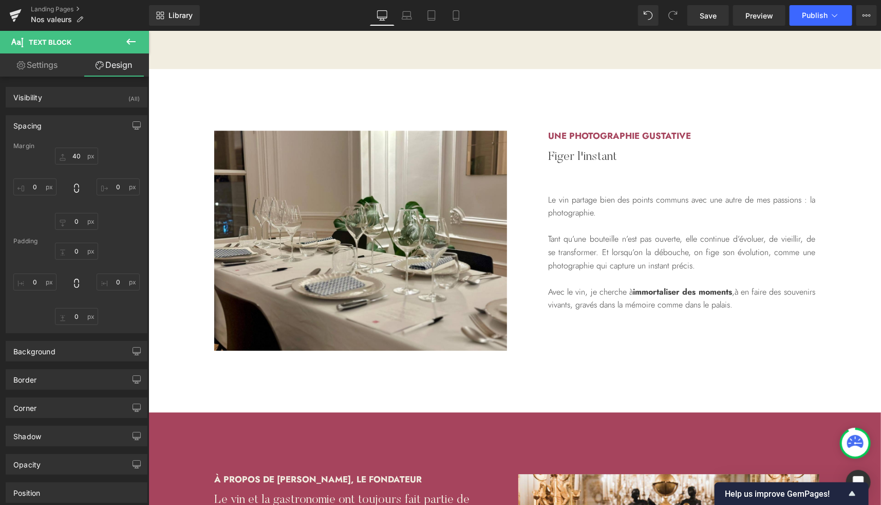
scroll to position [1412, 0]
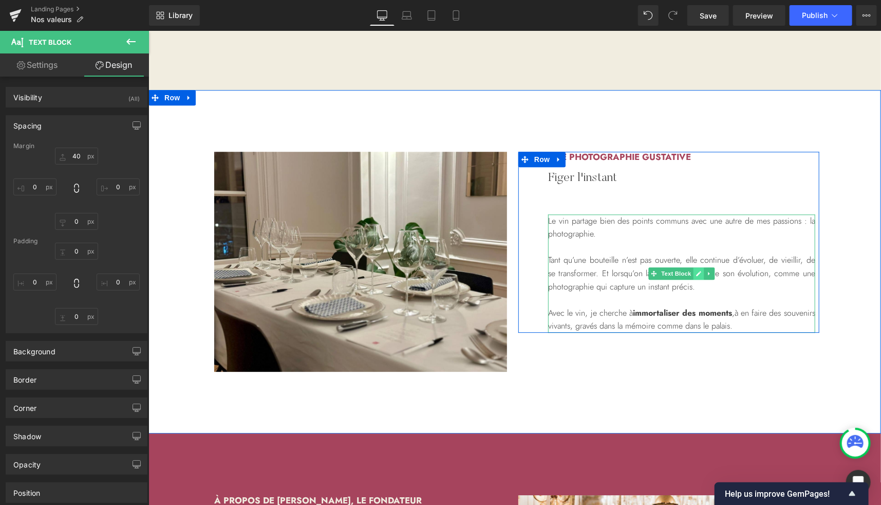
click at [696, 274] on icon at bounding box center [699, 273] width 6 height 6
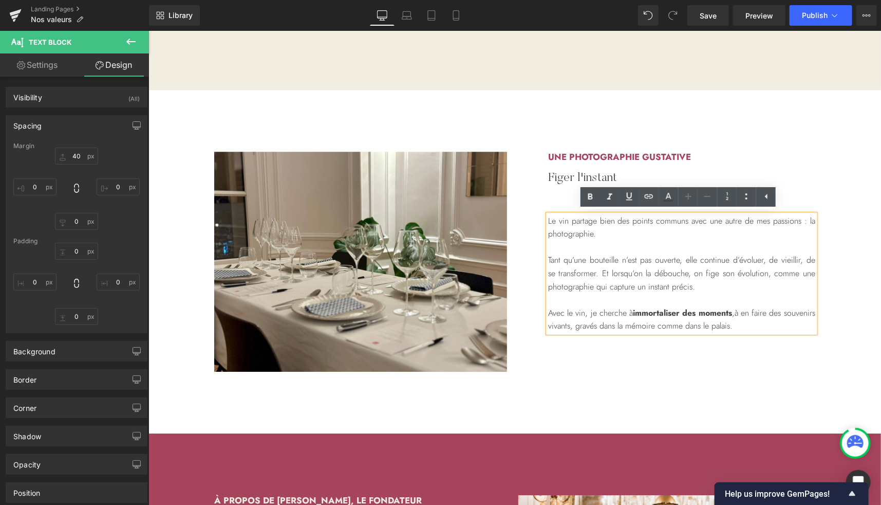
click at [730, 223] on p "Le vin partage bien des points communs avec une autre de mes passions : la phot…" at bounding box center [681, 227] width 267 height 26
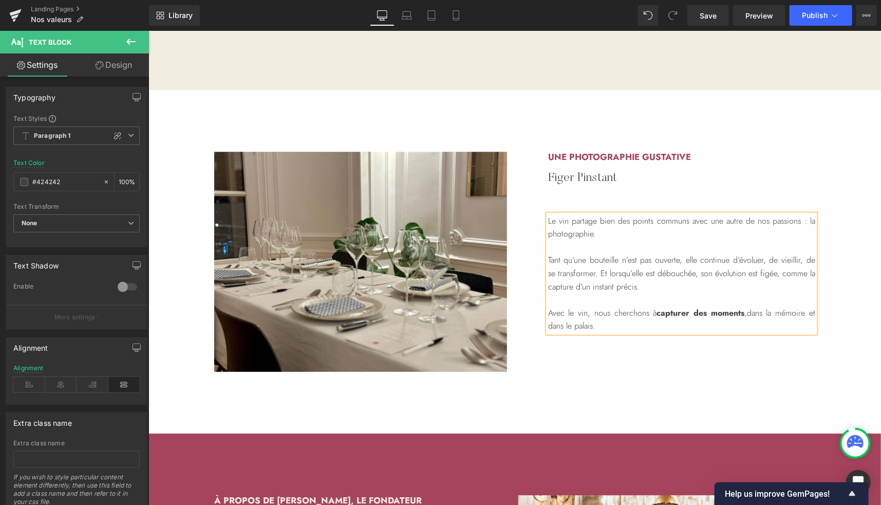
click at [699, 386] on div "Image Row Une photographie gustative Heading Figer l'instant Heading Le vin par…" at bounding box center [514, 260] width 733 height 343
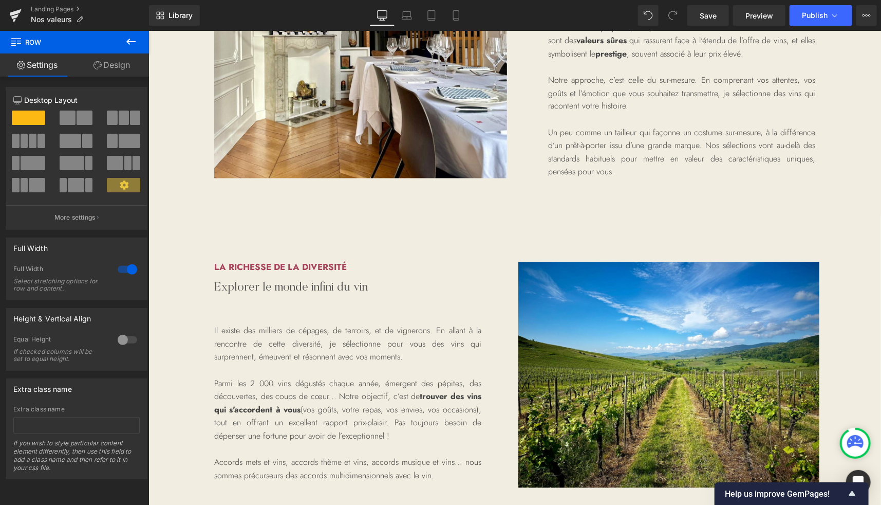
scroll to position [955, 0]
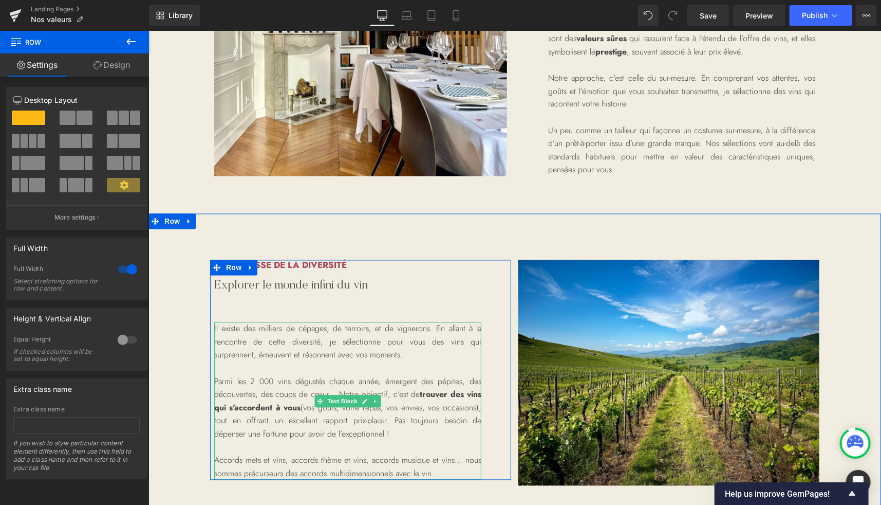
click at [369, 342] on p "Il existe des milliers de cépages, de terroirs, et de vignerons. En allant à la…" at bounding box center [347, 342] width 267 height 40
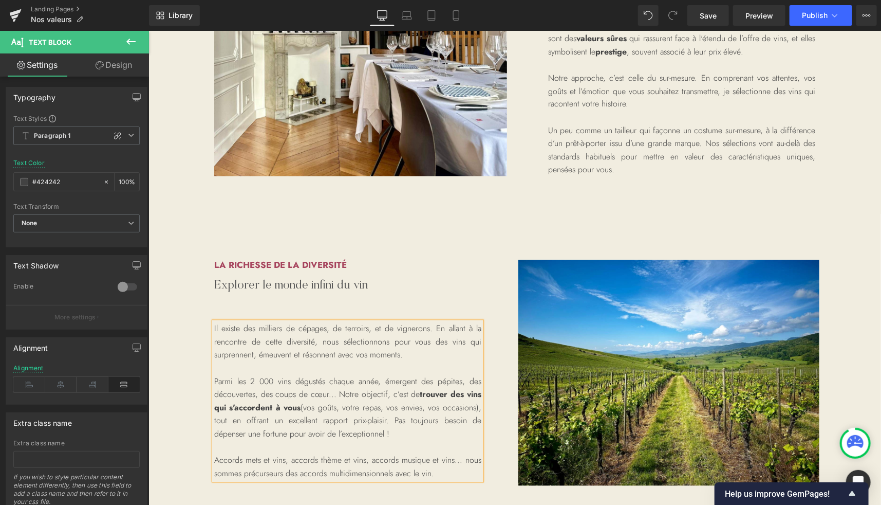
scroll to position [874, 0]
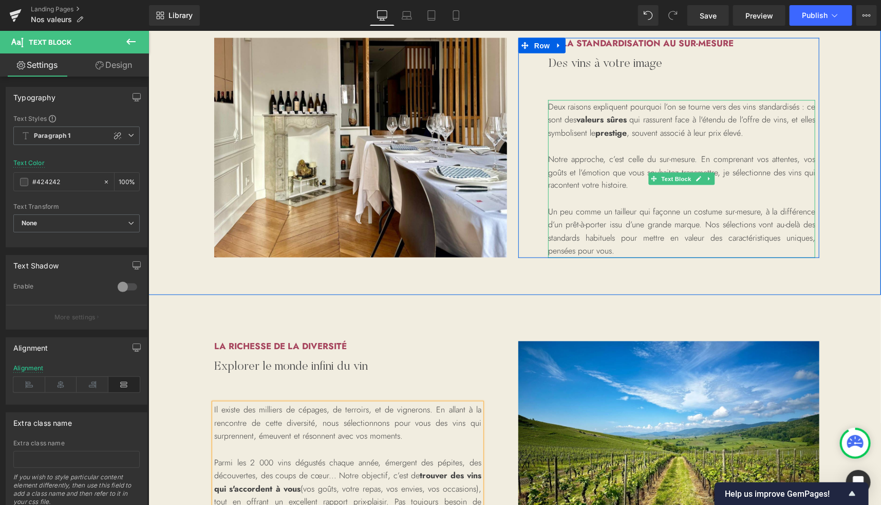
click at [746, 148] on p at bounding box center [681, 145] width 267 height 13
click at [744, 156] on p "Notre approche, c’est celle du sur-mesure. En comprenant vos attentes, vos goût…" at bounding box center [681, 172] width 267 height 40
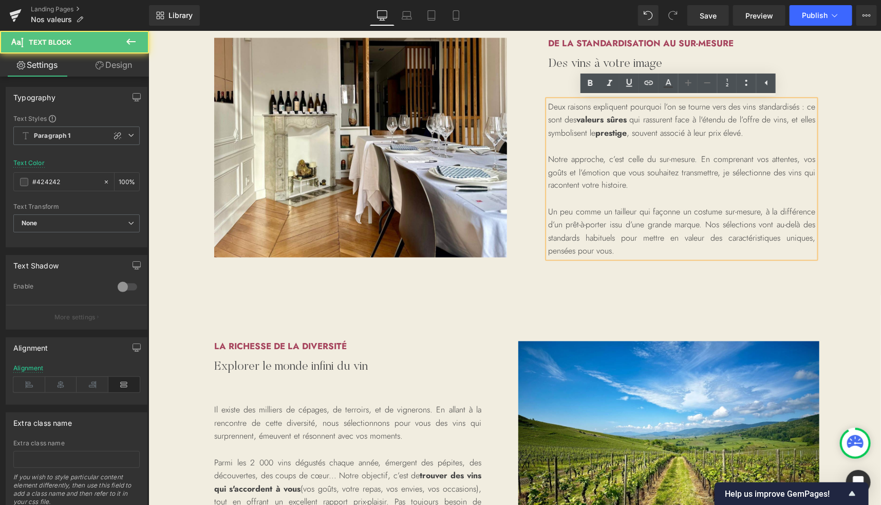
click at [680, 167] on p "Notre approche, c’est celle du sur-mesure. En comprenant vos attentes, vos goût…" at bounding box center [681, 172] width 267 height 40
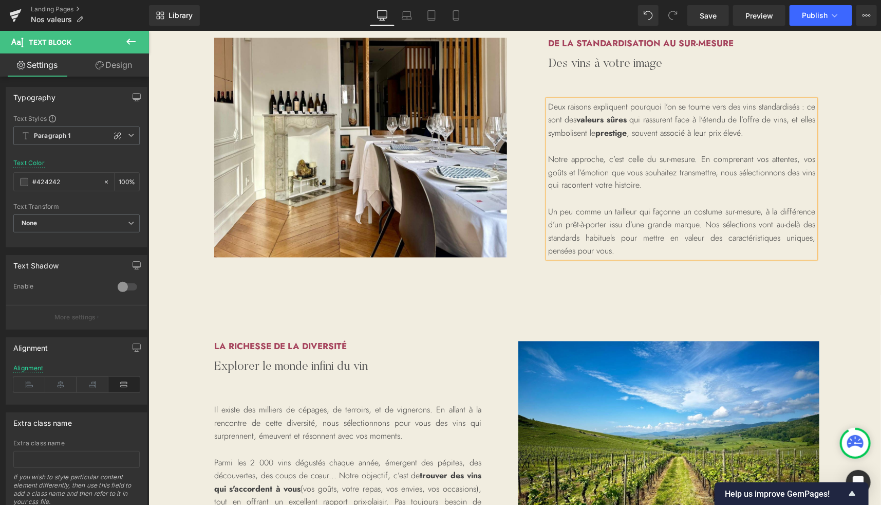
click at [670, 232] on p "Un peu comme un tailleur qui façonne un costume sur-mesure, à la différence d’u…" at bounding box center [681, 231] width 267 height 52
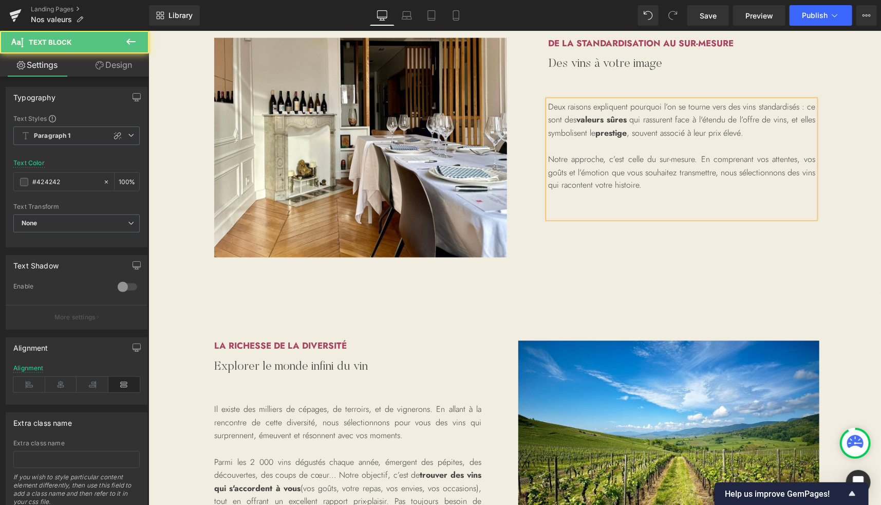
click at [699, 158] on p "Notre approche, c’est celle du sur-mesure. En comprenant vos attentes, vos goût…" at bounding box center [681, 172] width 267 height 40
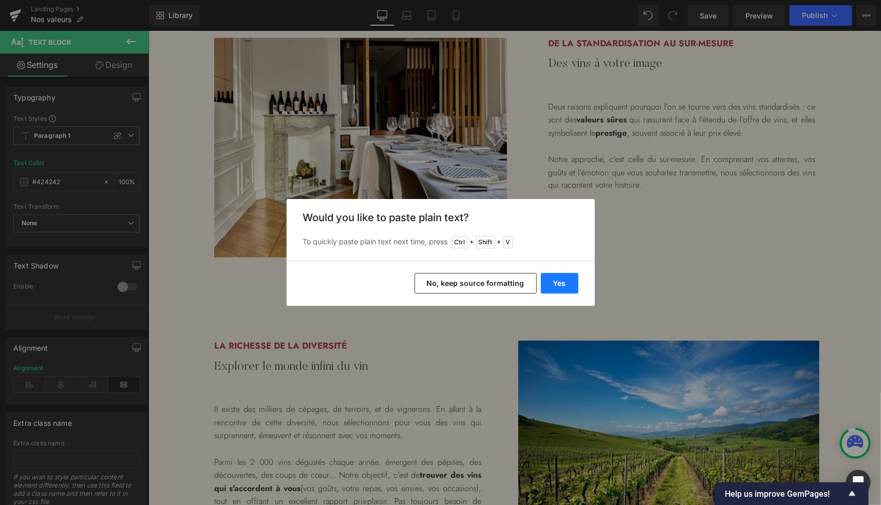
click at [566, 285] on button "Yes" at bounding box center [560, 283] width 38 height 21
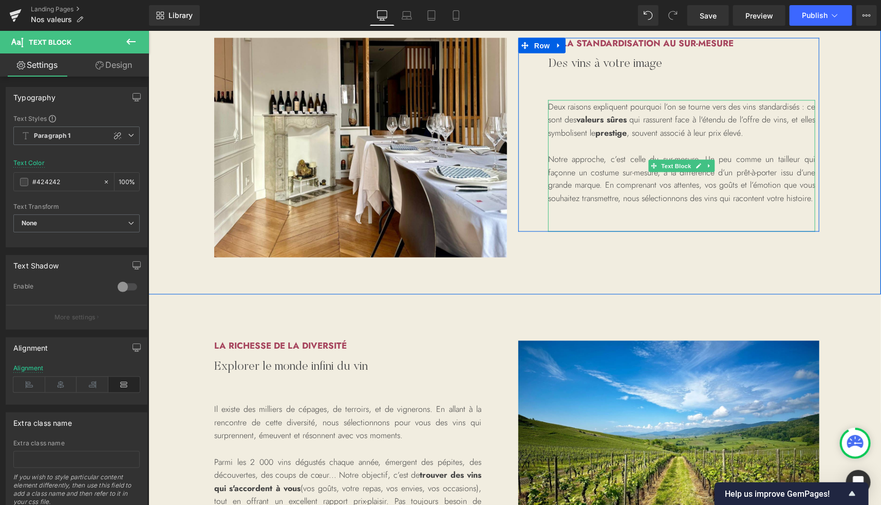
click at [699, 182] on p "Notre approche, c’est celle du sur-mesure. Un peu comme un tailleur qui façonne…" at bounding box center [681, 178] width 267 height 52
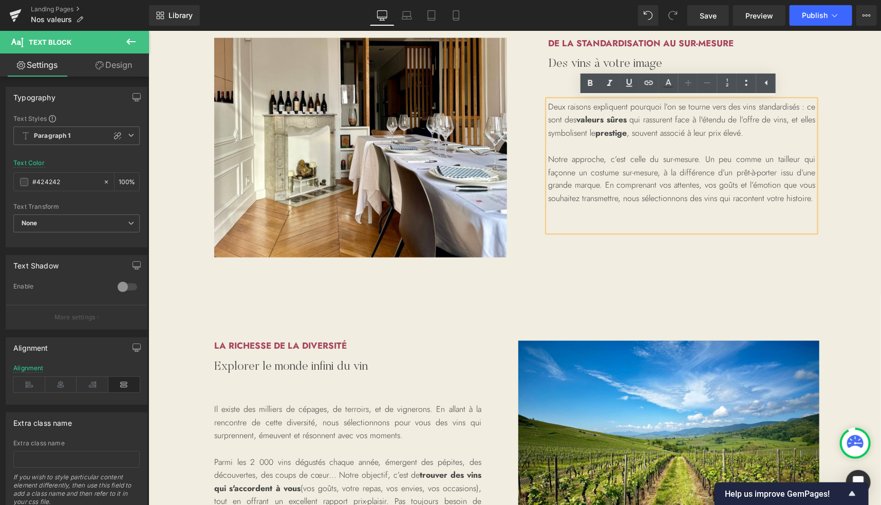
click at [602, 186] on p "Notre approche, c’est celle du sur-mesure. Un peu comme un tailleur qui façonne…" at bounding box center [681, 178] width 267 height 52
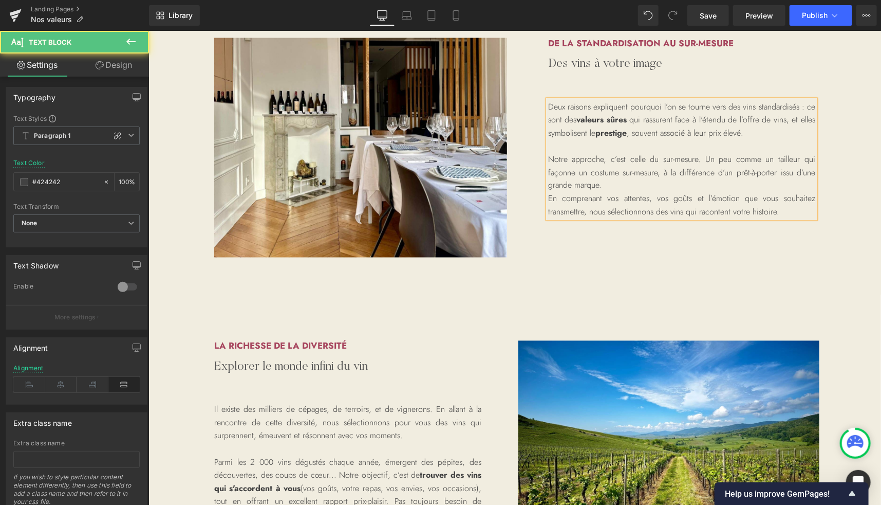
click at [662, 179] on p "Notre approche, c’est celle du sur-mesure. Un peu comme un tailleur qui façonne…" at bounding box center [681, 172] width 267 height 40
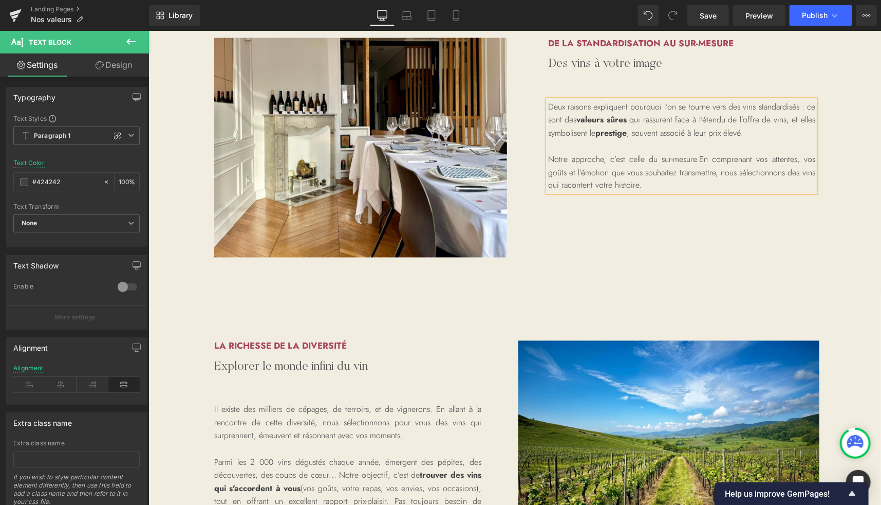
click at [637, 187] on p "Notre approche, c’est celle du sur-mesure. En comprenant vos attentes, vos goût…" at bounding box center [681, 172] width 267 height 40
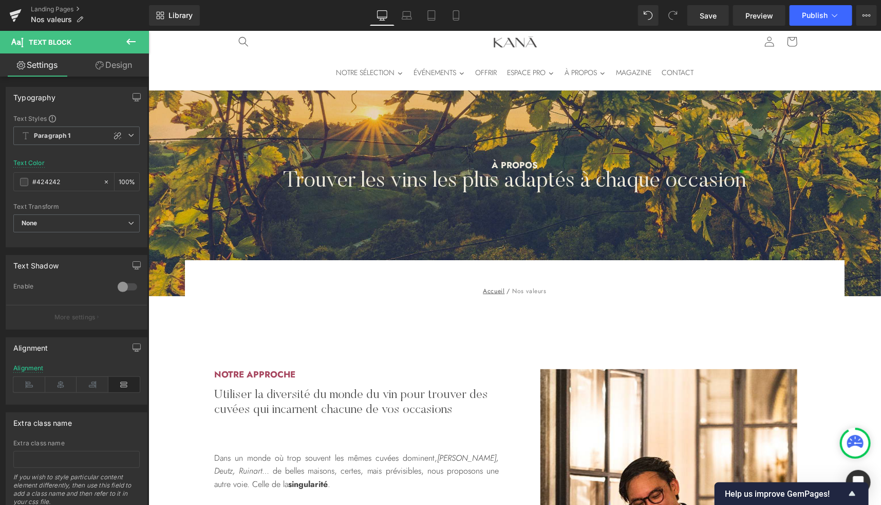
scroll to position [0, 0]
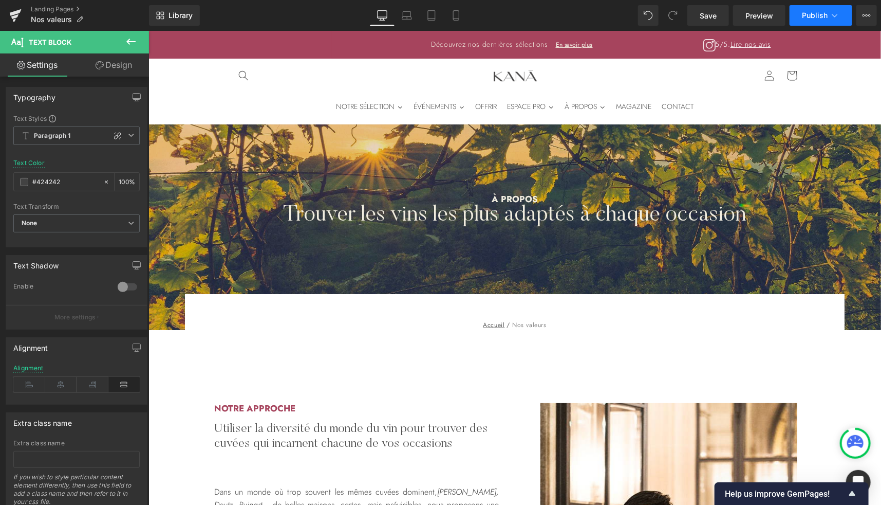
click at [814, 16] on span "Publish" at bounding box center [815, 15] width 26 height 8
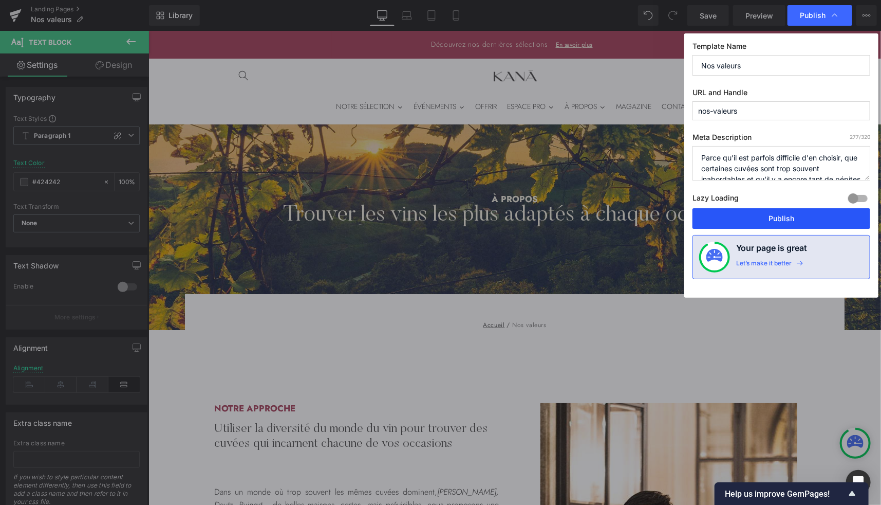
click at [741, 215] on button "Publish" at bounding box center [782, 218] width 178 height 21
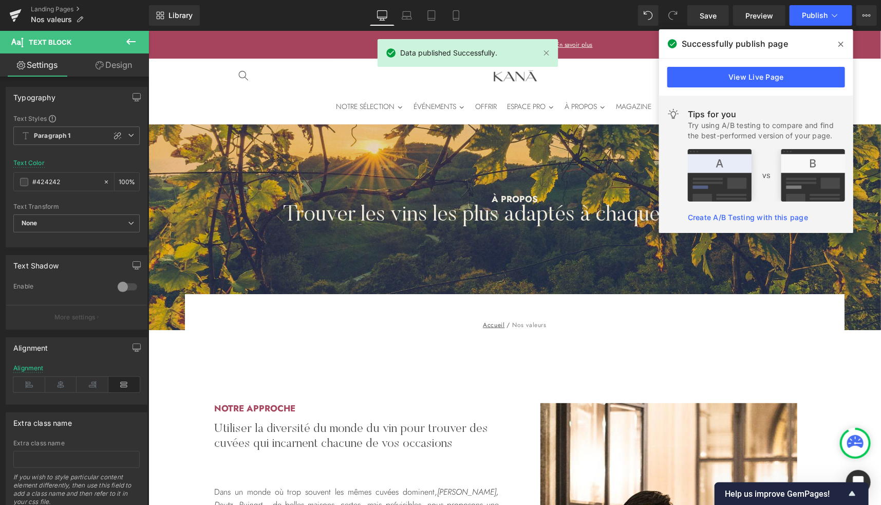
click at [840, 39] on span at bounding box center [841, 44] width 16 height 16
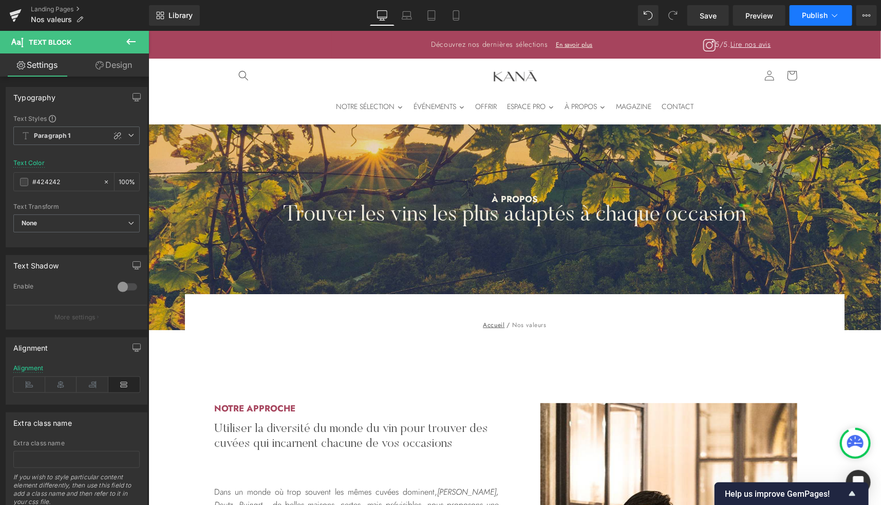
click at [814, 17] on span "Publish" at bounding box center [815, 15] width 26 height 8
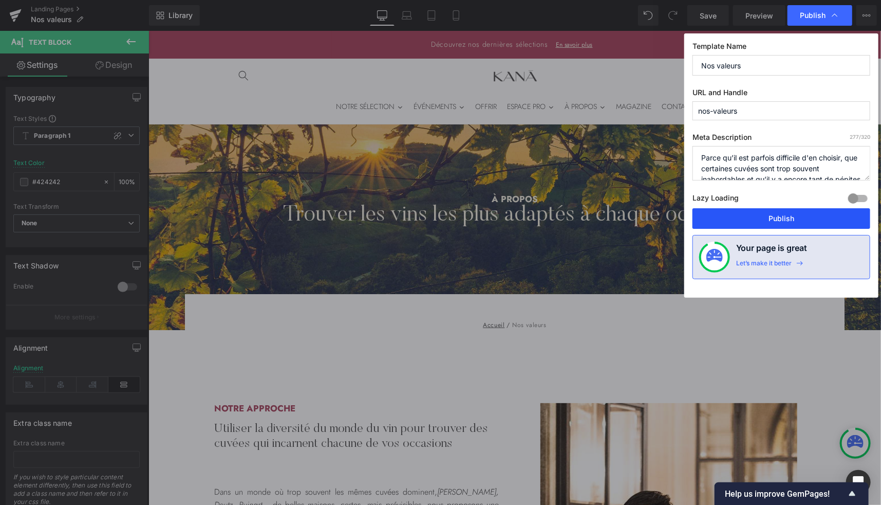
click at [756, 217] on button "Publish" at bounding box center [782, 218] width 178 height 21
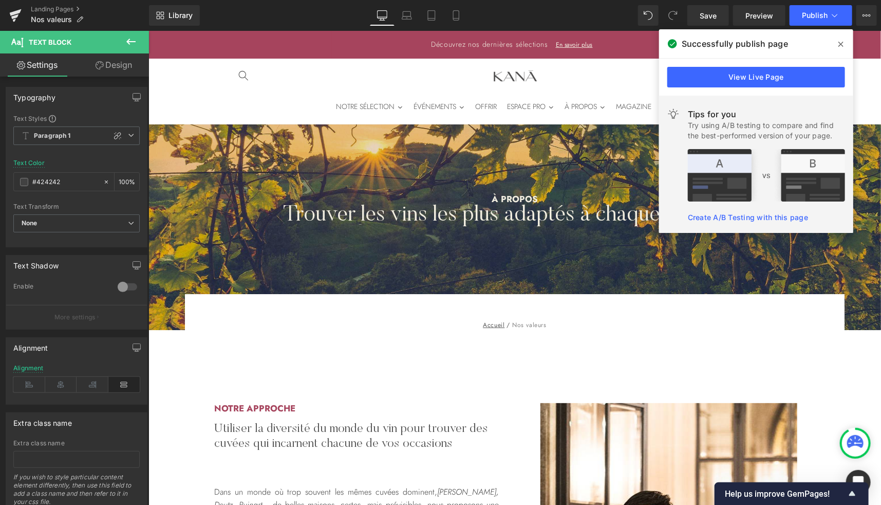
click at [842, 46] on icon at bounding box center [841, 44] width 5 height 8
